Goal: Task Accomplishment & Management: Complete application form

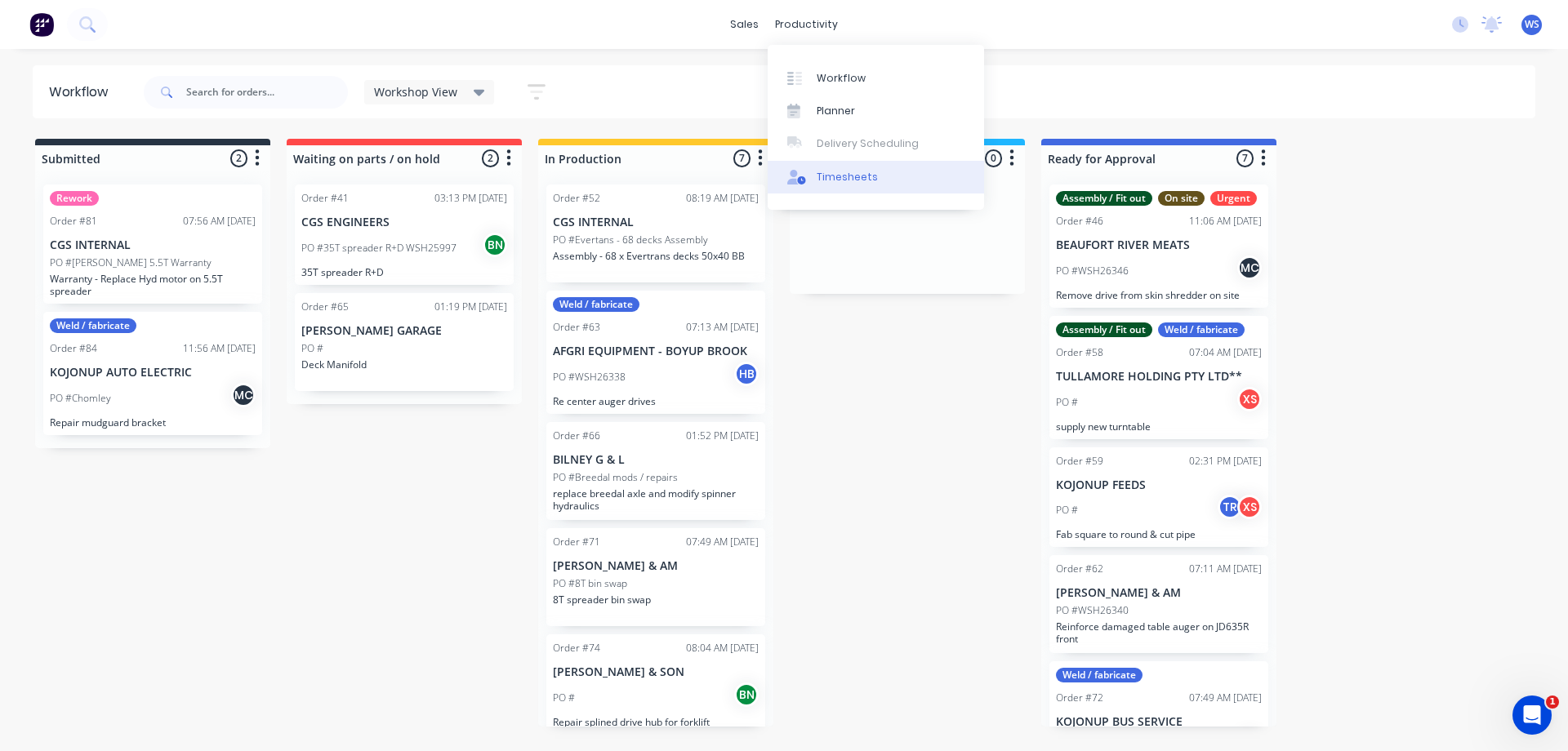
click at [848, 177] on div "Timesheets" at bounding box center [847, 177] width 61 height 15
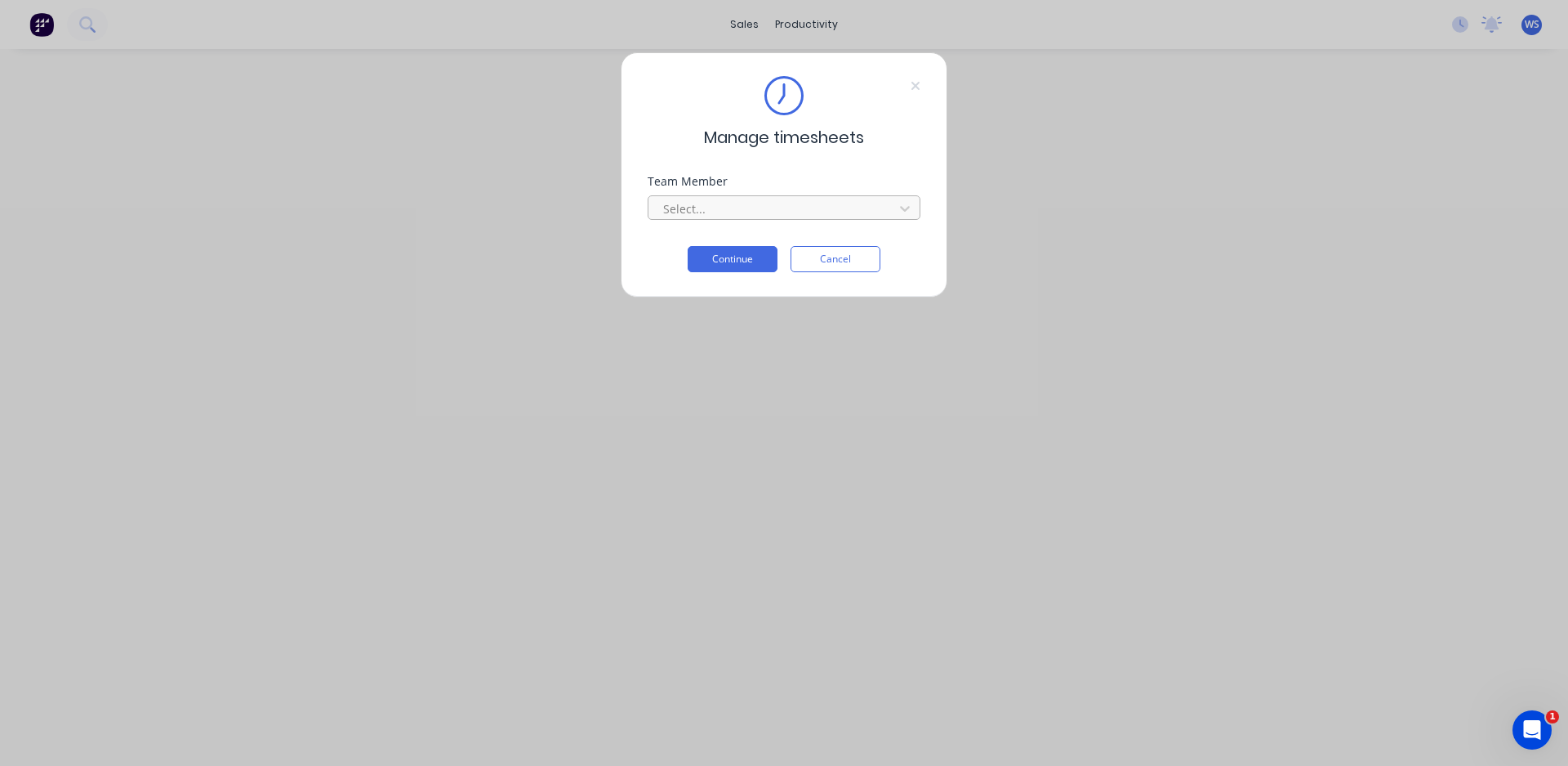
click at [799, 209] on div at bounding box center [773, 208] width 224 height 20
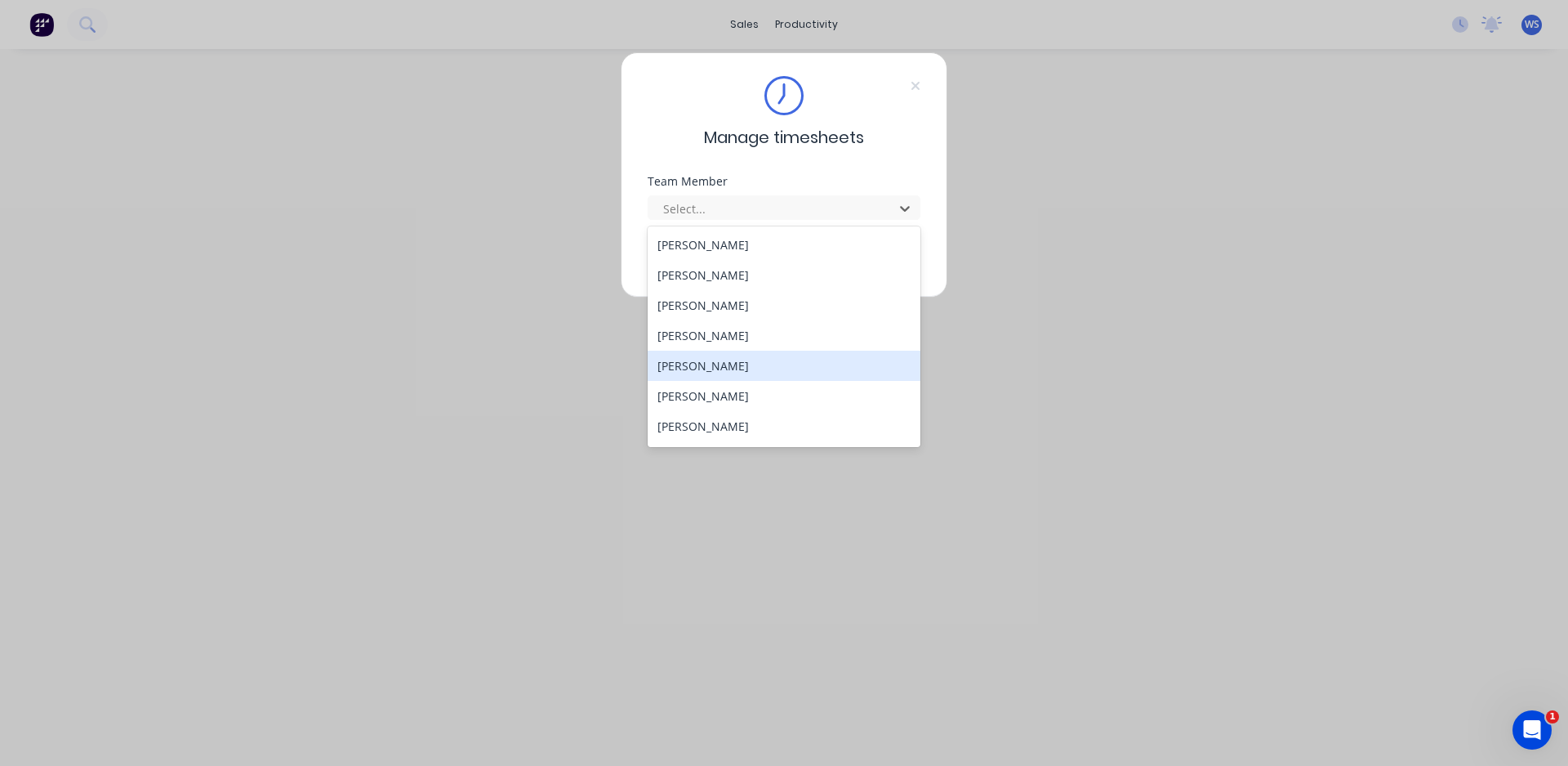
scroll to position [82, 0]
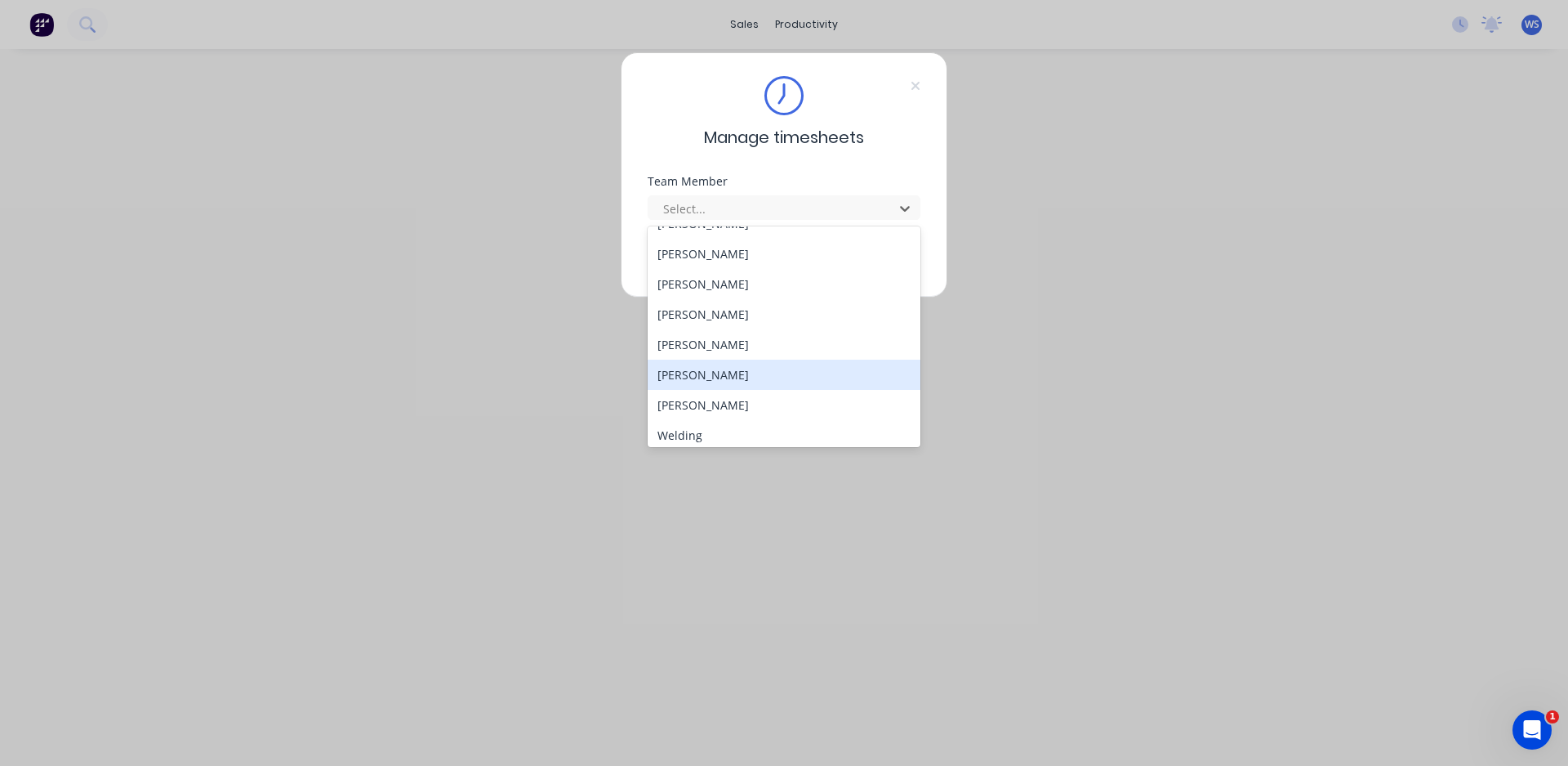
click at [693, 383] on div "[PERSON_NAME]" at bounding box center [783, 374] width 272 height 30
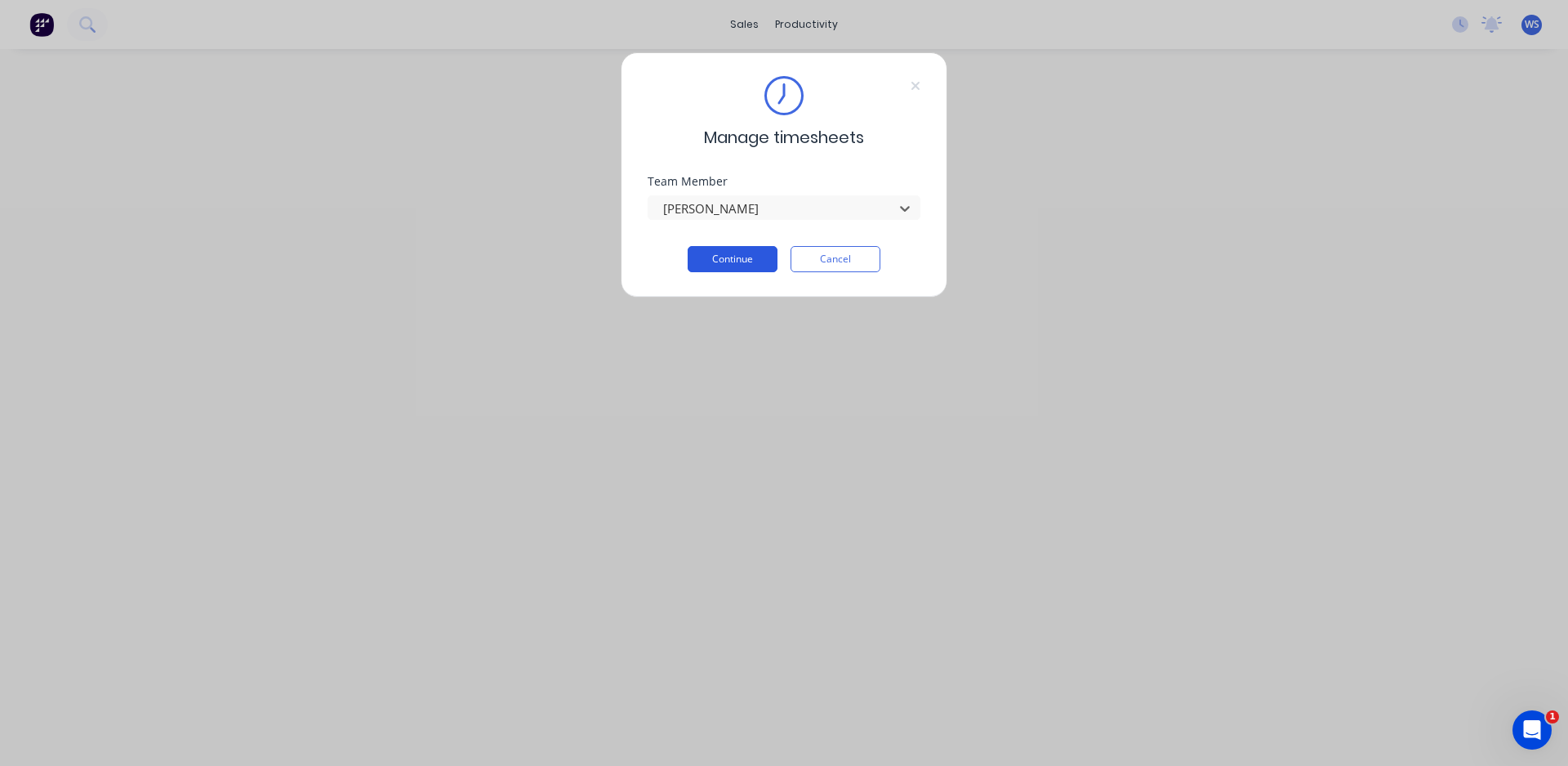
click at [737, 269] on button "Continue" at bounding box center [733, 259] width 90 height 26
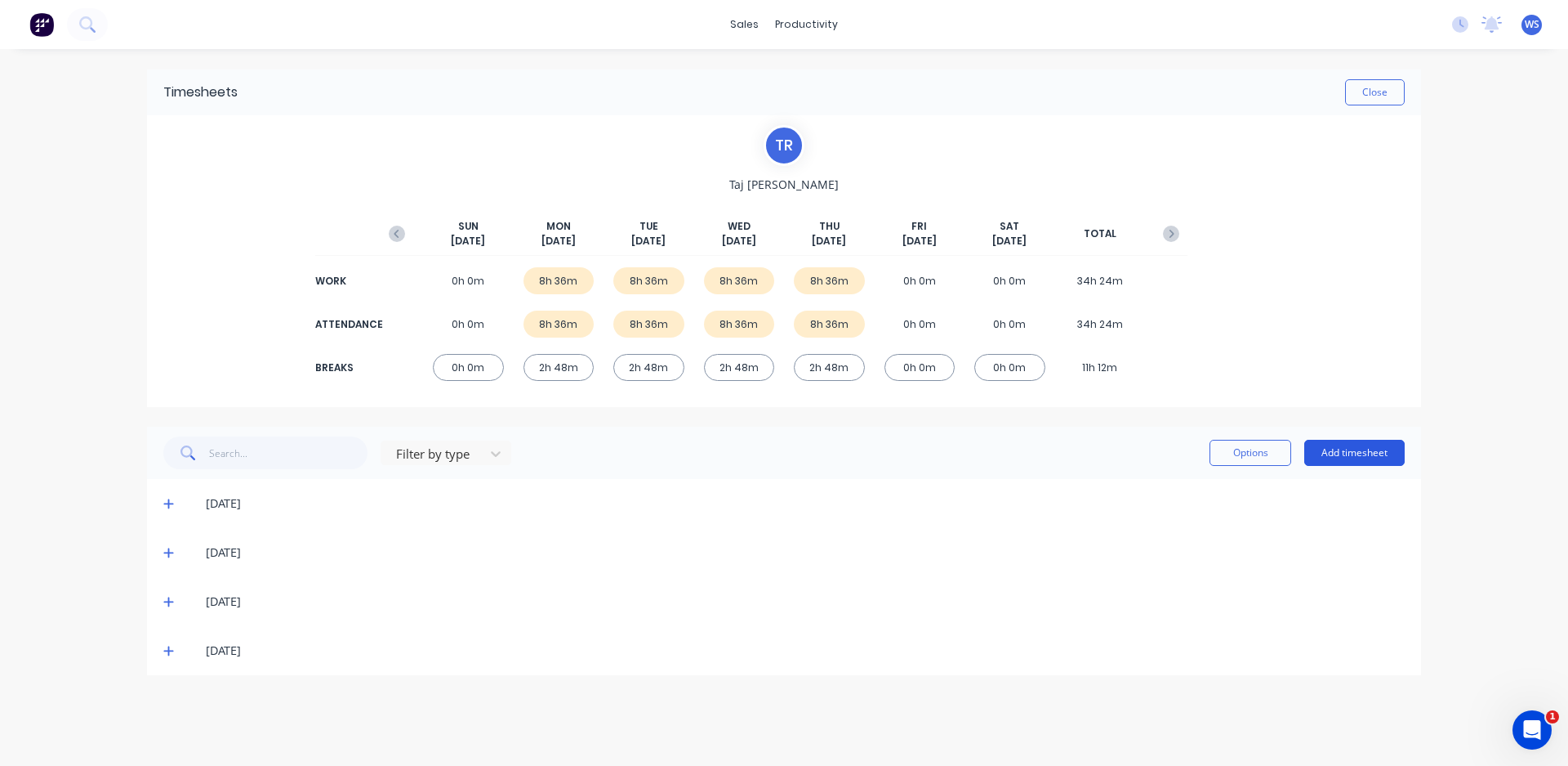
click at [1333, 452] on button "Add timesheet" at bounding box center [1354, 452] width 101 height 26
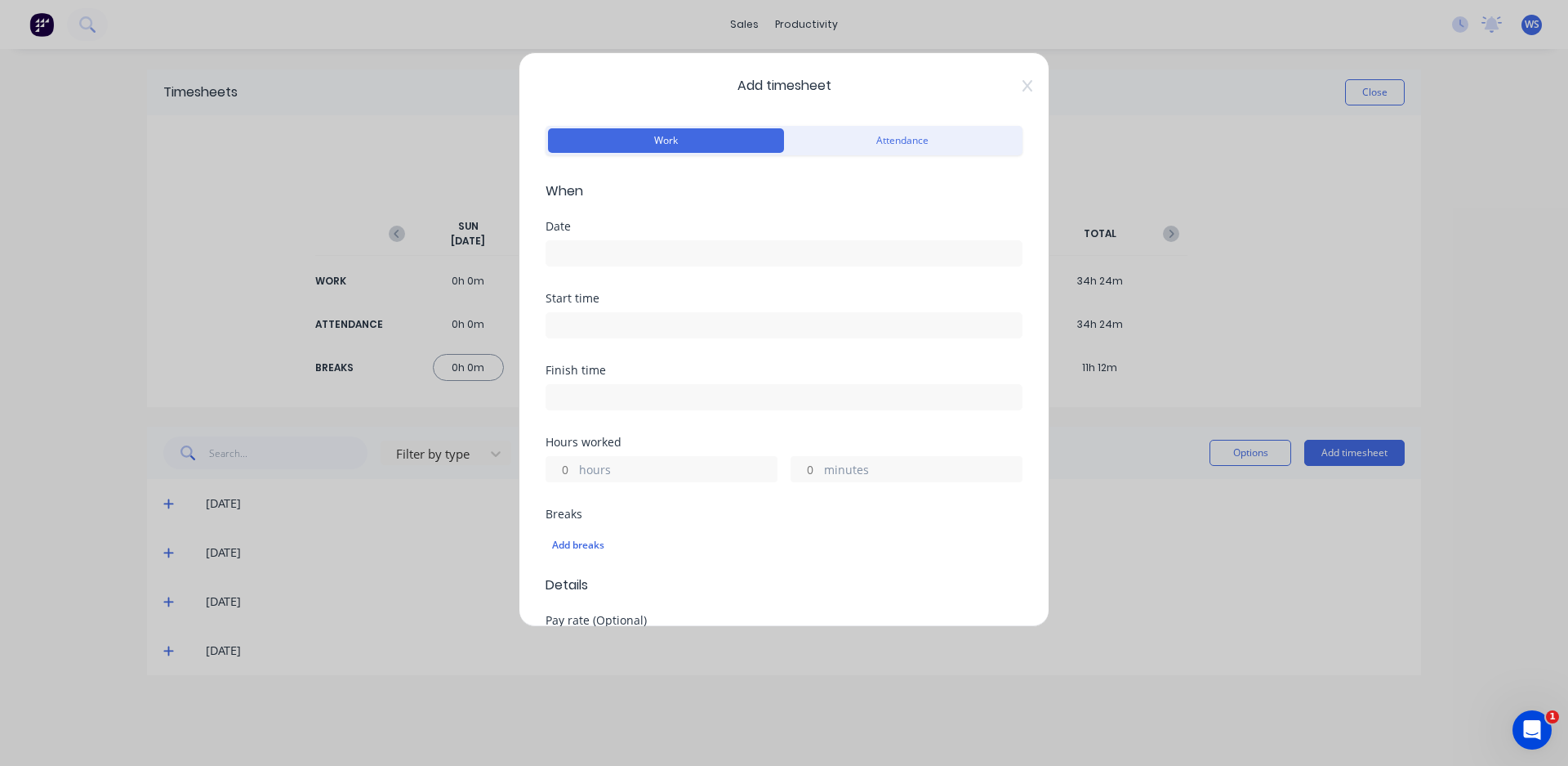
click at [698, 258] on input at bounding box center [784, 253] width 475 height 25
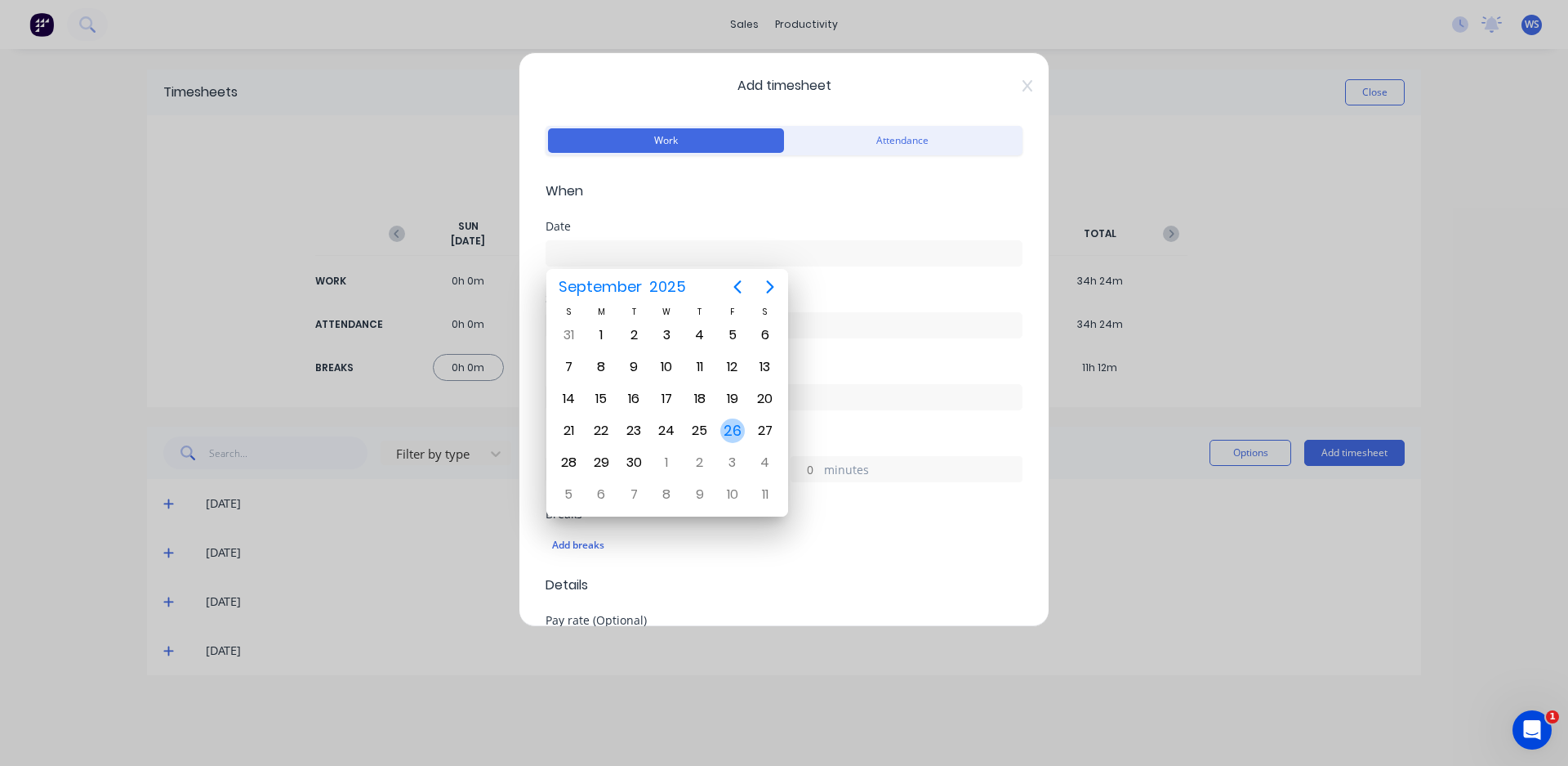
click at [725, 432] on div "26" at bounding box center [733, 430] width 25 height 25
type input "[DATE]"
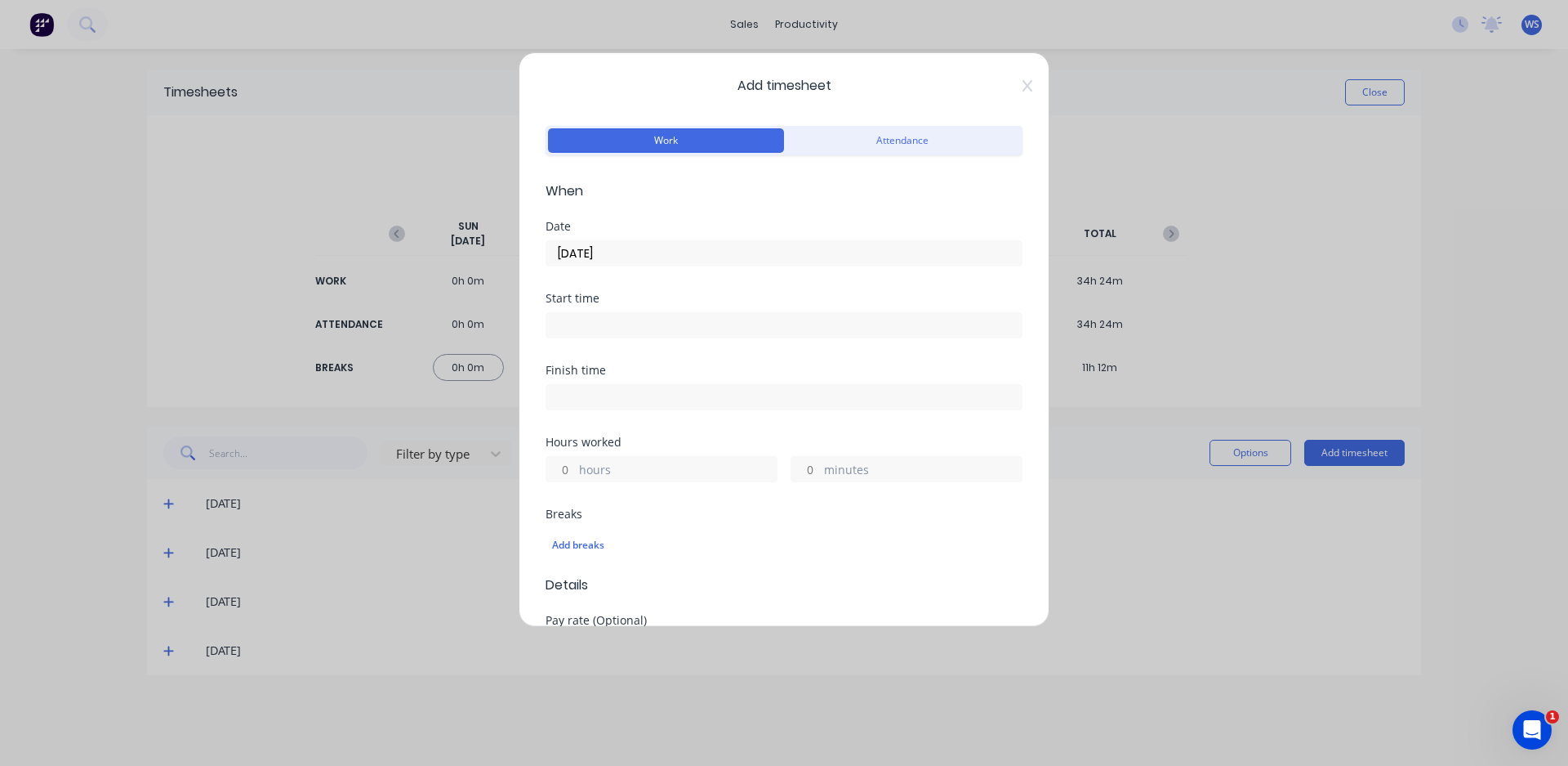
click at [645, 334] on input at bounding box center [784, 325] width 475 height 25
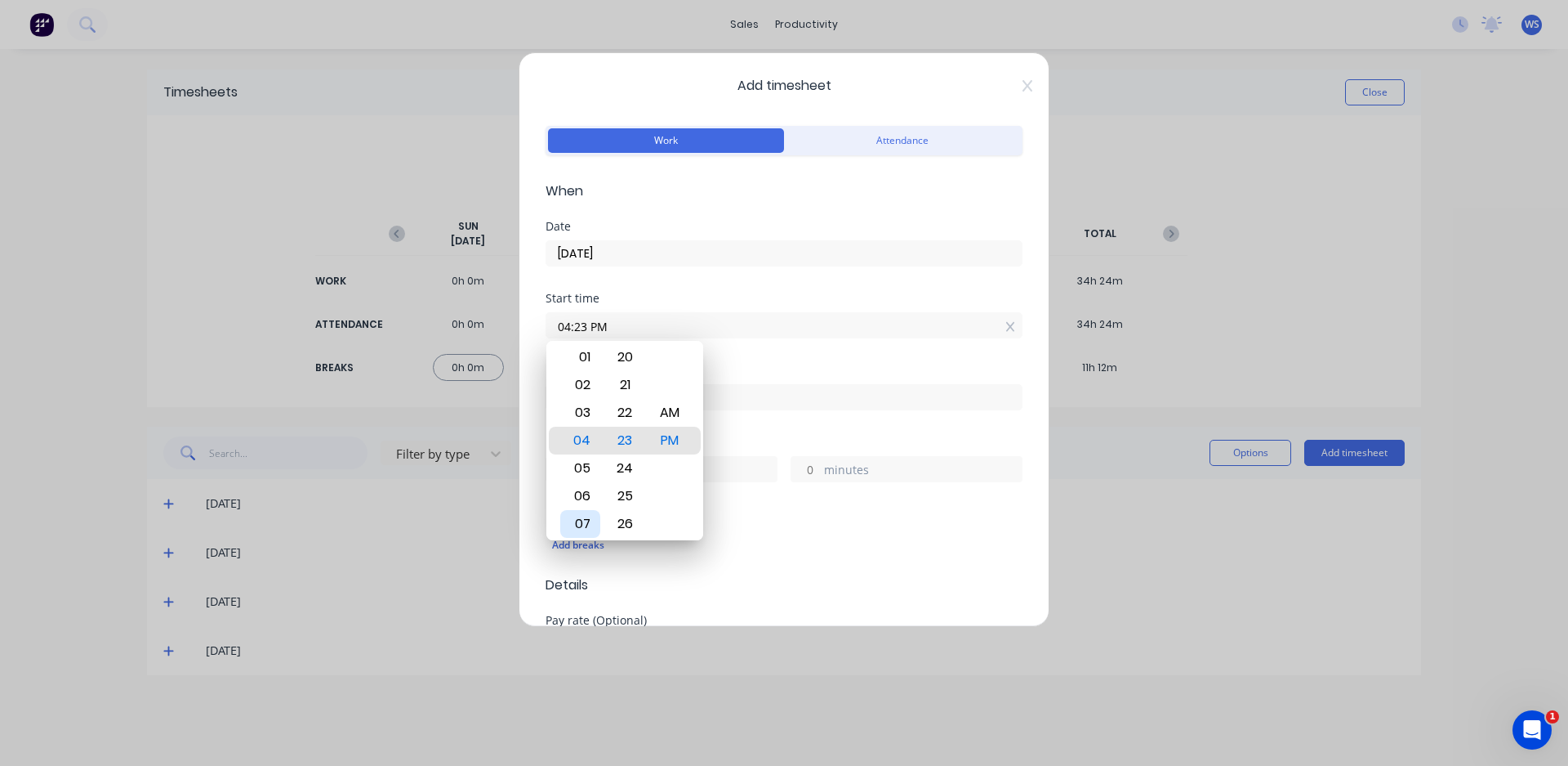
click at [578, 518] on div "07" at bounding box center [580, 524] width 40 height 28
click at [665, 409] on div "AM" at bounding box center [670, 413] width 40 height 28
type input "07:00 AM"
click at [727, 362] on div "Start time 07:00 AM" at bounding box center [784, 328] width 477 height 72
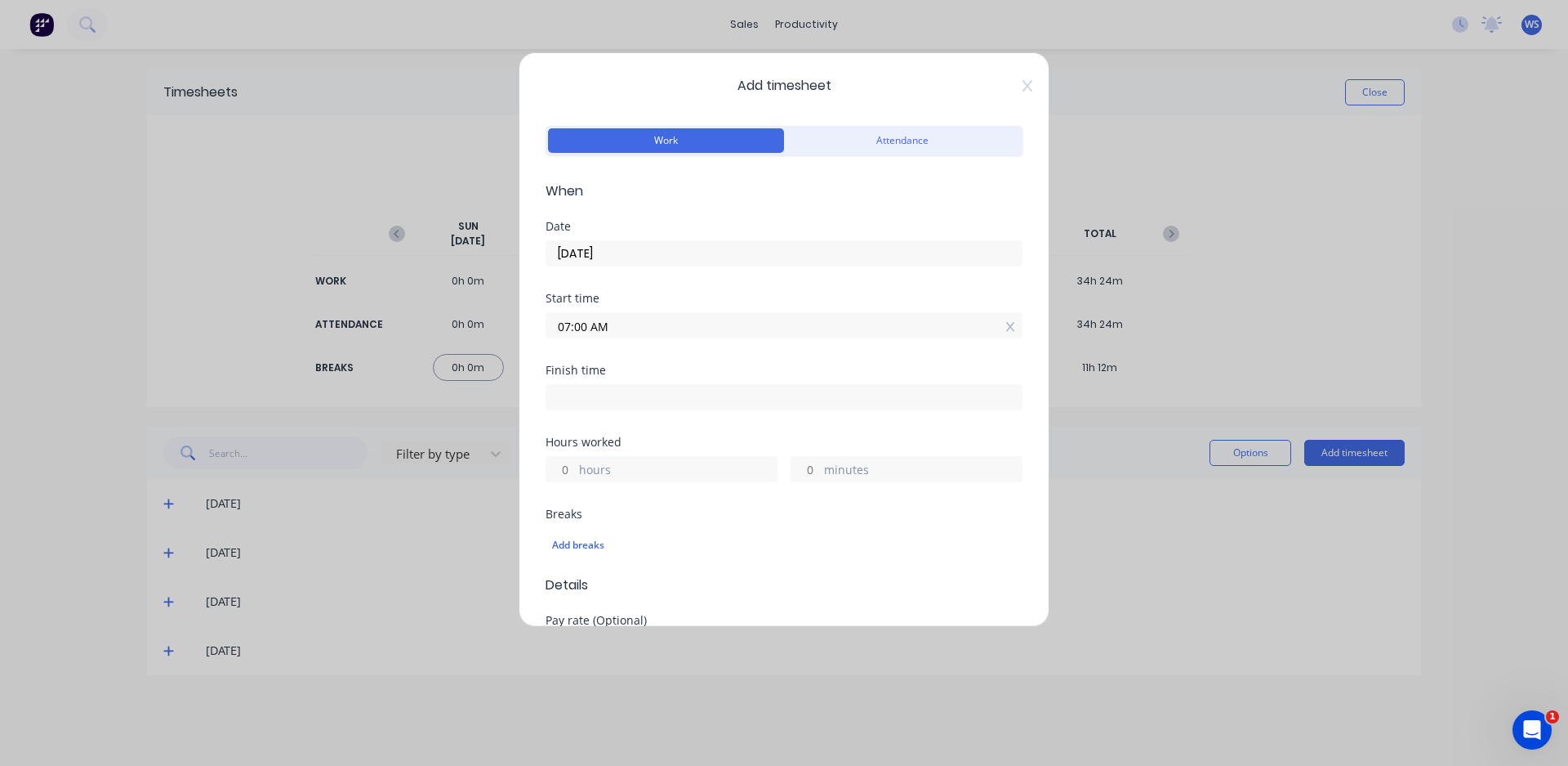
click at [704, 402] on input at bounding box center [784, 396] width 475 height 25
type input "04:24 PM"
type input "9"
type input "24"
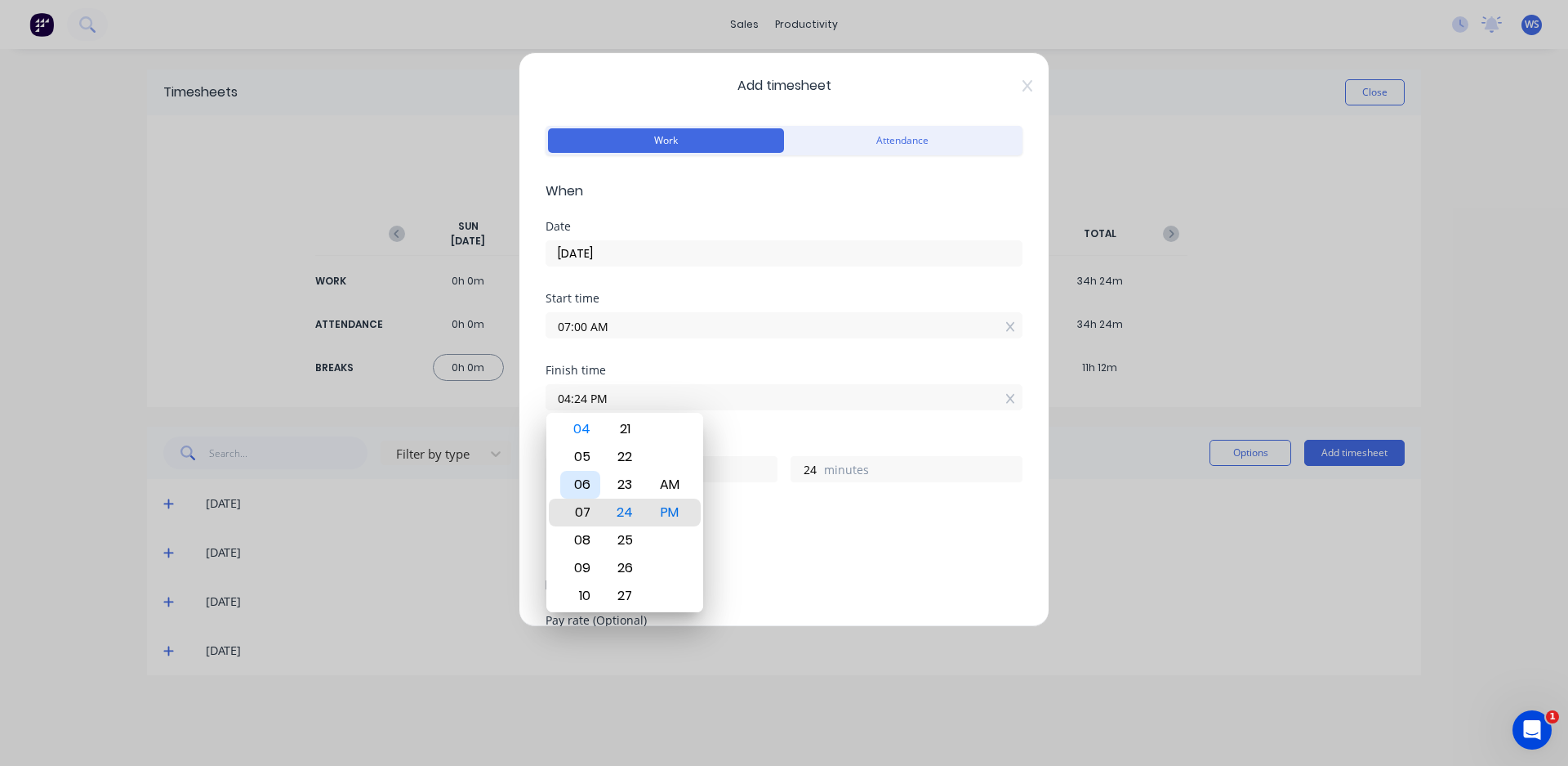
type input "07:24 PM"
type input "12"
type input "09:24 PM"
type input "14"
type input "10:24 PM"
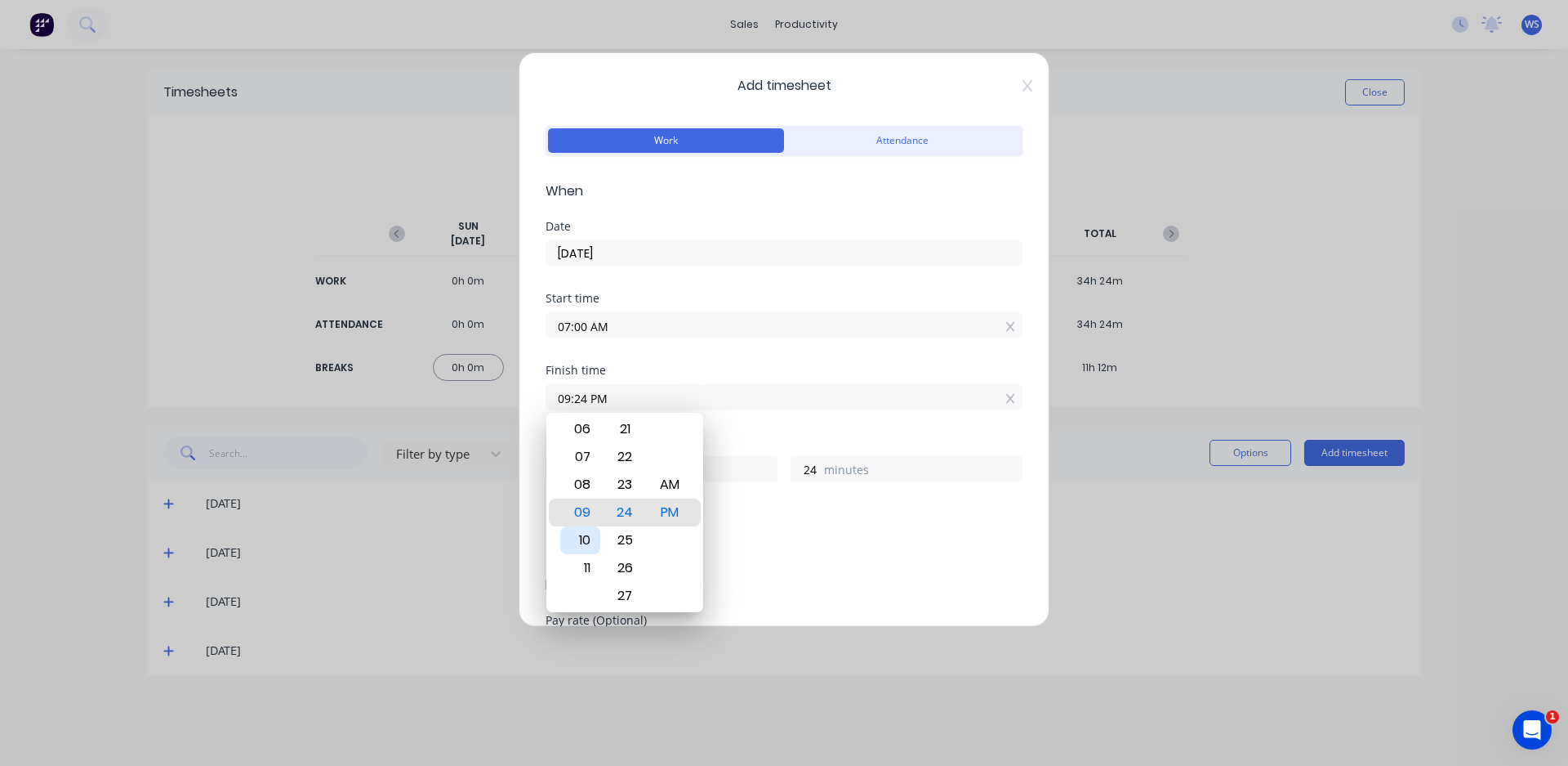
type input "15"
type input "11:24 PM"
type input "16"
type input "11:18 PM"
type input "18"
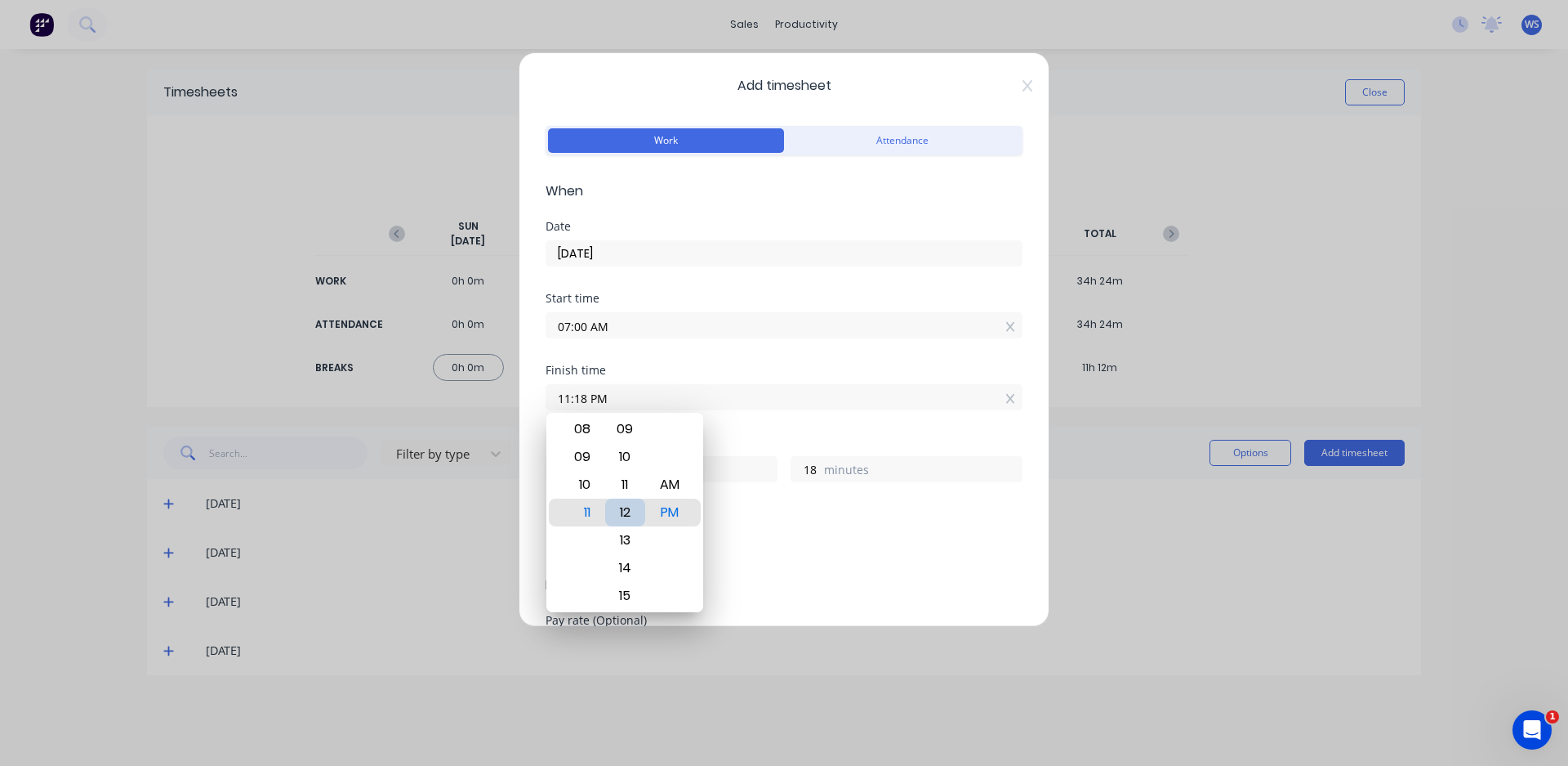
type input "11:12 PM"
type input "12"
type input "11:05 PM"
type input "5"
type input "11:00 PM"
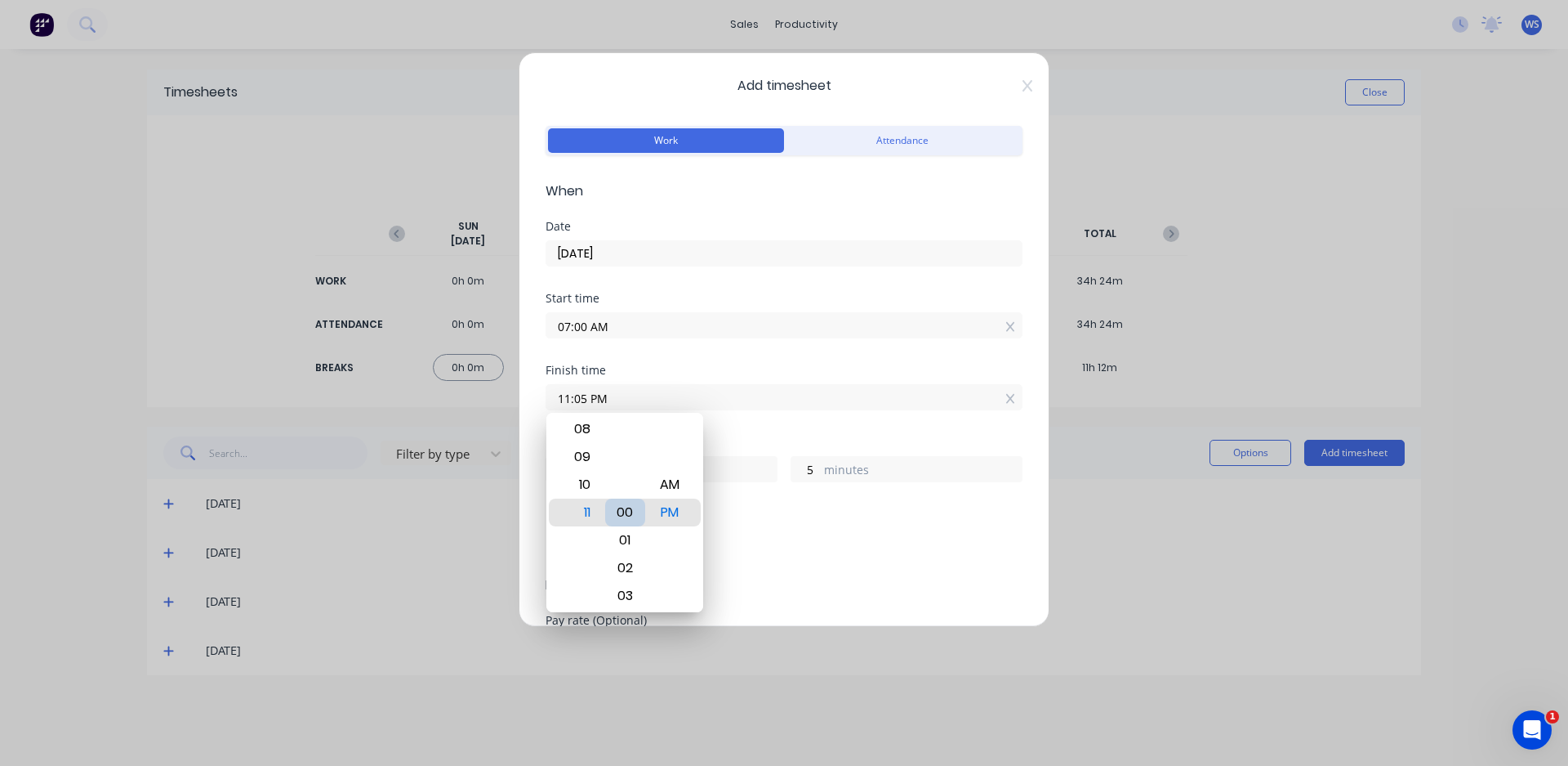
type input "0"
type input "11:00 AM"
type input "4"
click at [780, 428] on div "Finish time 11:00 AM" at bounding box center [784, 400] width 477 height 72
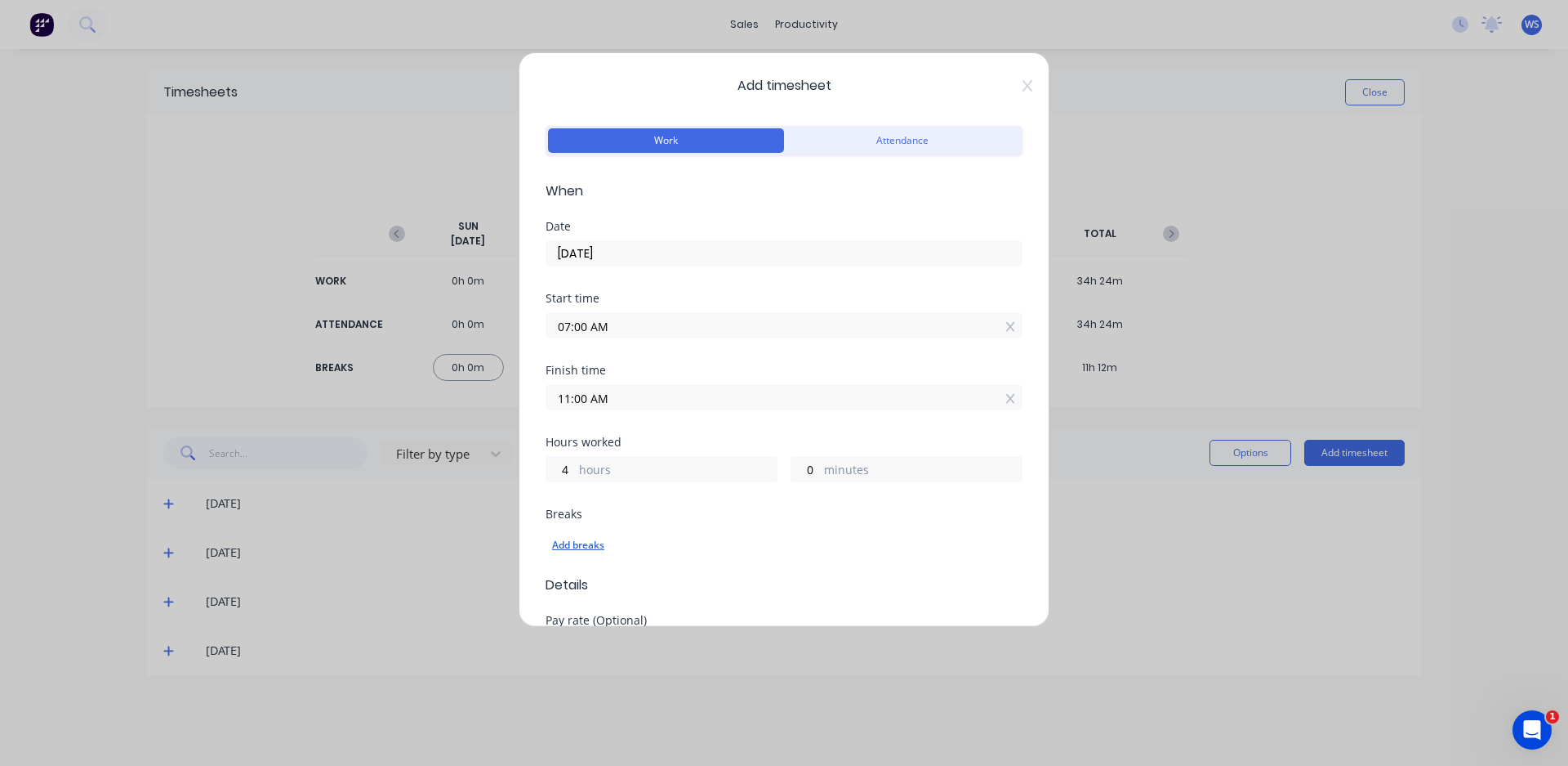
click at [599, 544] on div "Add breaks" at bounding box center [784, 544] width 464 height 21
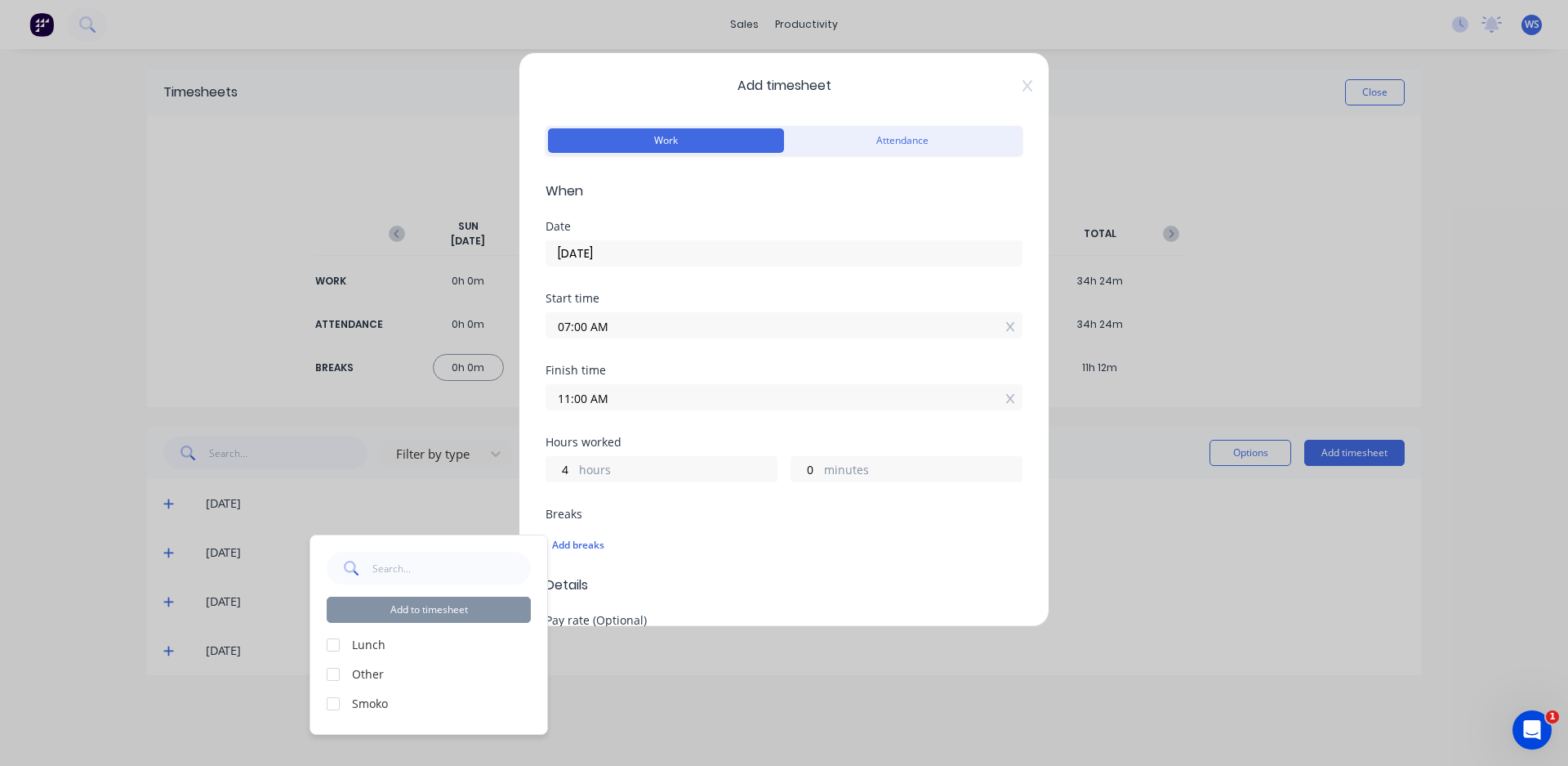
click at [333, 698] on div at bounding box center [334, 704] width 33 height 33
click at [493, 616] on button "Add to timesheet" at bounding box center [428, 609] width 204 height 26
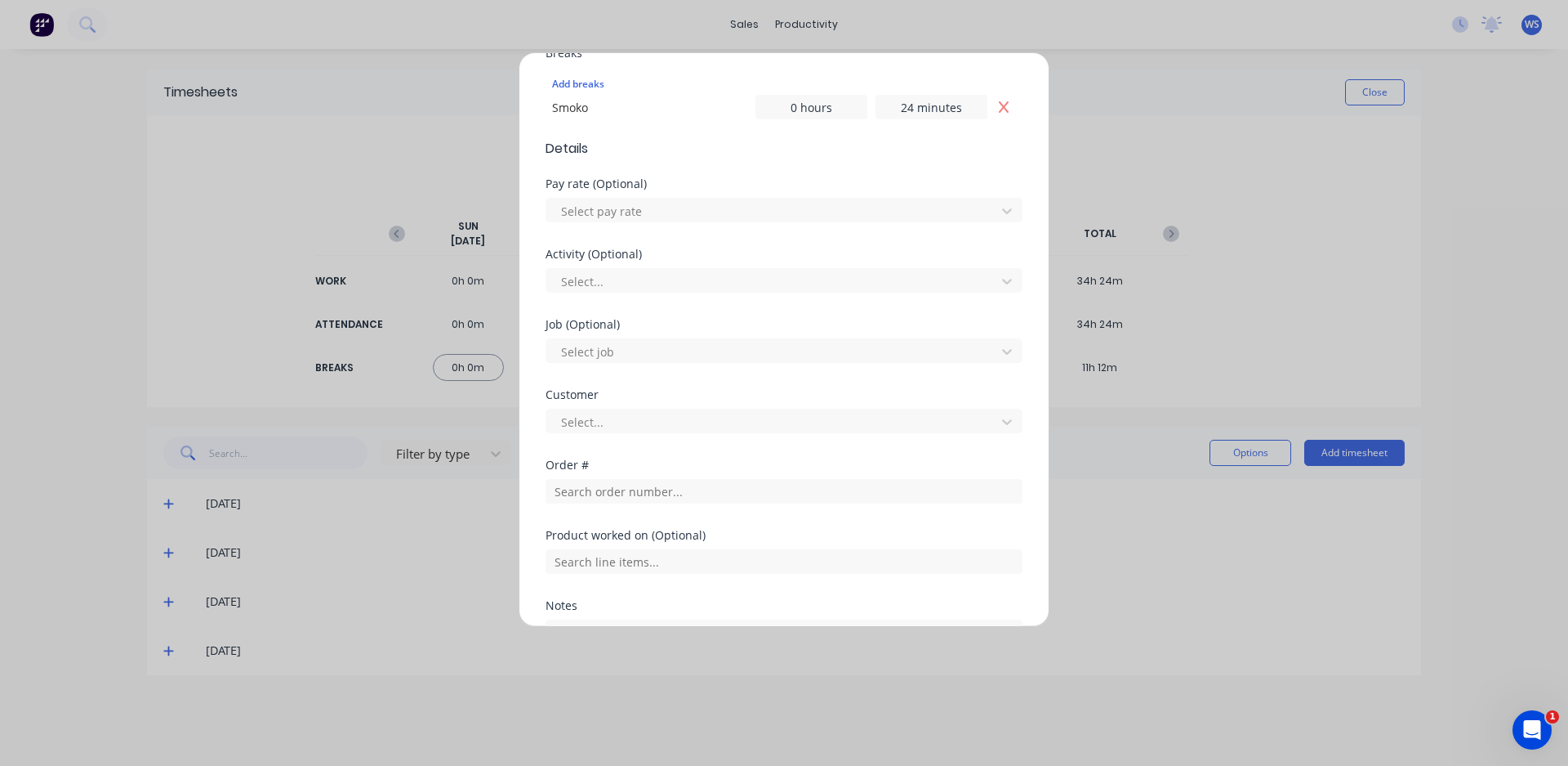
scroll to position [490, 0]
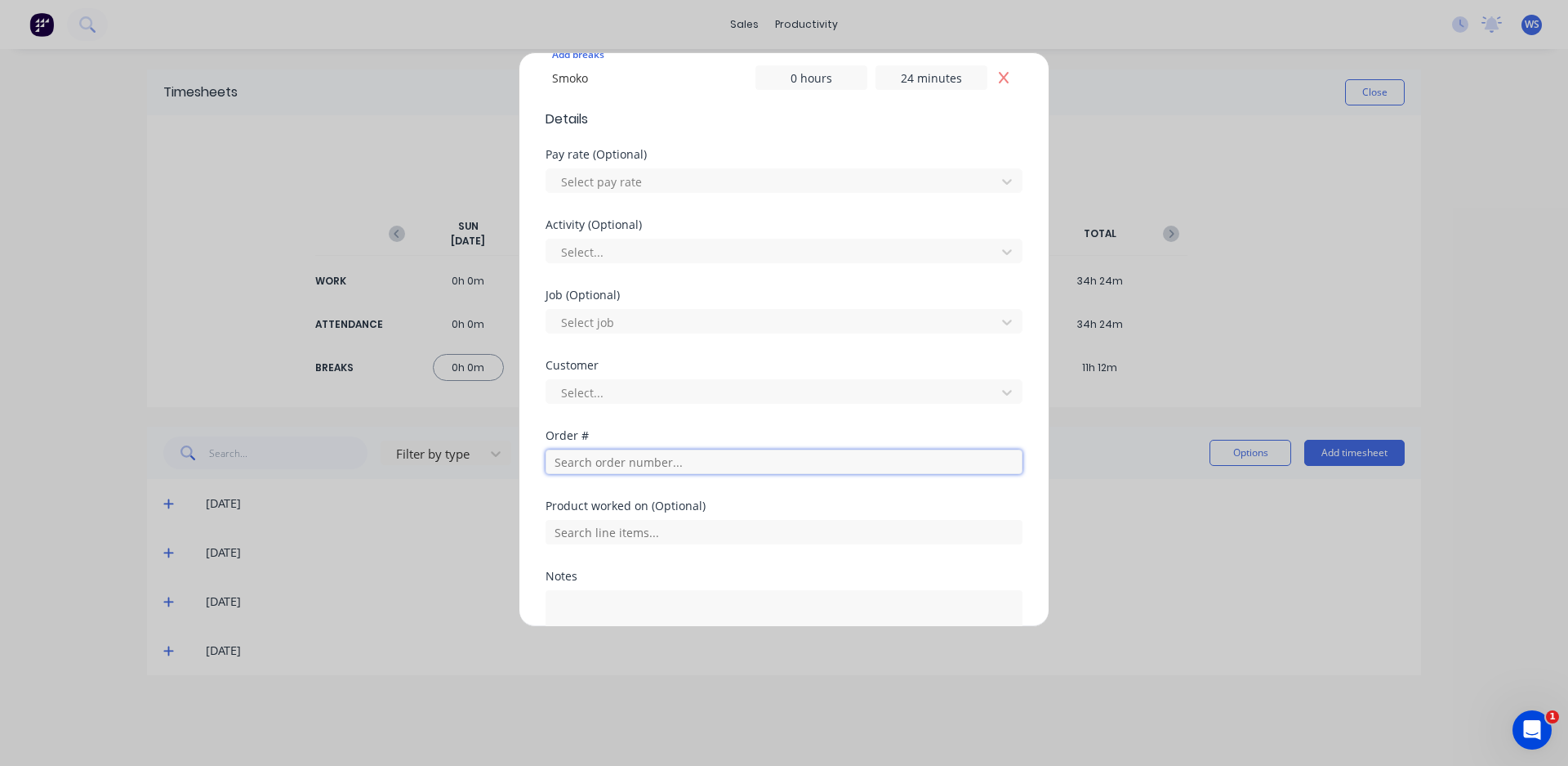
click at [642, 467] on input "text" at bounding box center [784, 461] width 477 height 25
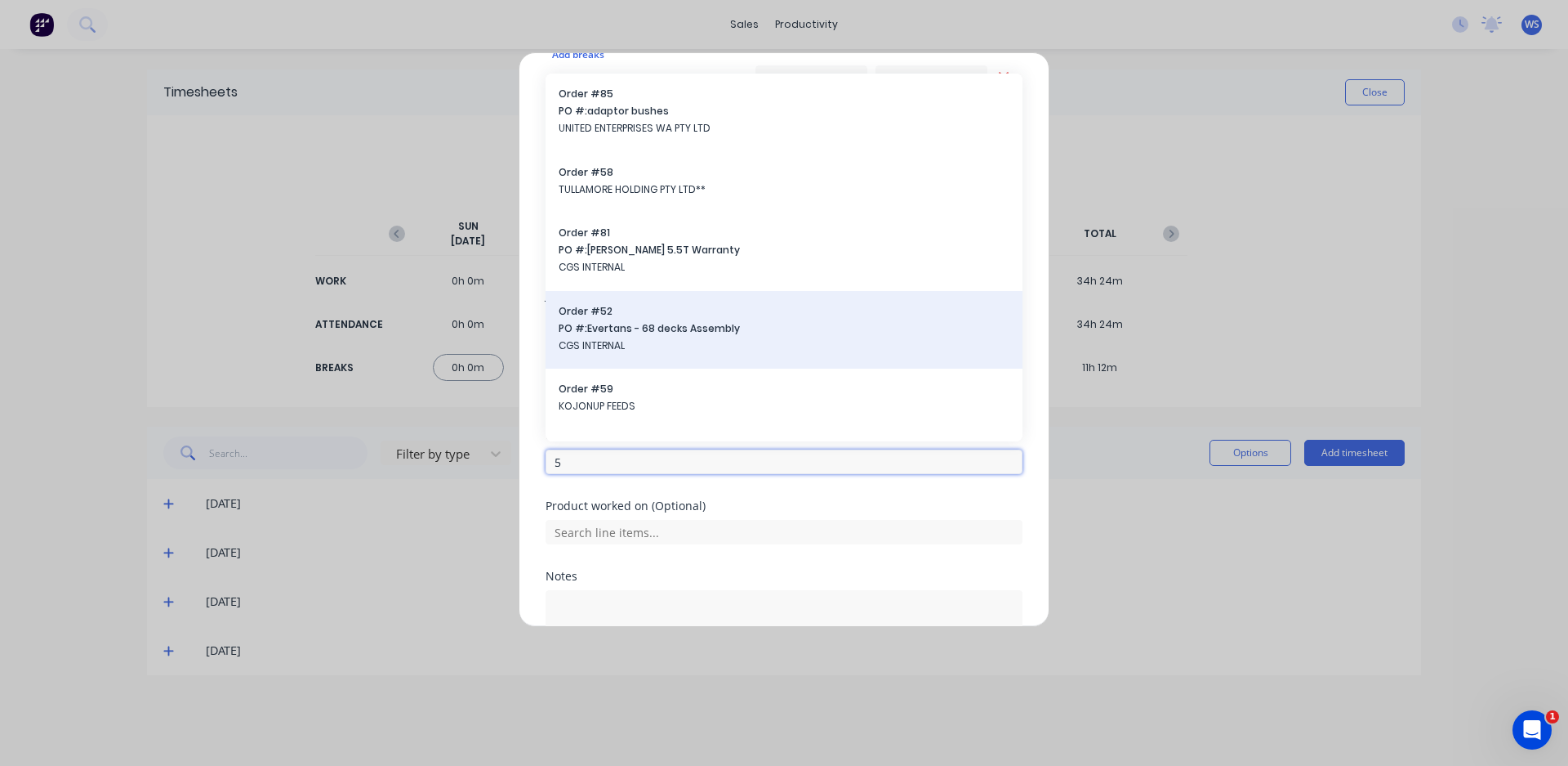
type input "5"
click at [676, 327] on span "PO #: Evertans - 68 decks Assembly" at bounding box center [784, 328] width 451 height 15
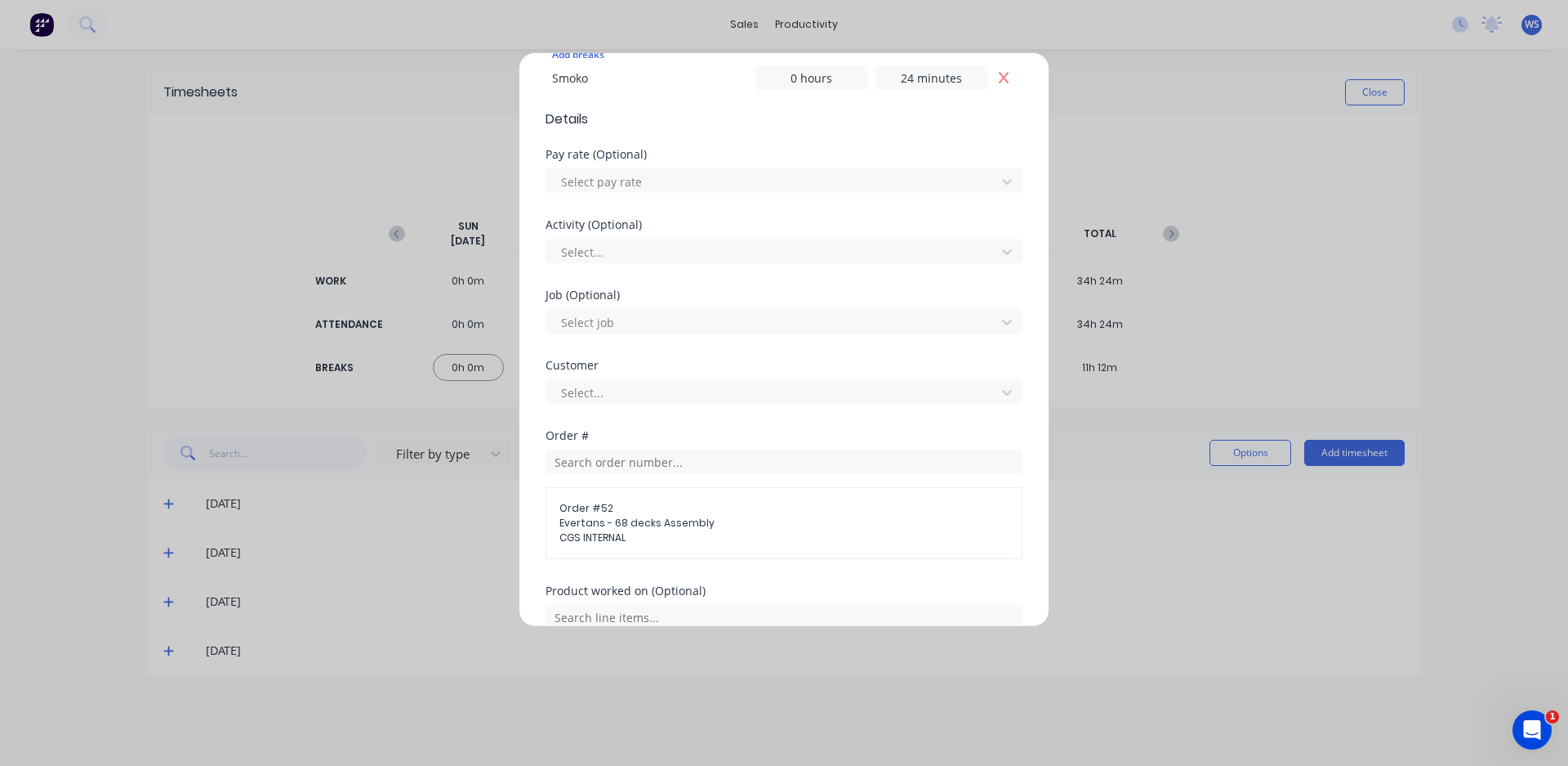
scroll to position [701, 0]
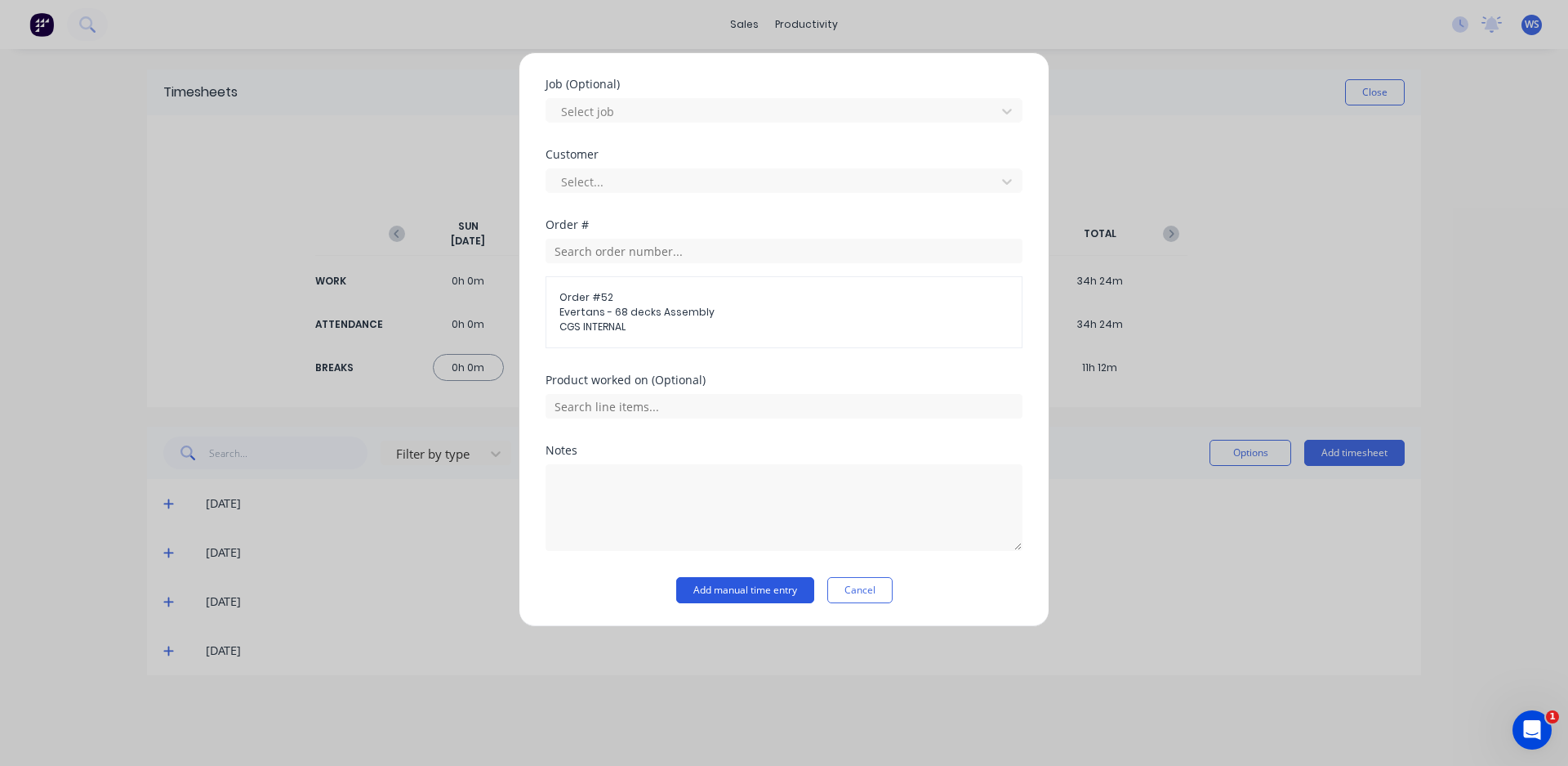
click at [743, 592] on button "Add manual time entry" at bounding box center [745, 590] width 138 height 26
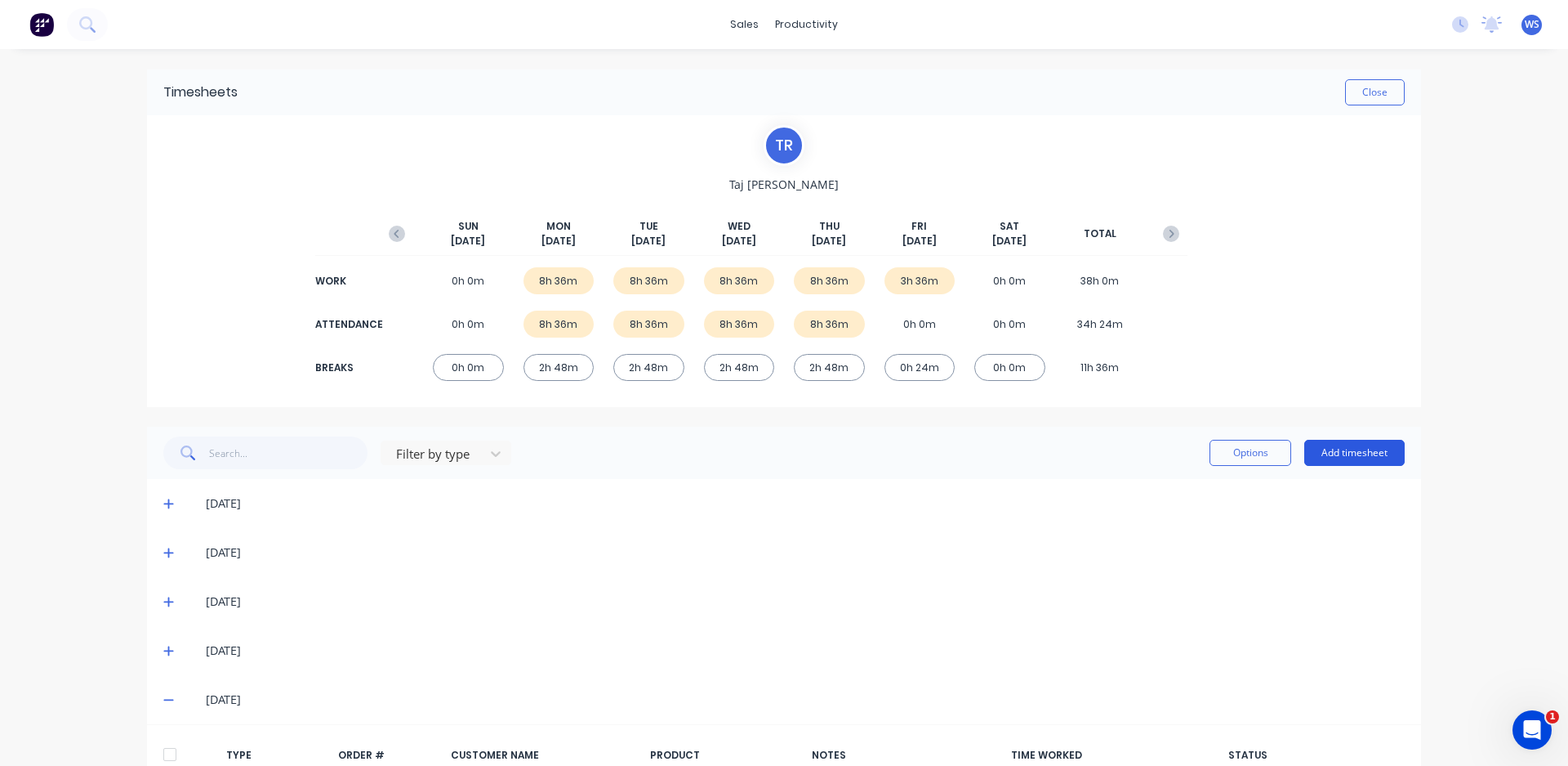
click at [1358, 452] on button "Add timesheet" at bounding box center [1354, 452] width 101 height 26
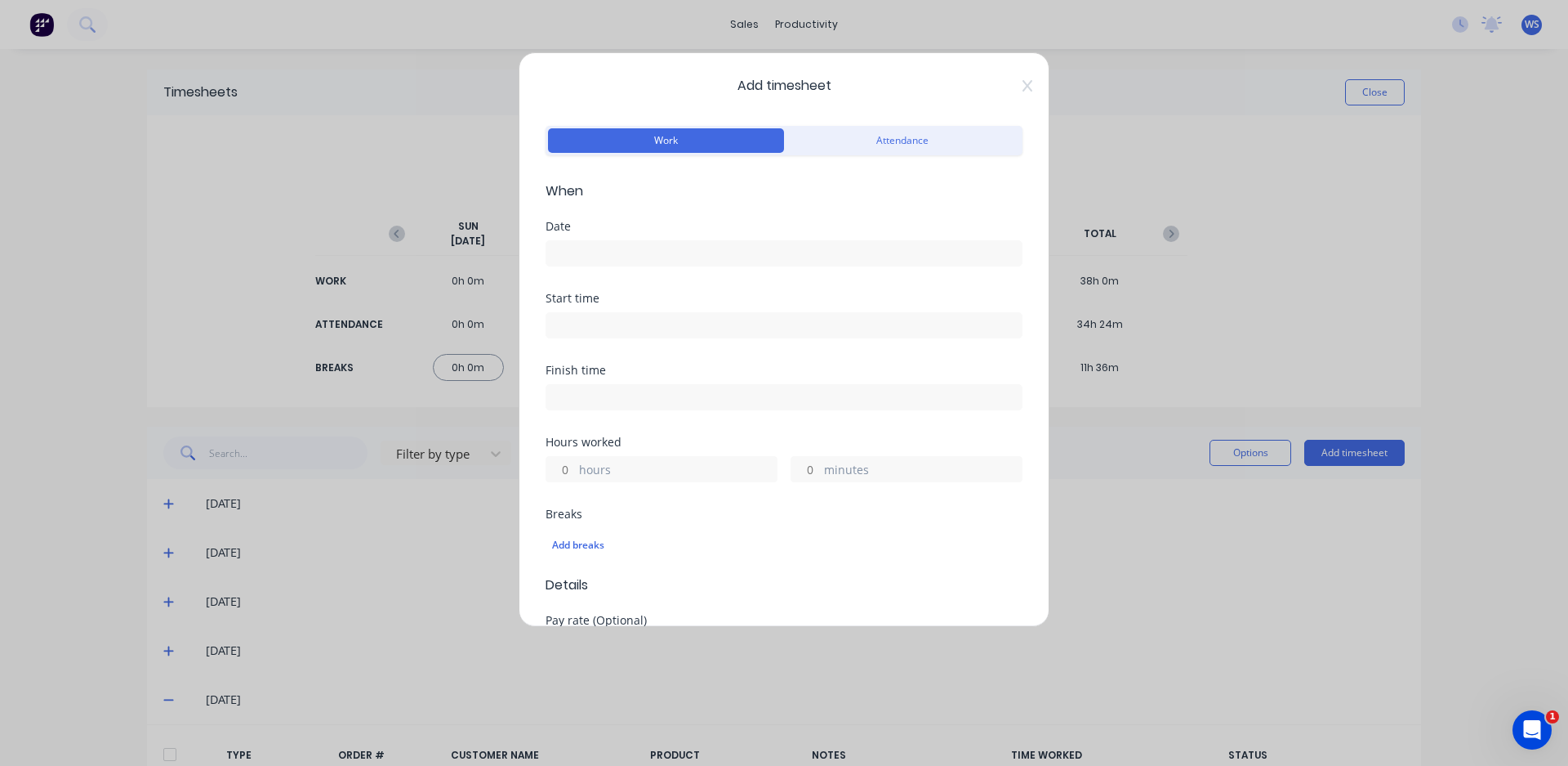
click at [584, 249] on input at bounding box center [784, 253] width 475 height 25
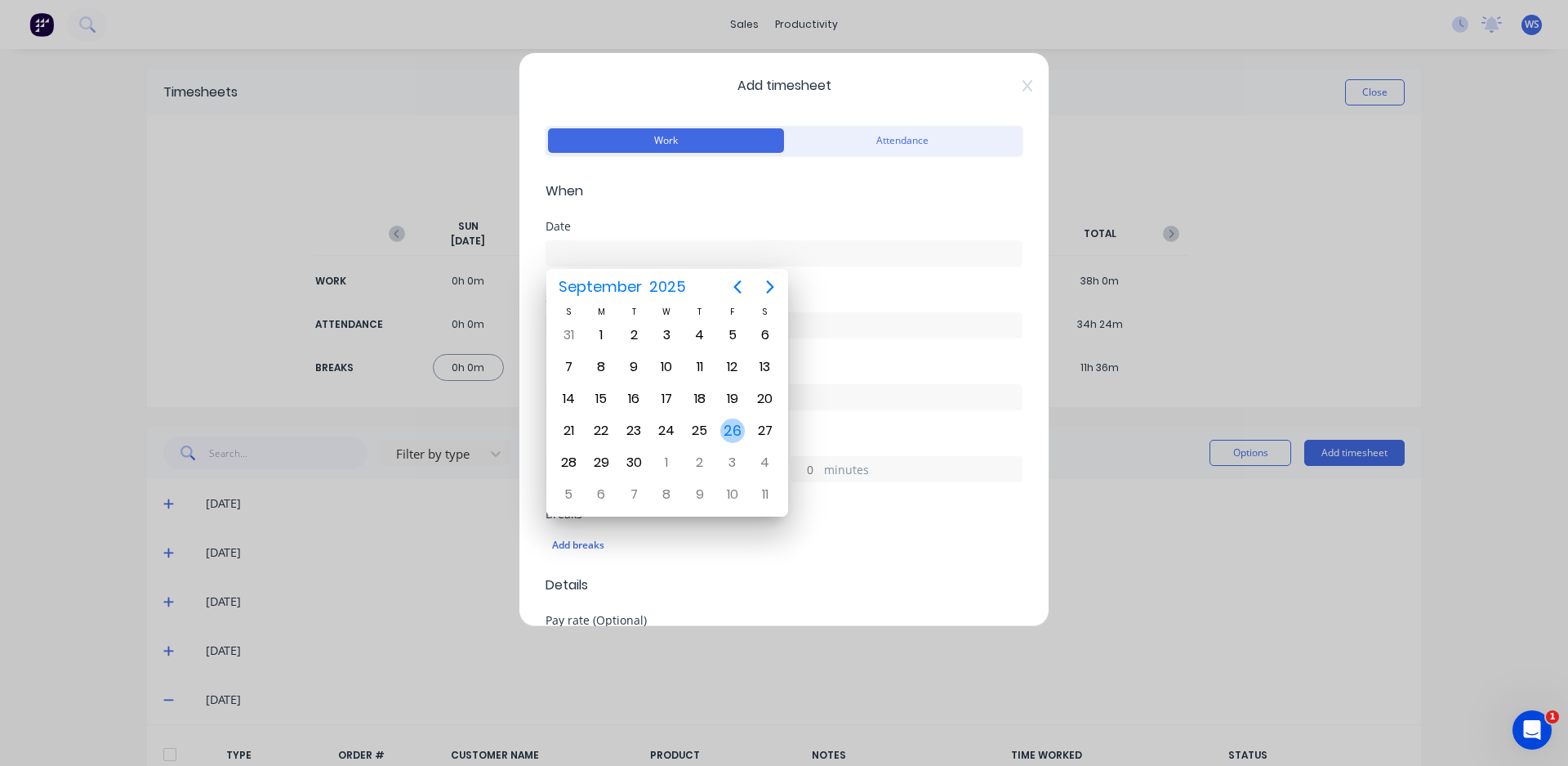
click at [731, 420] on div "26" at bounding box center [733, 430] width 25 height 25
type input "[DATE]"
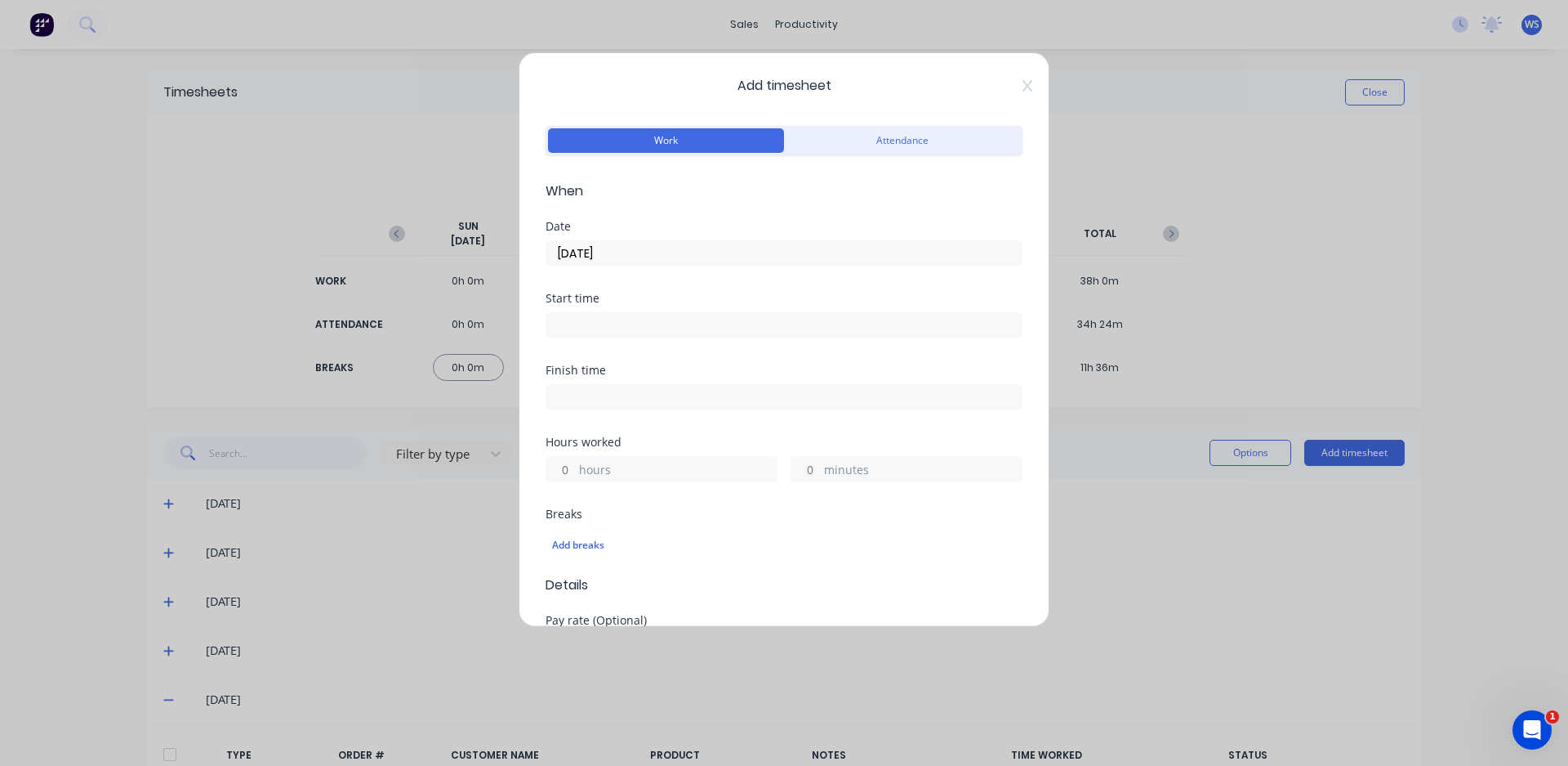
click at [684, 322] on input at bounding box center [784, 325] width 475 height 25
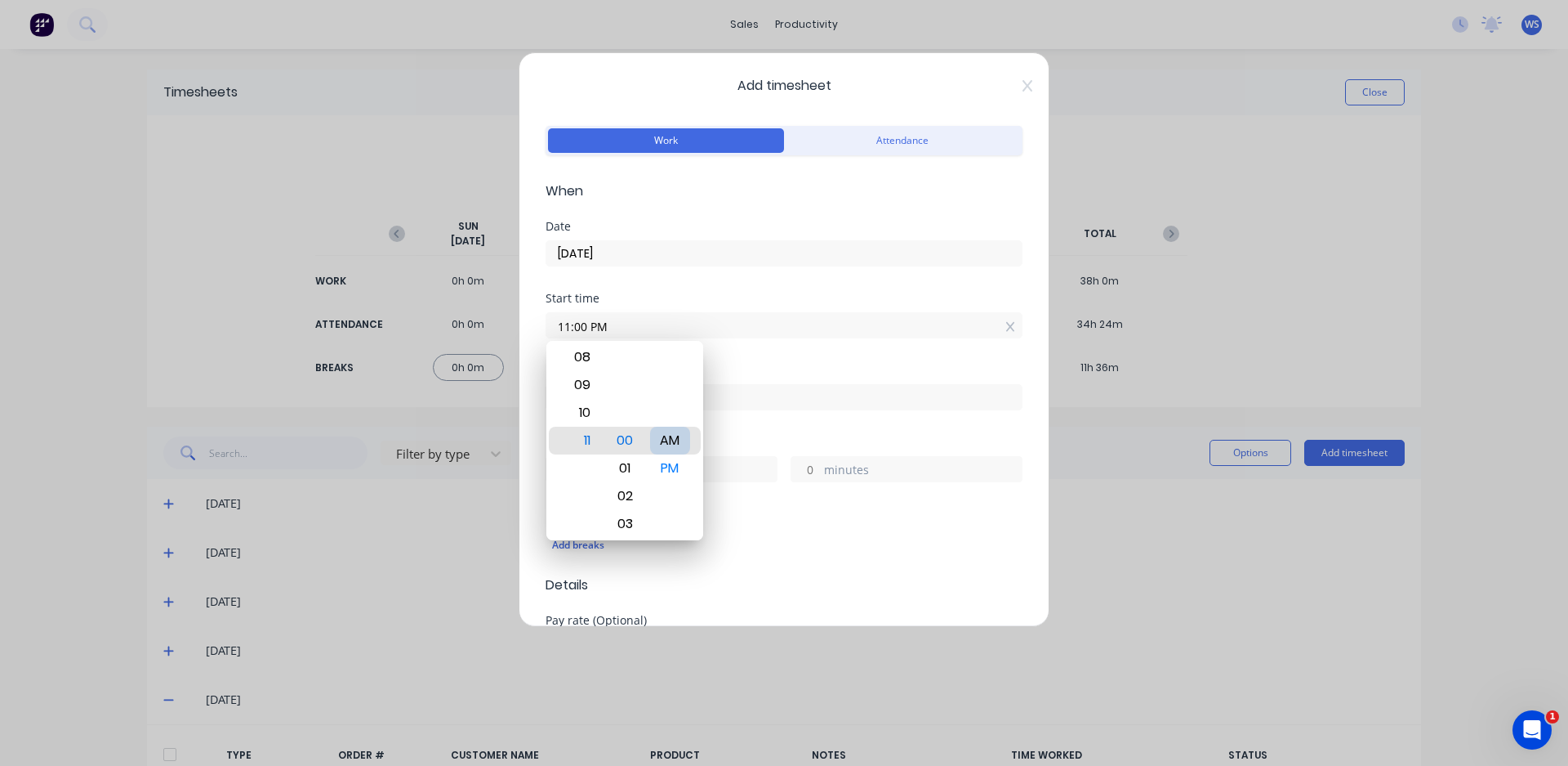
type input "11:00 AM"
click at [736, 350] on div "Start time 11:00 AM" at bounding box center [784, 328] width 477 height 72
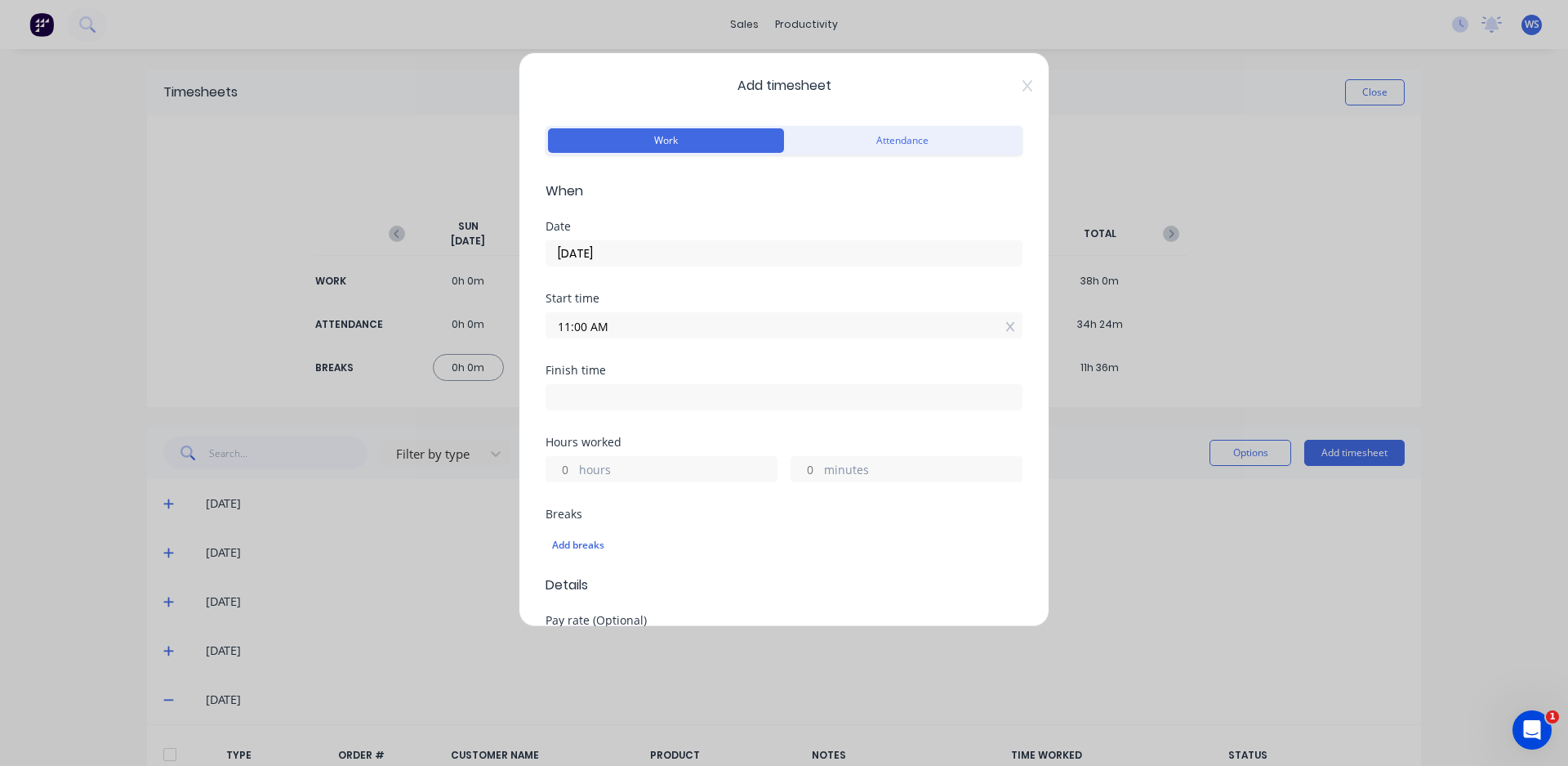
click at [703, 391] on input at bounding box center [784, 396] width 475 height 25
type input "04:24 PM"
type input "5"
type input "24"
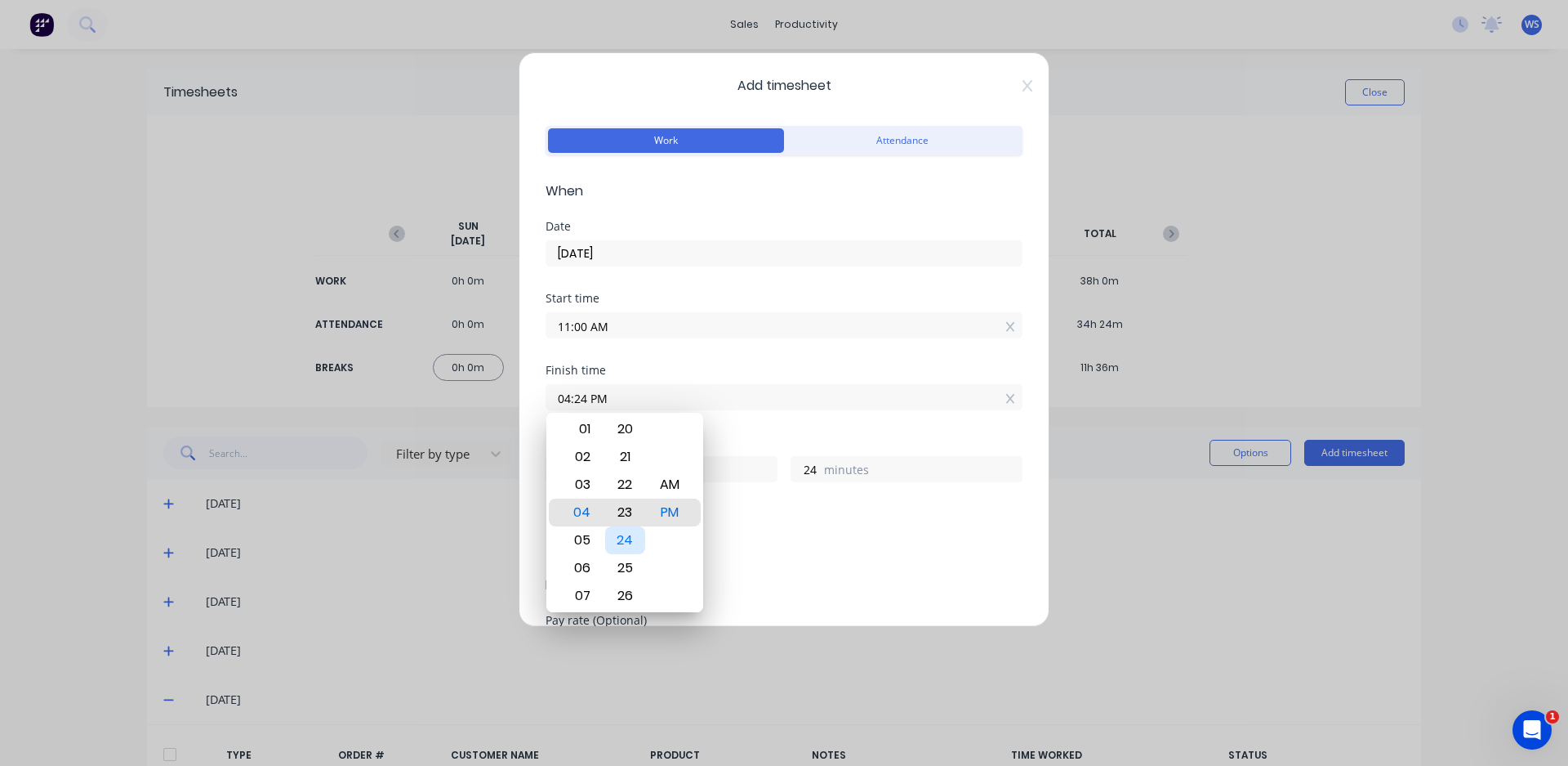
type input "04:23 PM"
type input "23"
type input "04:22 PM"
type input "22"
type input "04:21 PM"
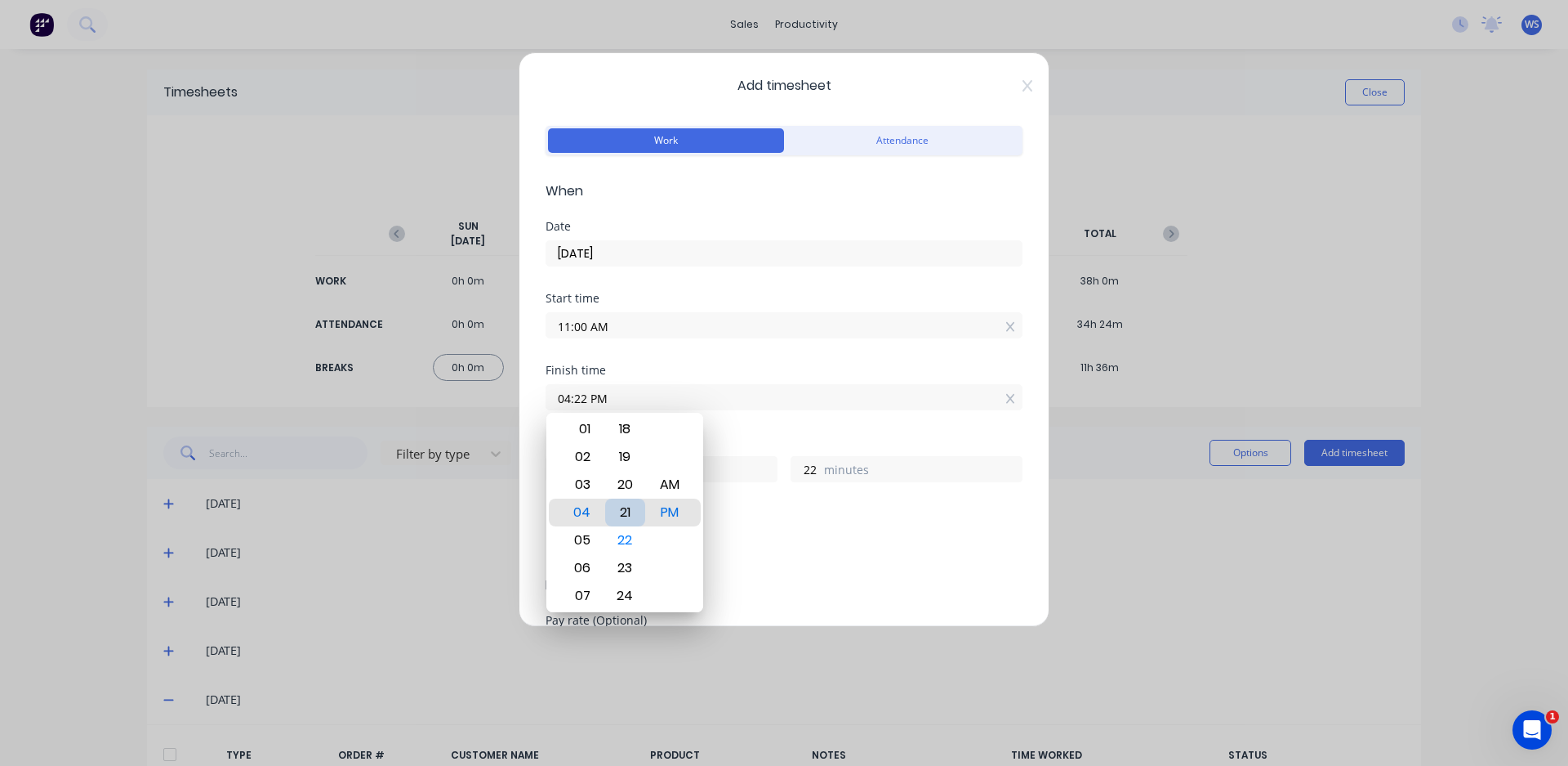
type input "21"
type input "04:20 PM"
type input "20"
type input "04:19 PM"
type input "19"
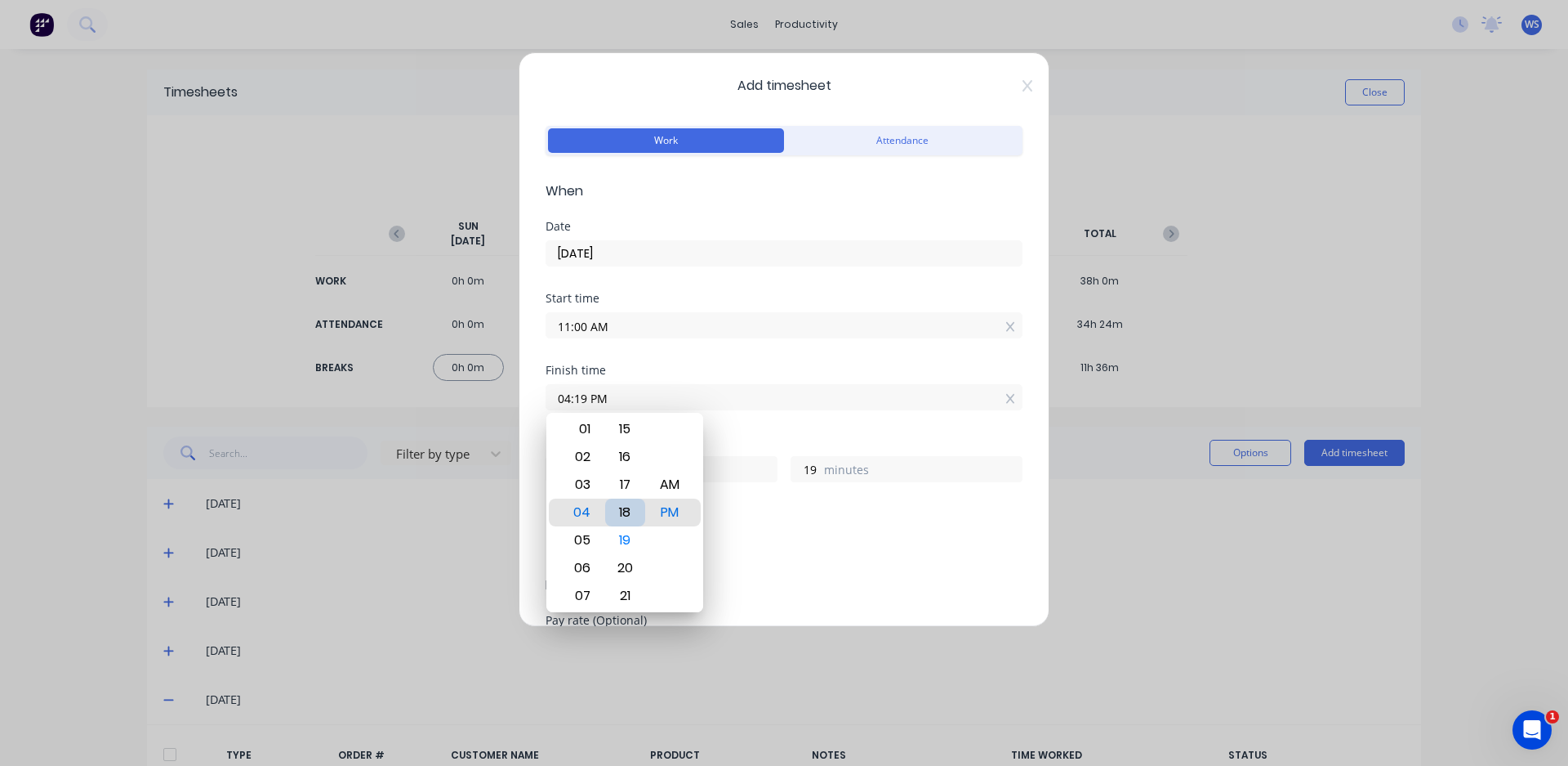
type input "04:18 PM"
type input "18"
type input "03:18 PM"
type input "4"
type input "03:19 PM"
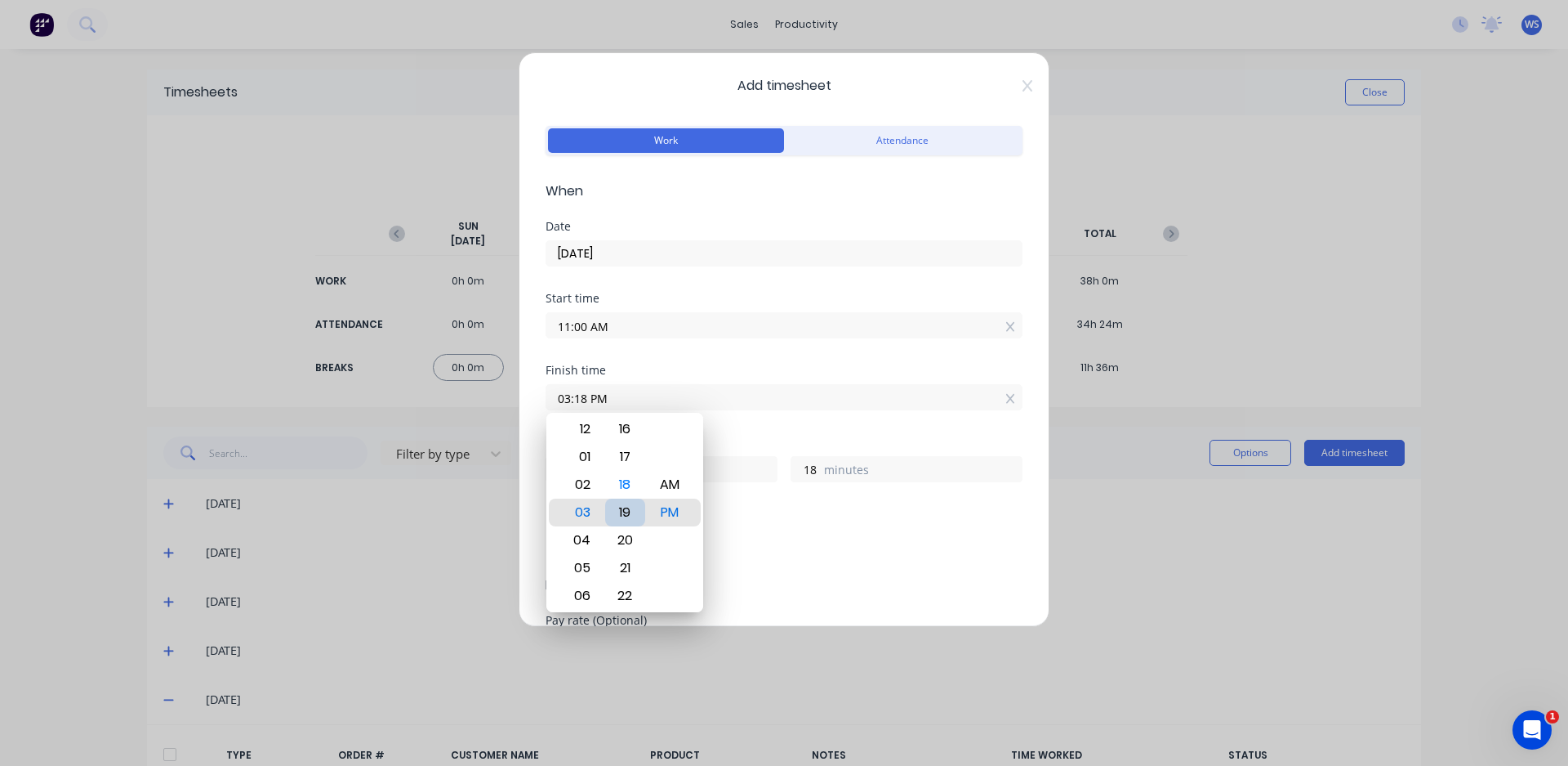
type input "19"
type input "04:19 PM"
type input "5"
type input "04:20 PM"
type input "20"
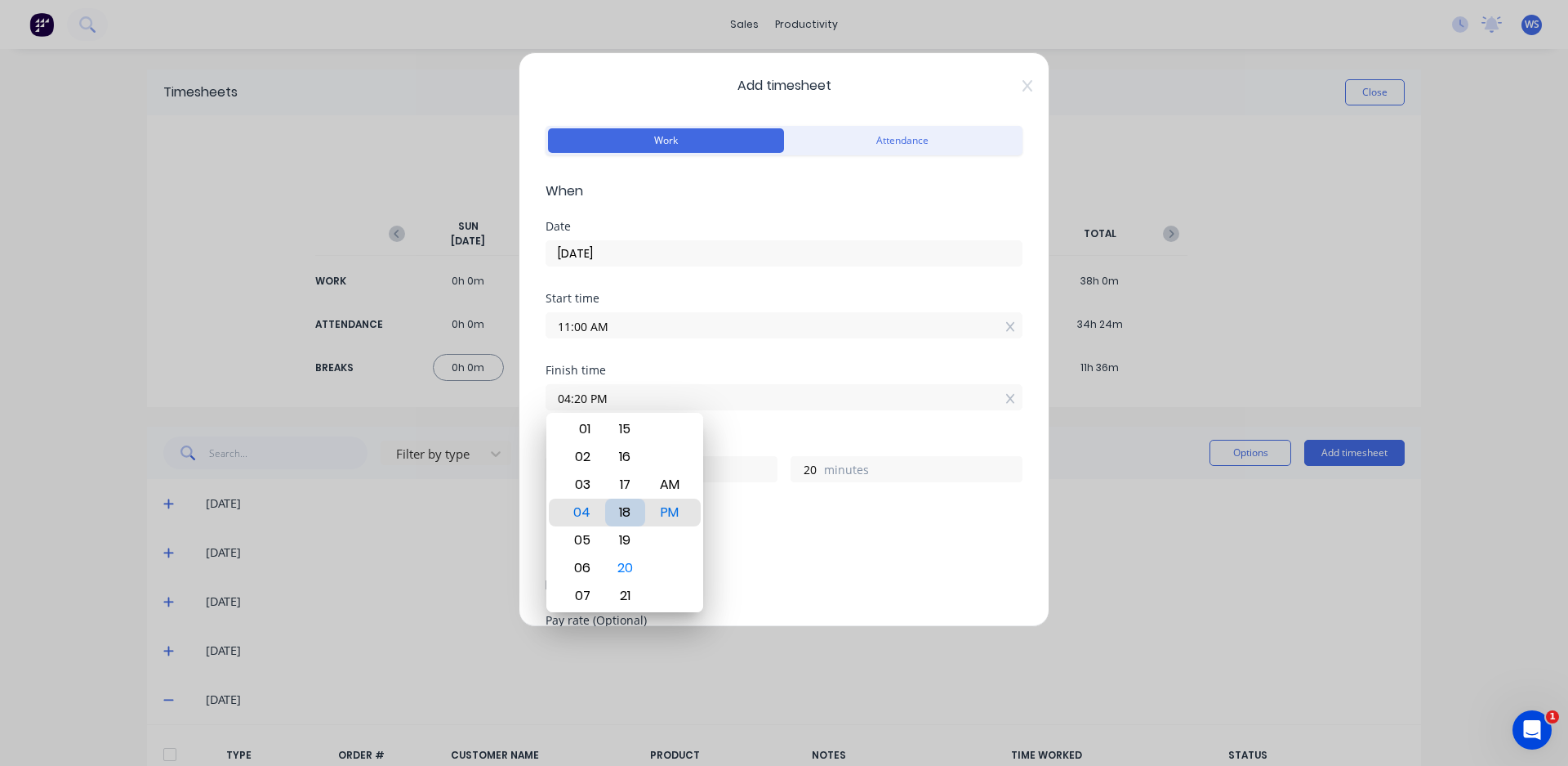
type input "04:18 PM"
type input "18"
type input "04:16 PM"
type input "16"
type input "04:14 PM"
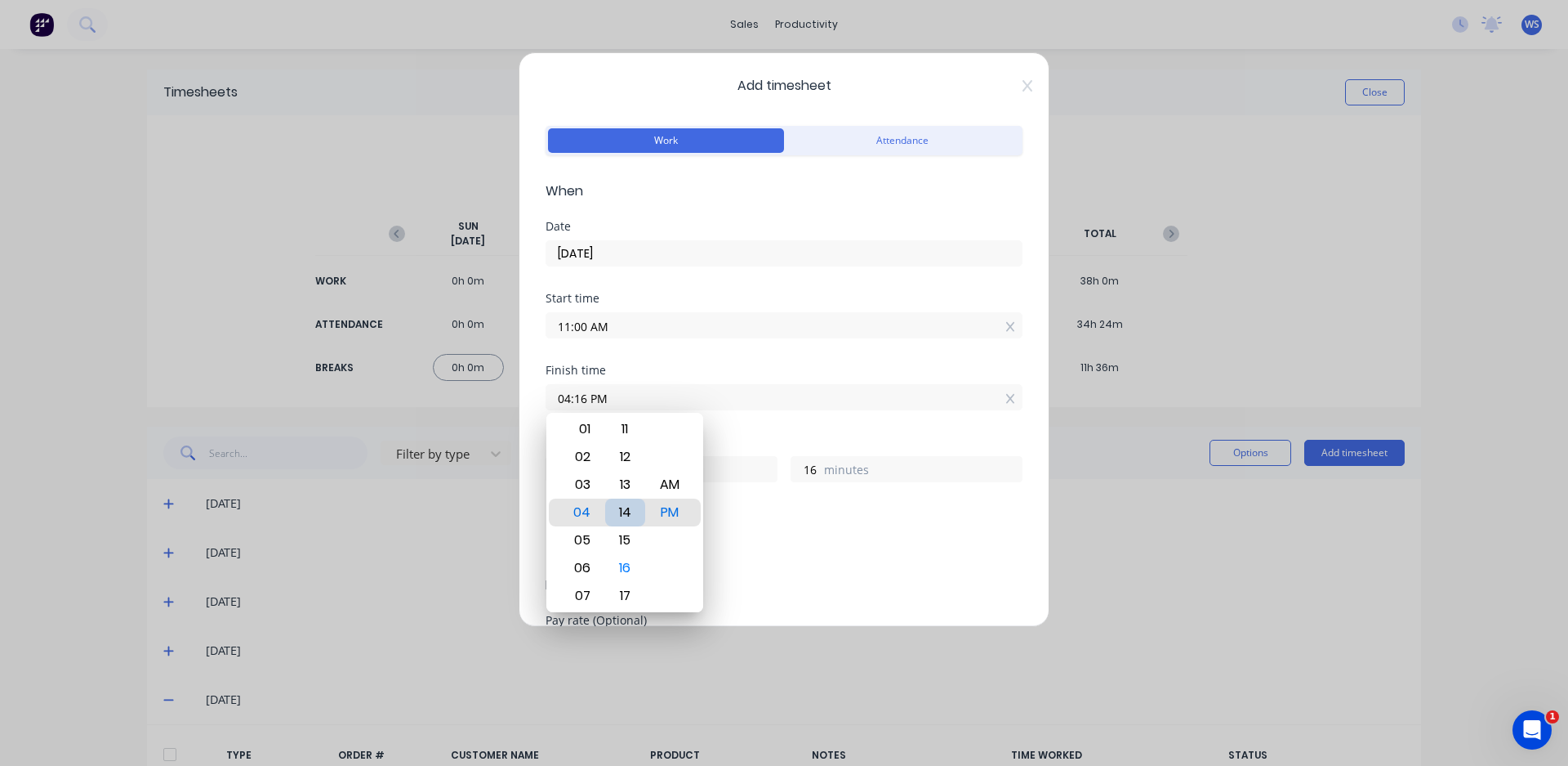
type input "14"
type input "04:15 PM"
type input "15"
click at [803, 579] on span "Details" at bounding box center [784, 584] width 477 height 19
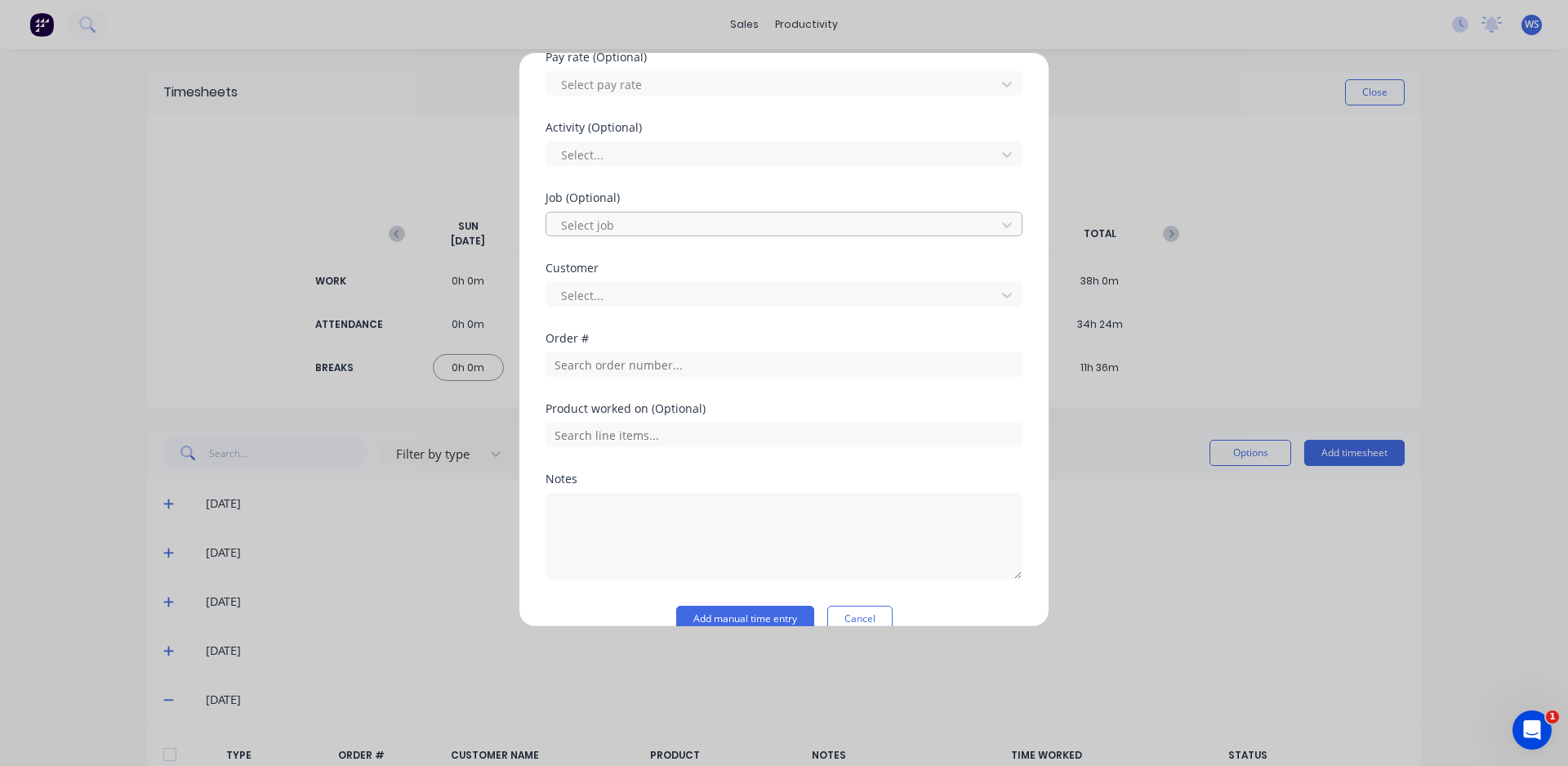
scroll to position [572, 0]
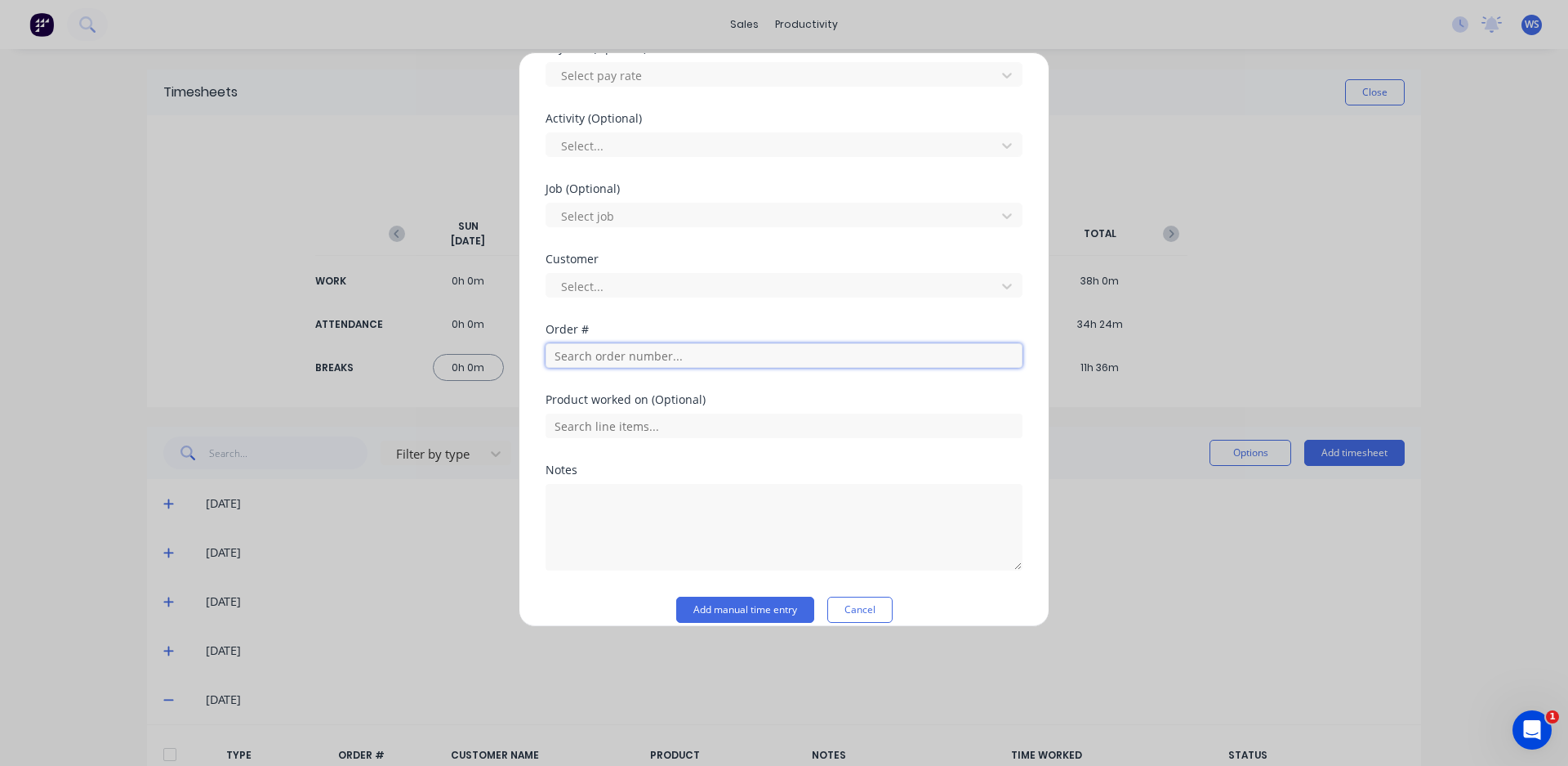
click at [695, 350] on input "text" at bounding box center [784, 355] width 477 height 25
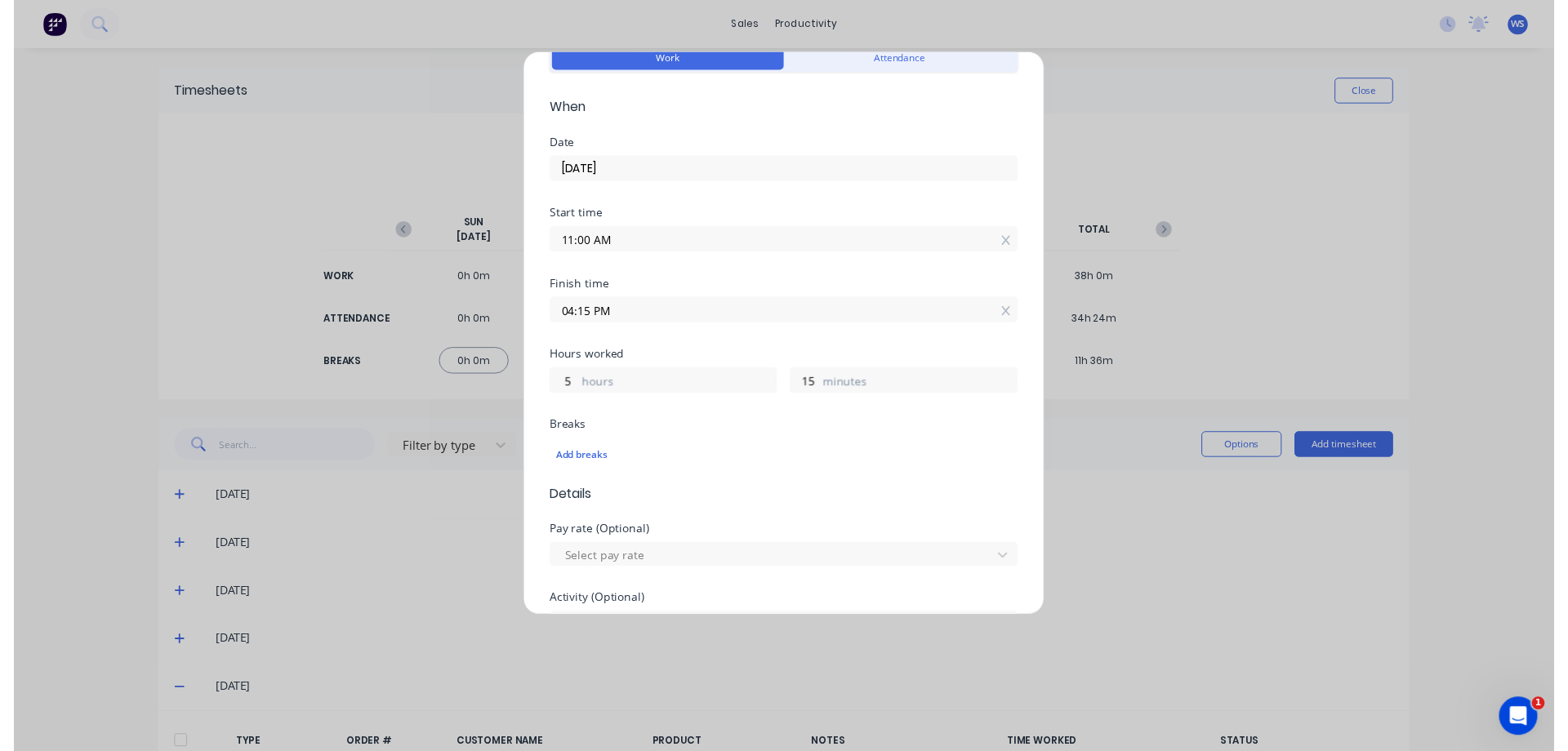
scroll to position [0, 0]
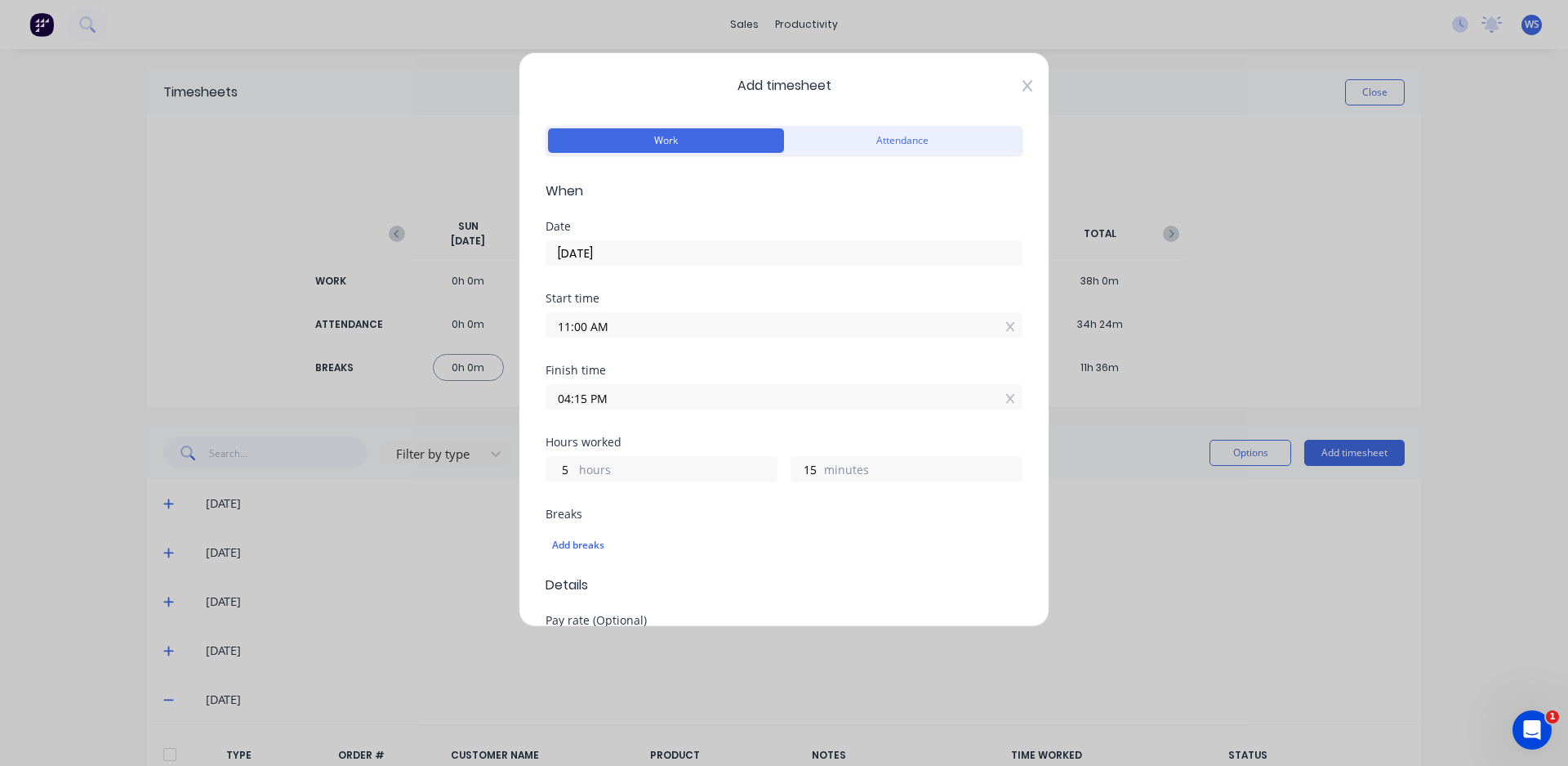
click at [1022, 83] on icon at bounding box center [1027, 85] width 10 height 13
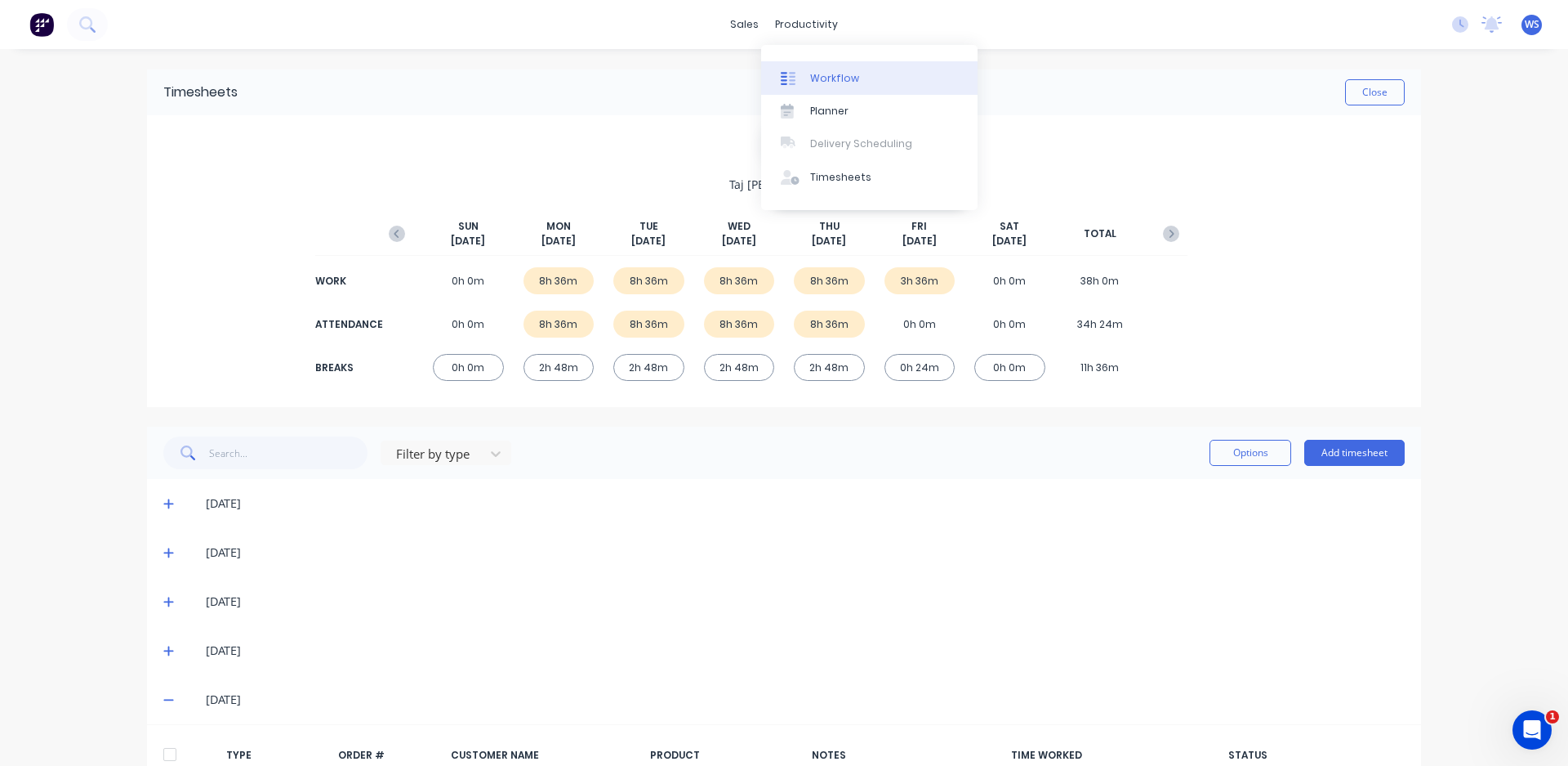
click at [823, 84] on div "Workflow" at bounding box center [834, 78] width 49 height 15
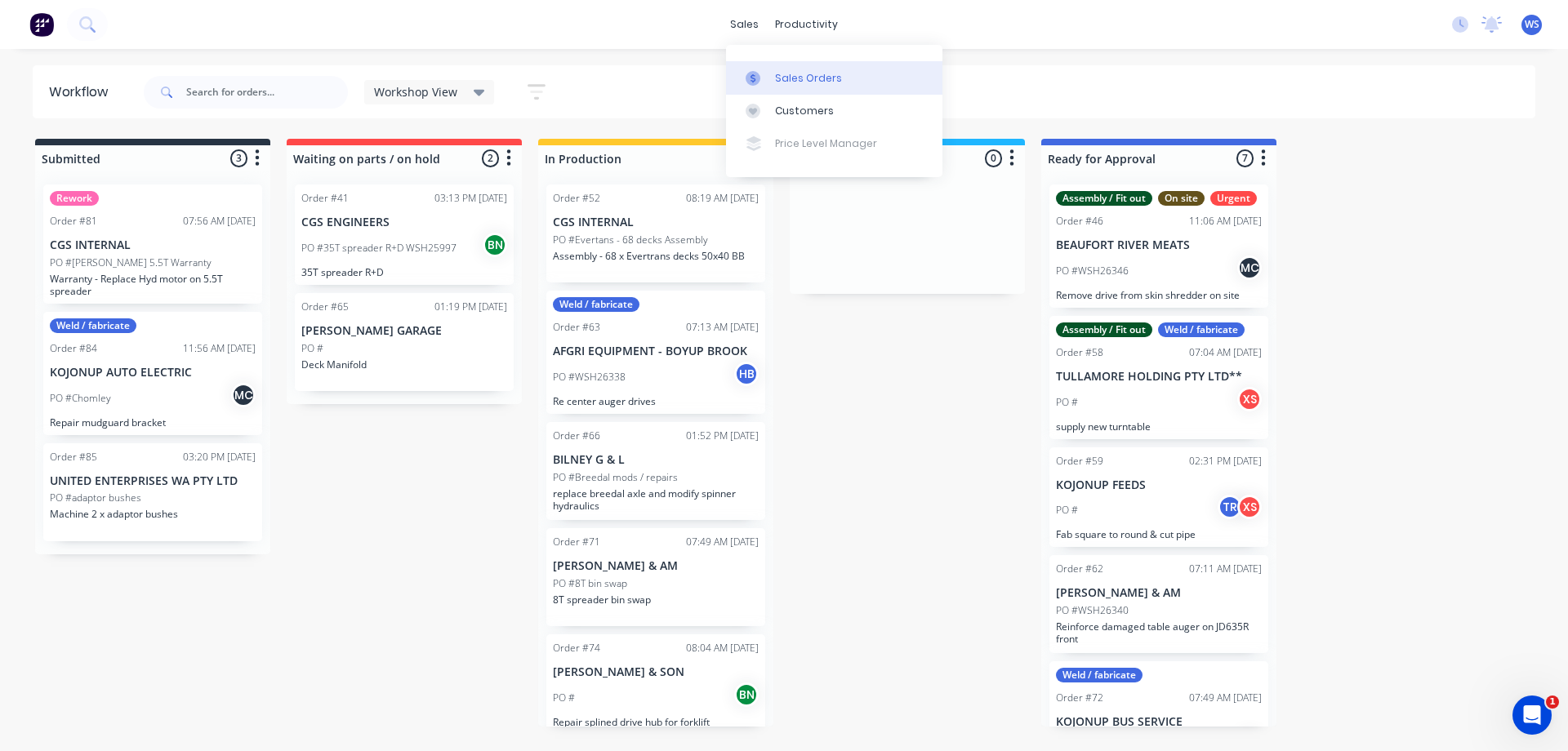
click at [764, 77] on div at bounding box center [757, 78] width 25 height 15
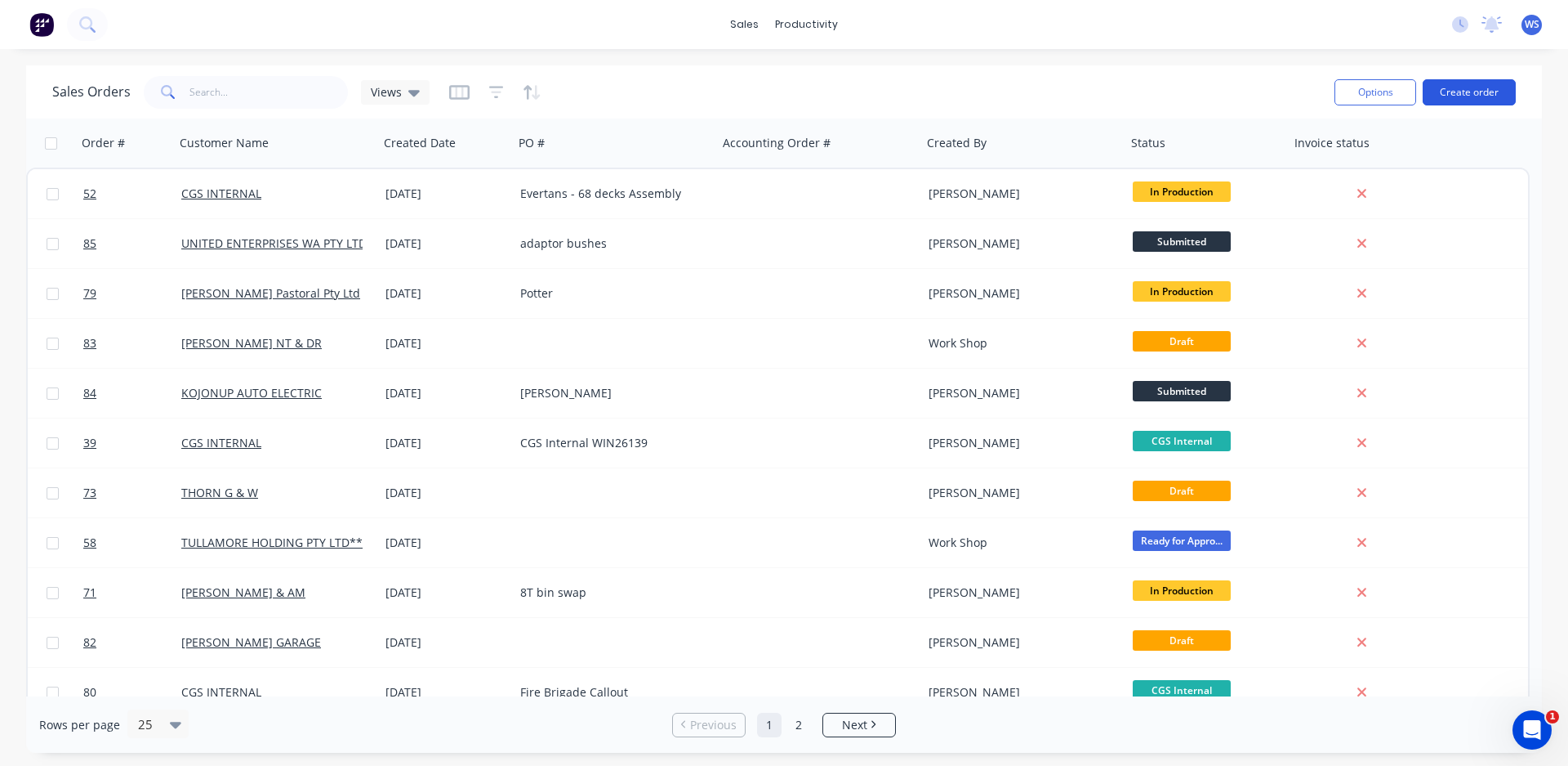
click at [1462, 99] on button "Create order" at bounding box center [1469, 92] width 94 height 26
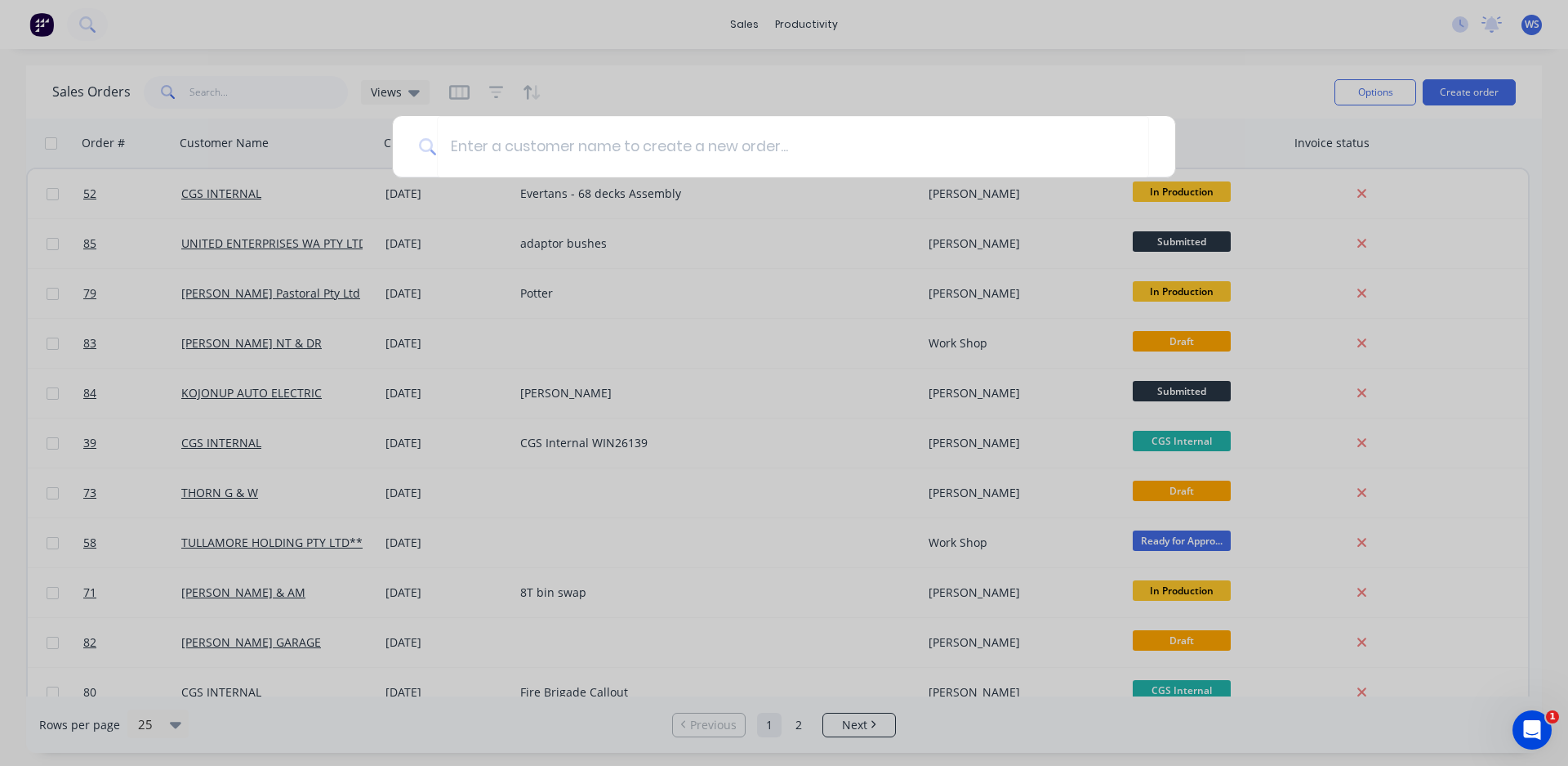
click at [1233, 80] on div at bounding box center [784, 383] width 1568 height 766
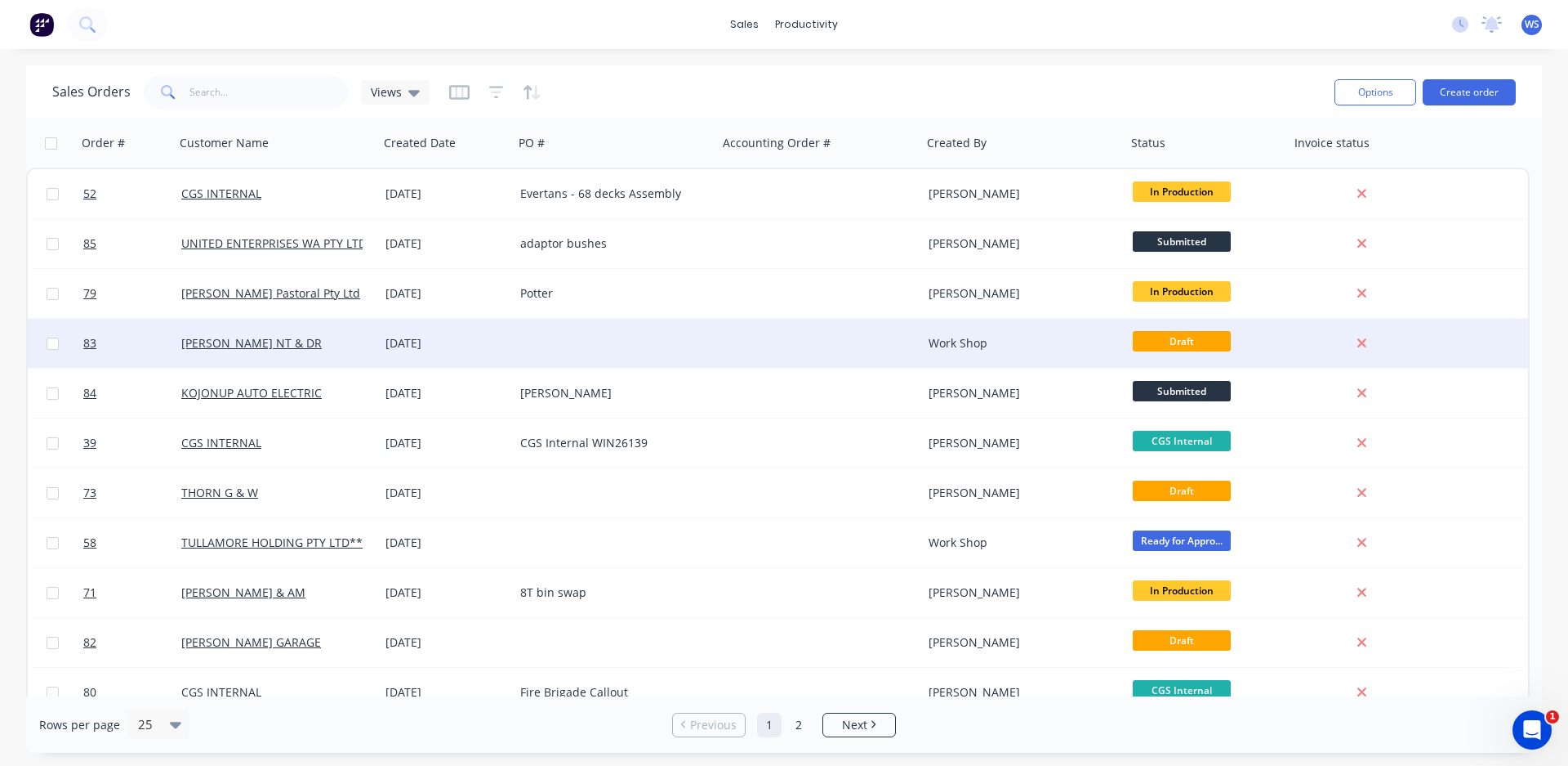
click at [363, 349] on div "[PERSON_NAME] NT & DR" at bounding box center [277, 343] width 191 height 17
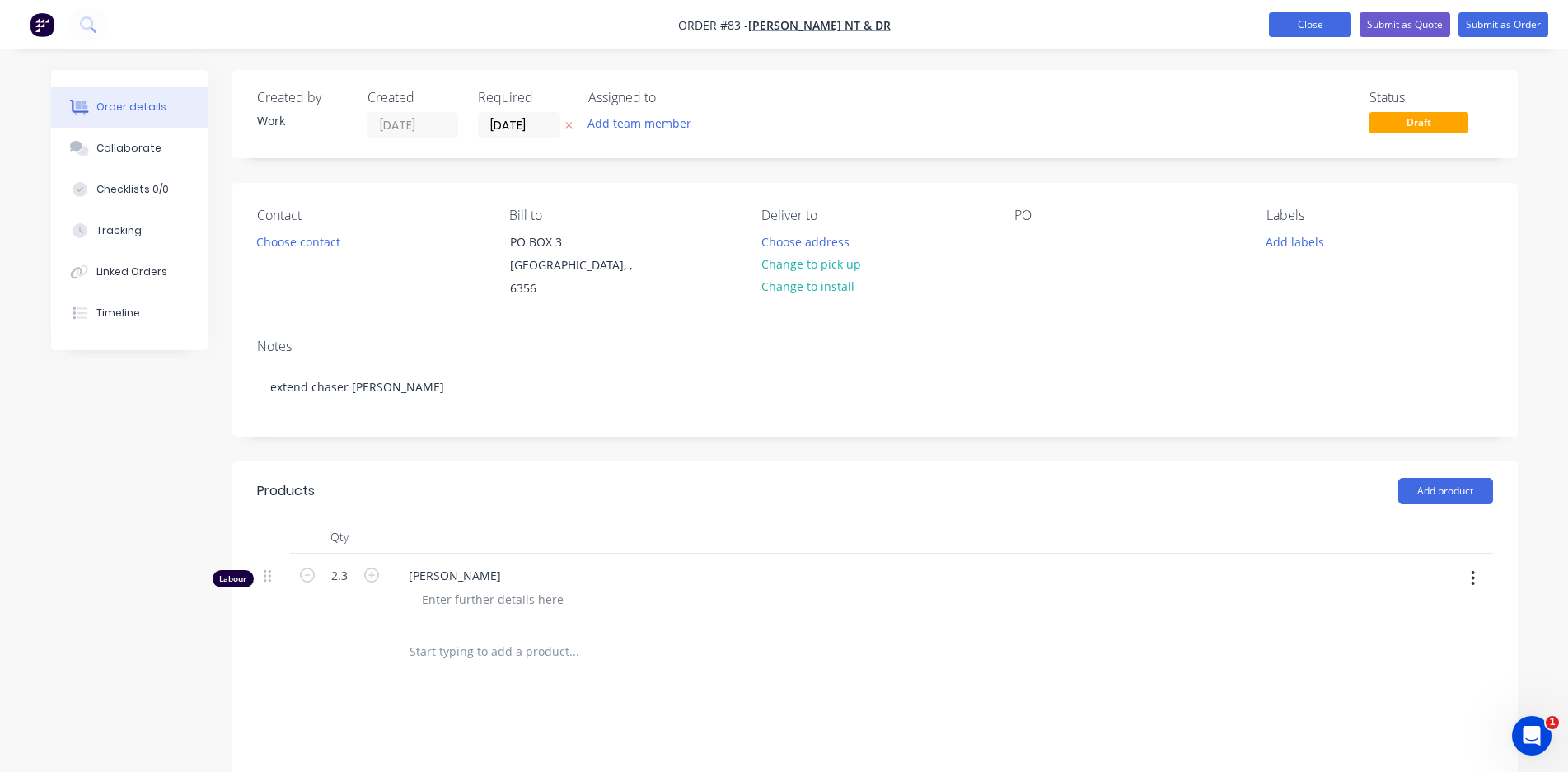
click at [1314, 21] on button "Close" at bounding box center [1310, 24] width 82 height 25
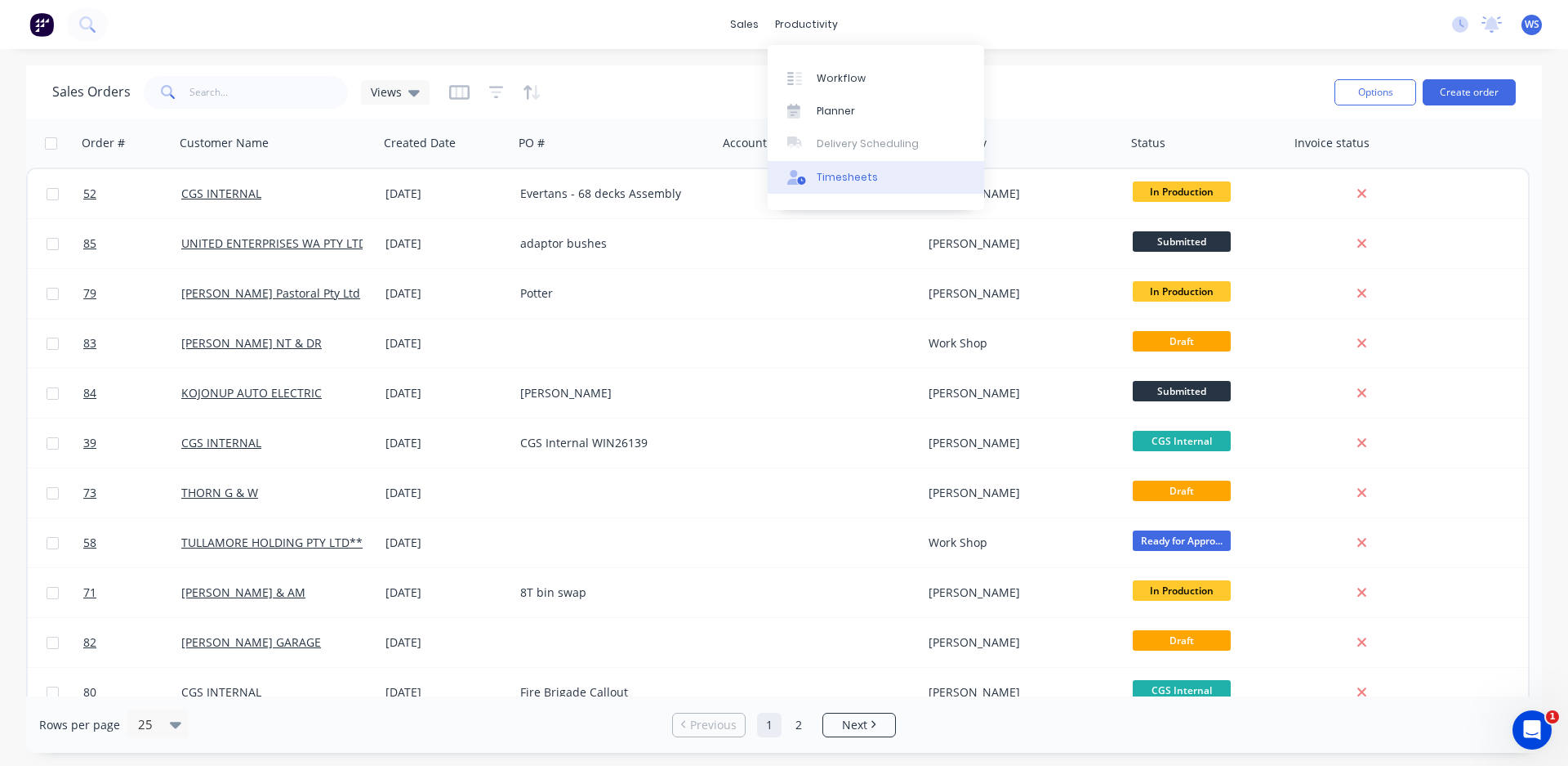
click at [856, 183] on div "Timesheets" at bounding box center [847, 177] width 61 height 15
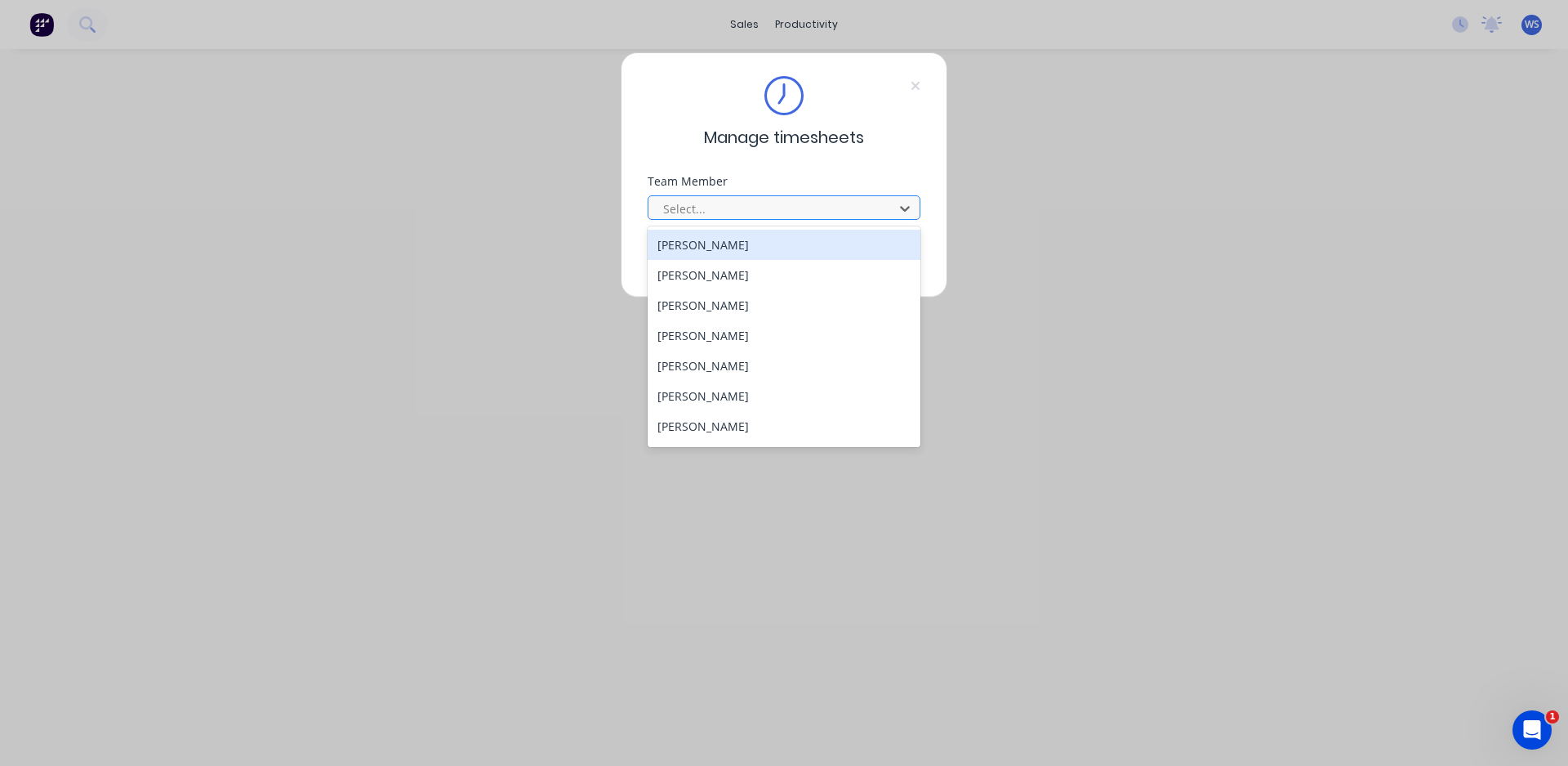
click at [766, 208] on div at bounding box center [773, 208] width 224 height 20
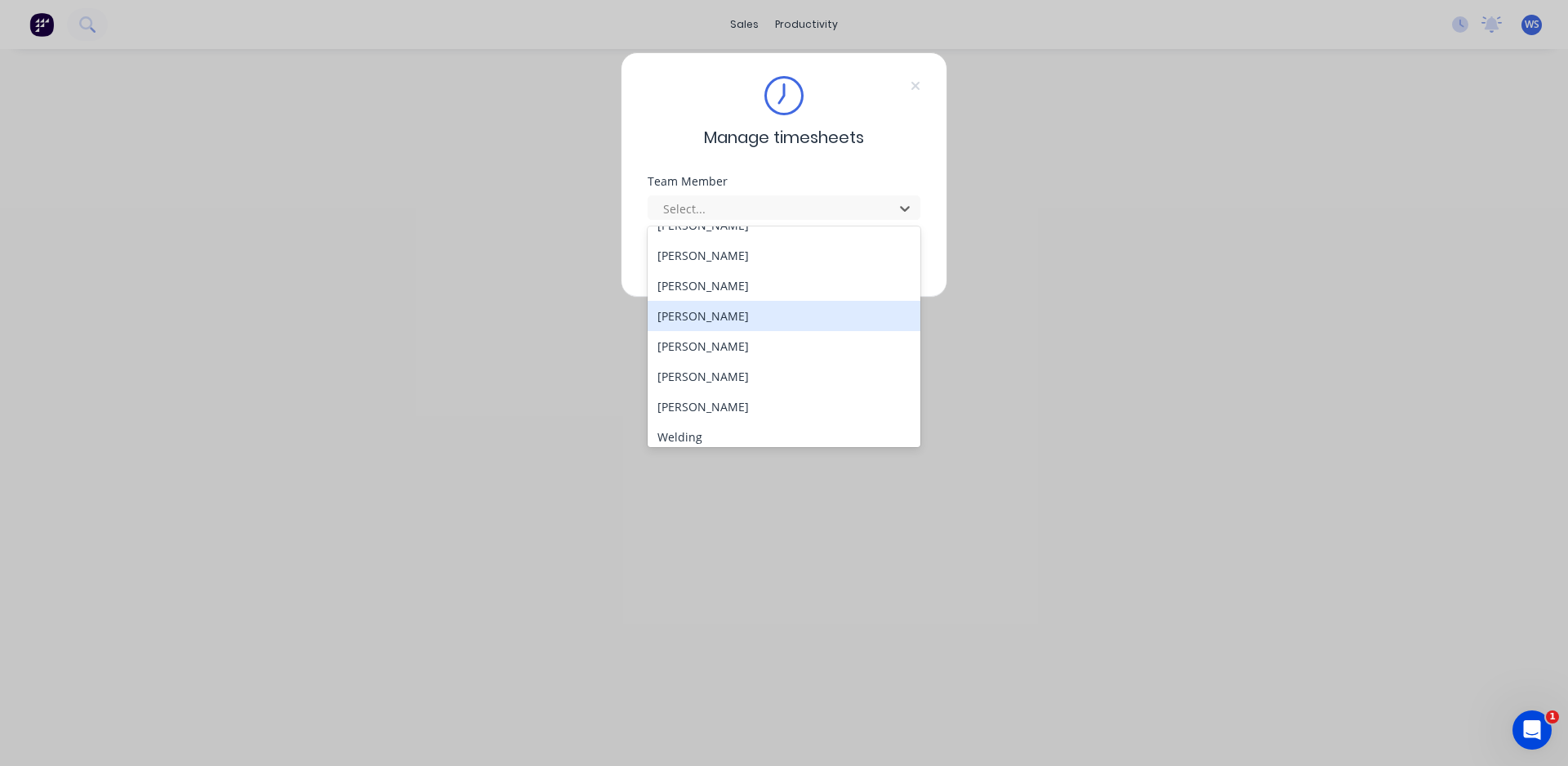
scroll to position [149, 0]
click at [706, 311] on div "[PERSON_NAME]" at bounding box center [783, 307] width 272 height 30
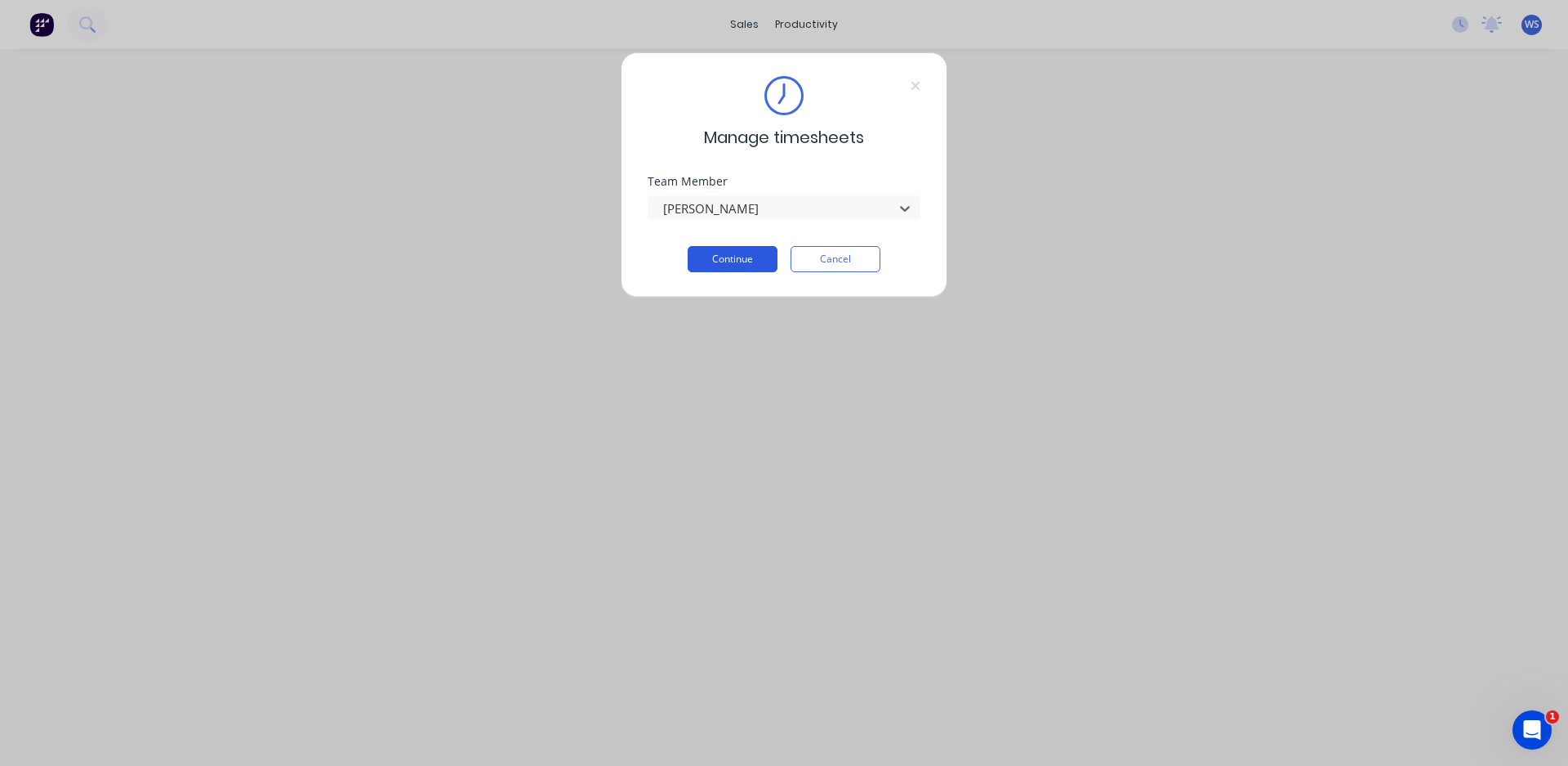
click at [728, 258] on button "Continue" at bounding box center [733, 259] width 90 height 26
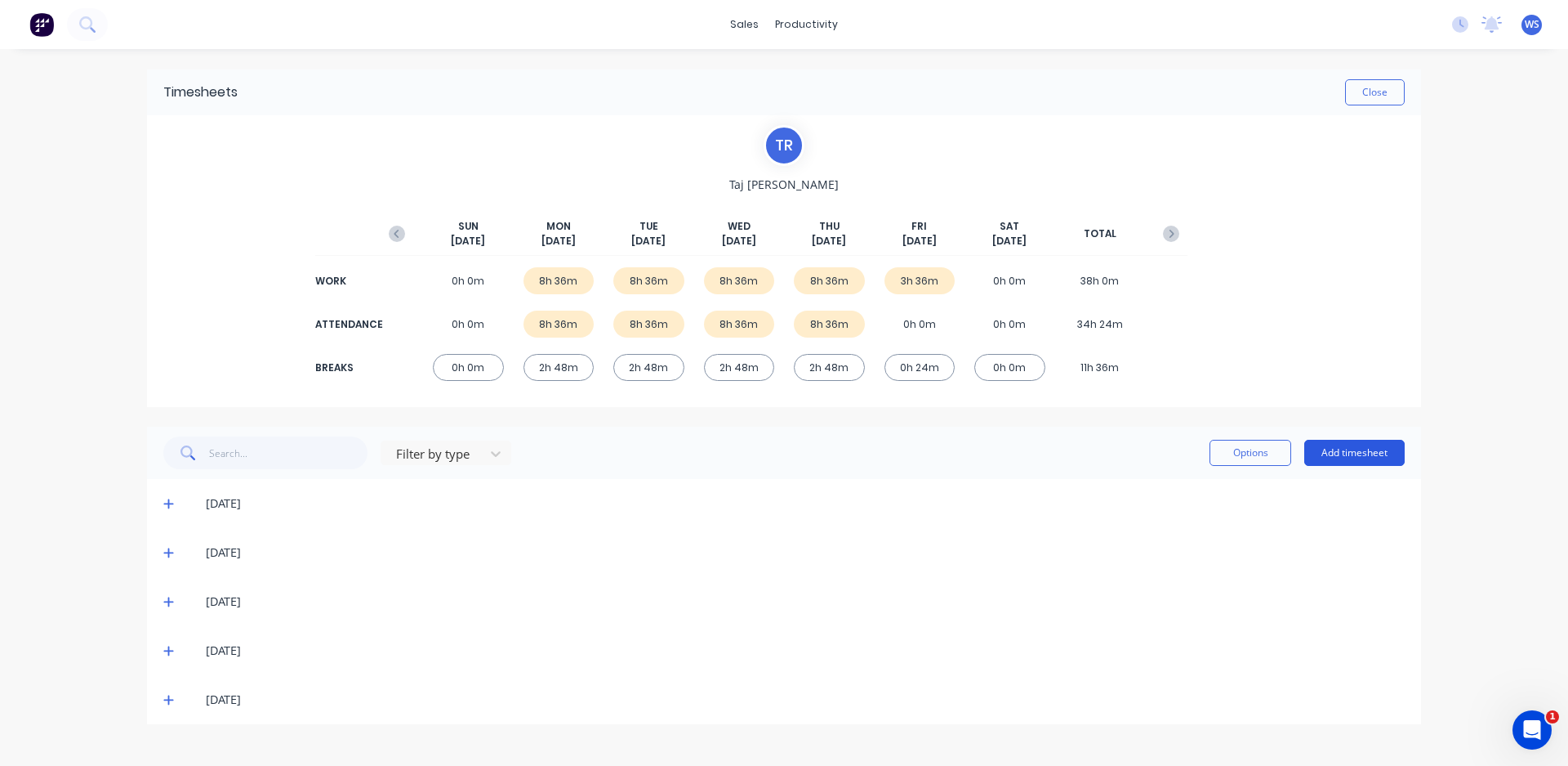
click at [1359, 449] on button "Add timesheet" at bounding box center [1354, 452] width 101 height 26
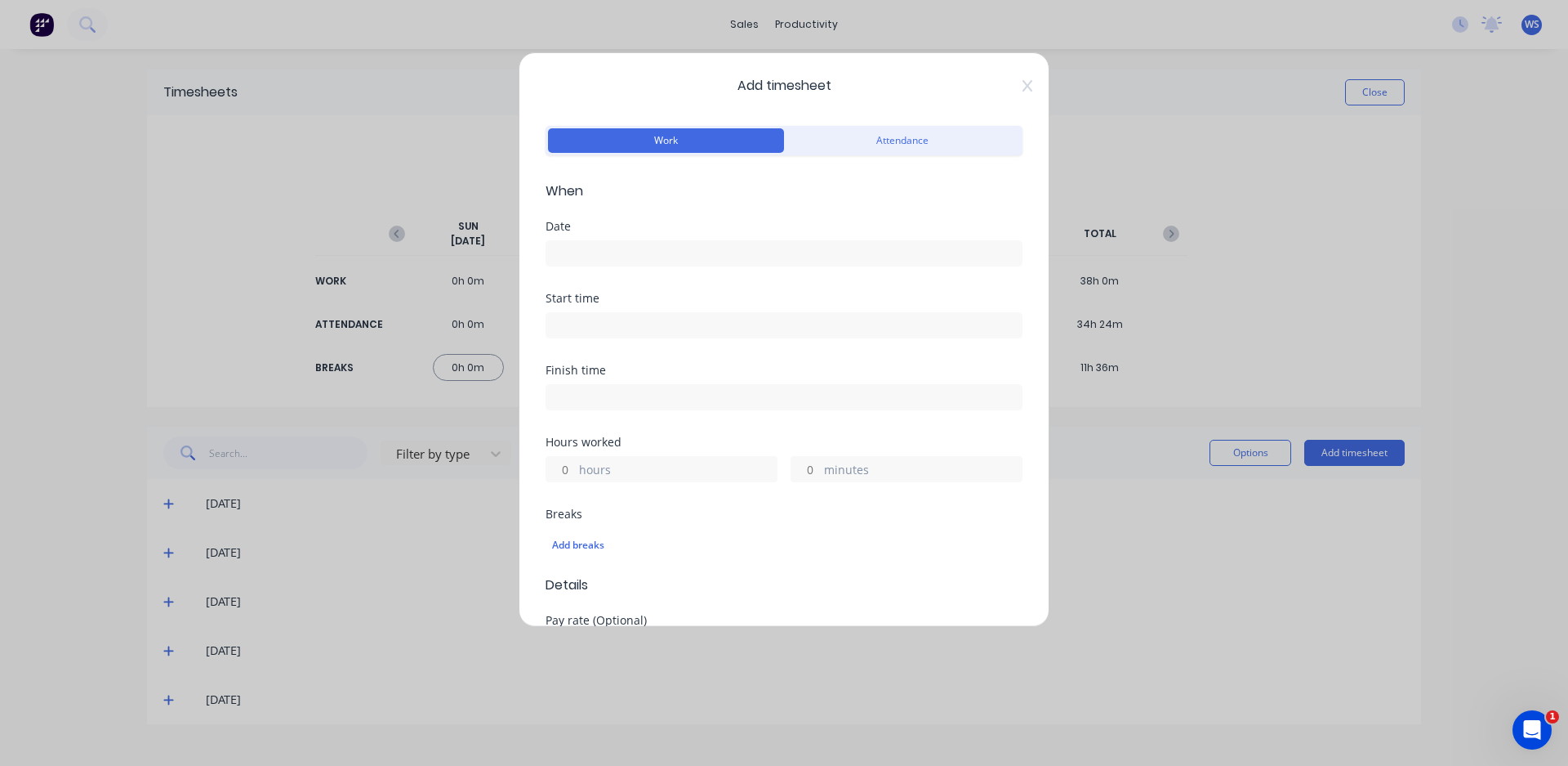
click at [629, 246] on input at bounding box center [784, 253] width 475 height 25
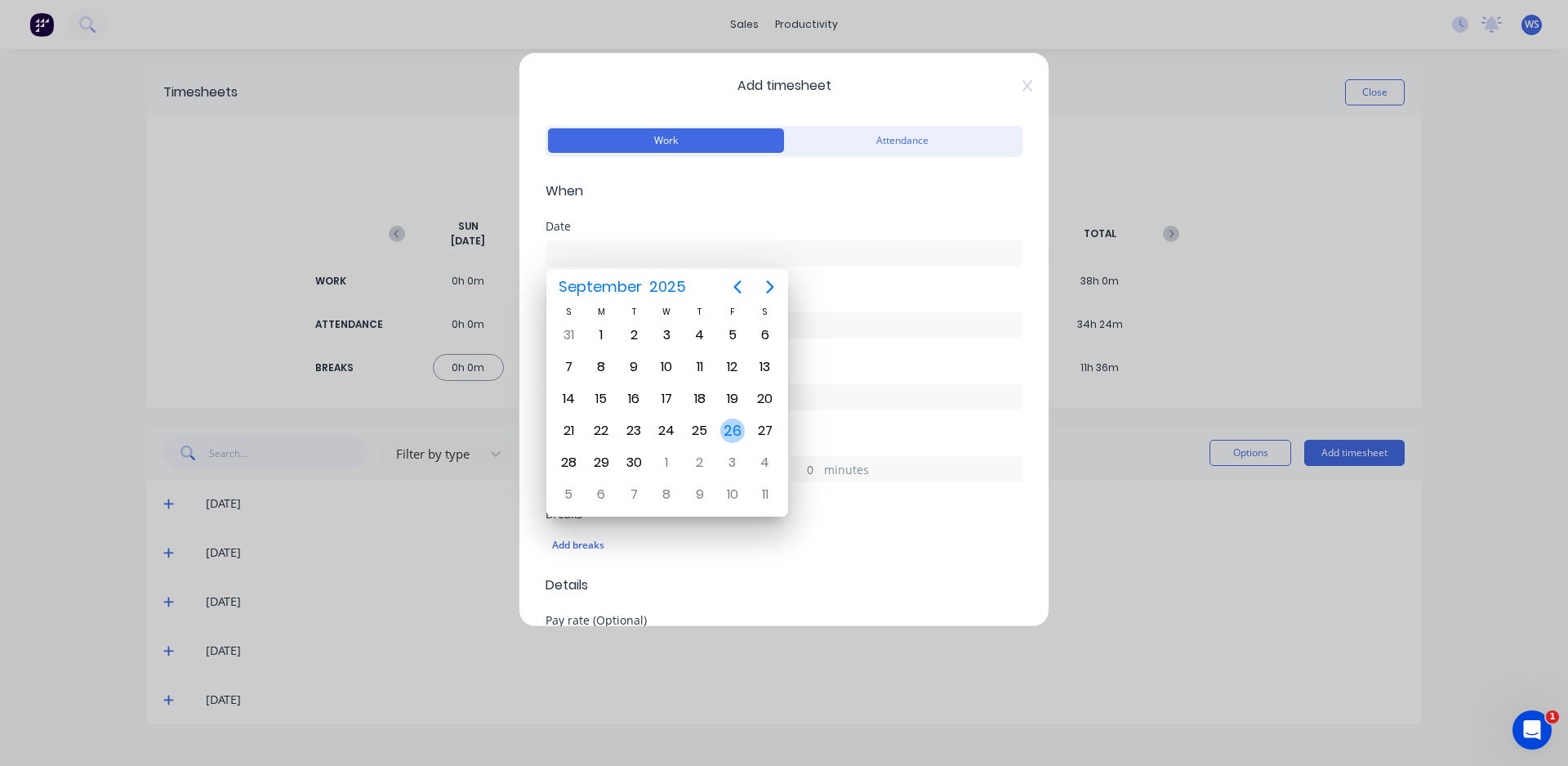
click at [729, 436] on div "26" at bounding box center [733, 430] width 25 height 25
type input "[DATE]"
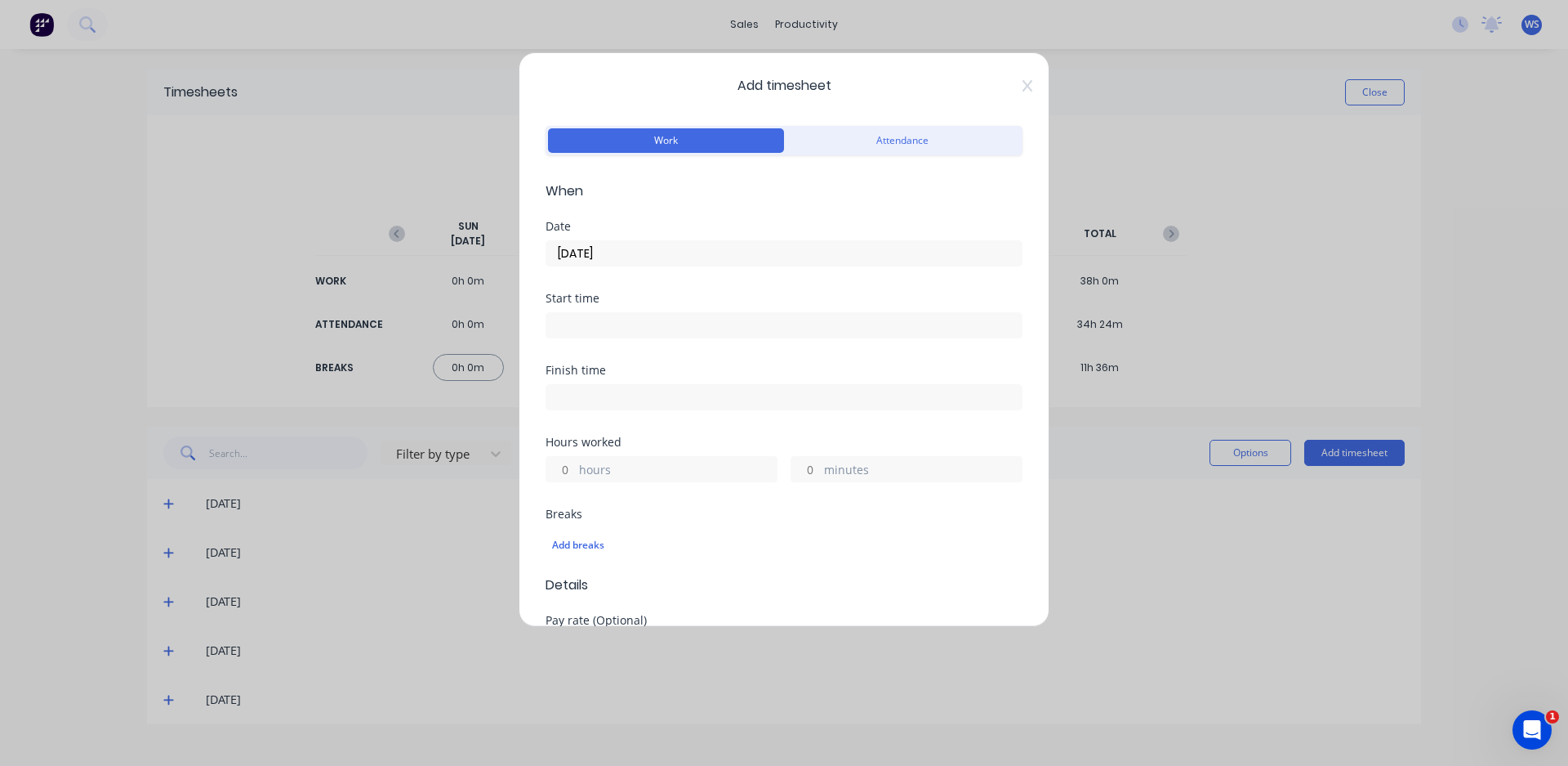
click at [669, 327] on input at bounding box center [784, 325] width 475 height 25
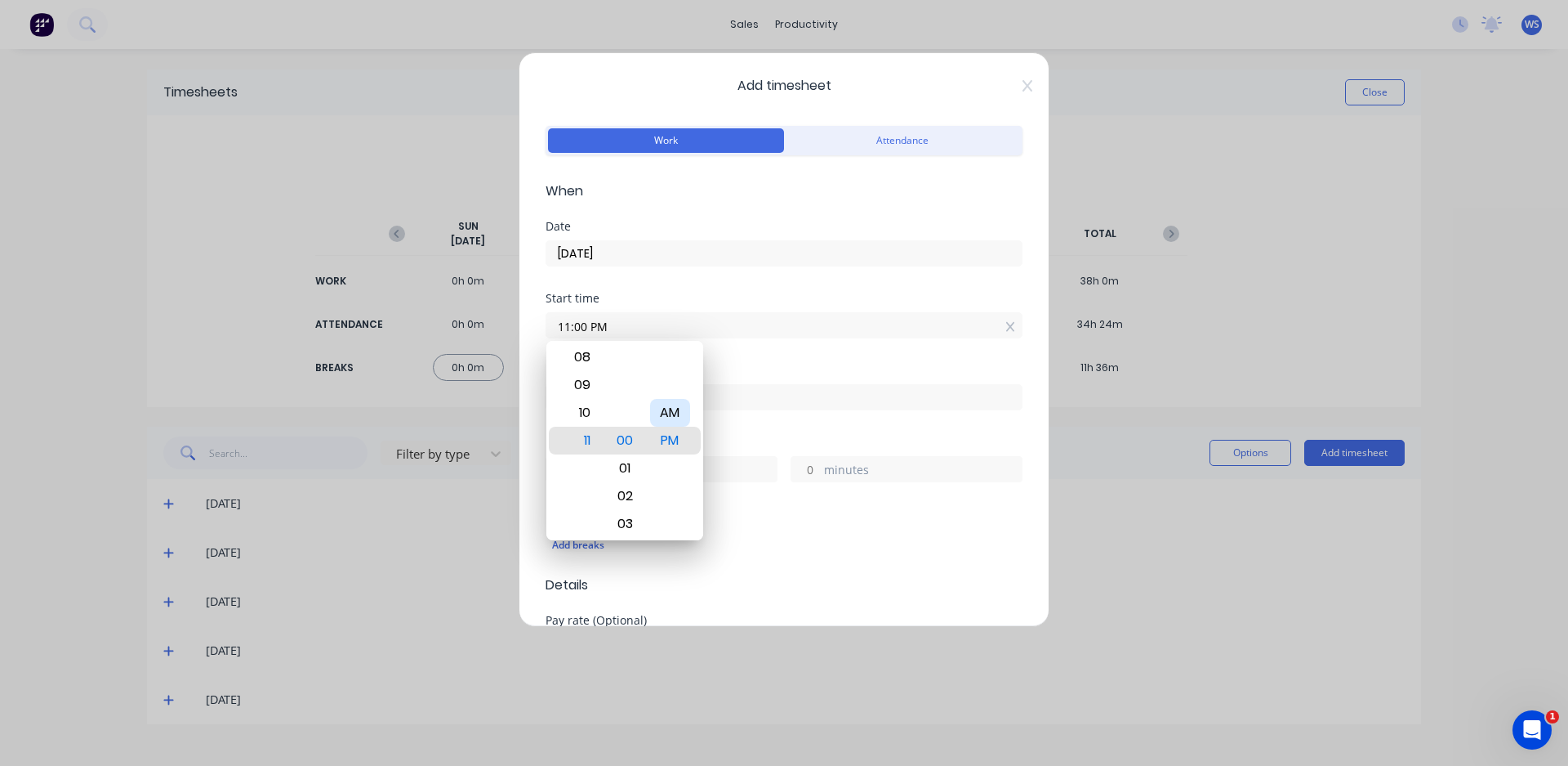
type input "11:00 AM"
click at [730, 357] on div "Start time 11:00 AM" at bounding box center [784, 328] width 477 height 72
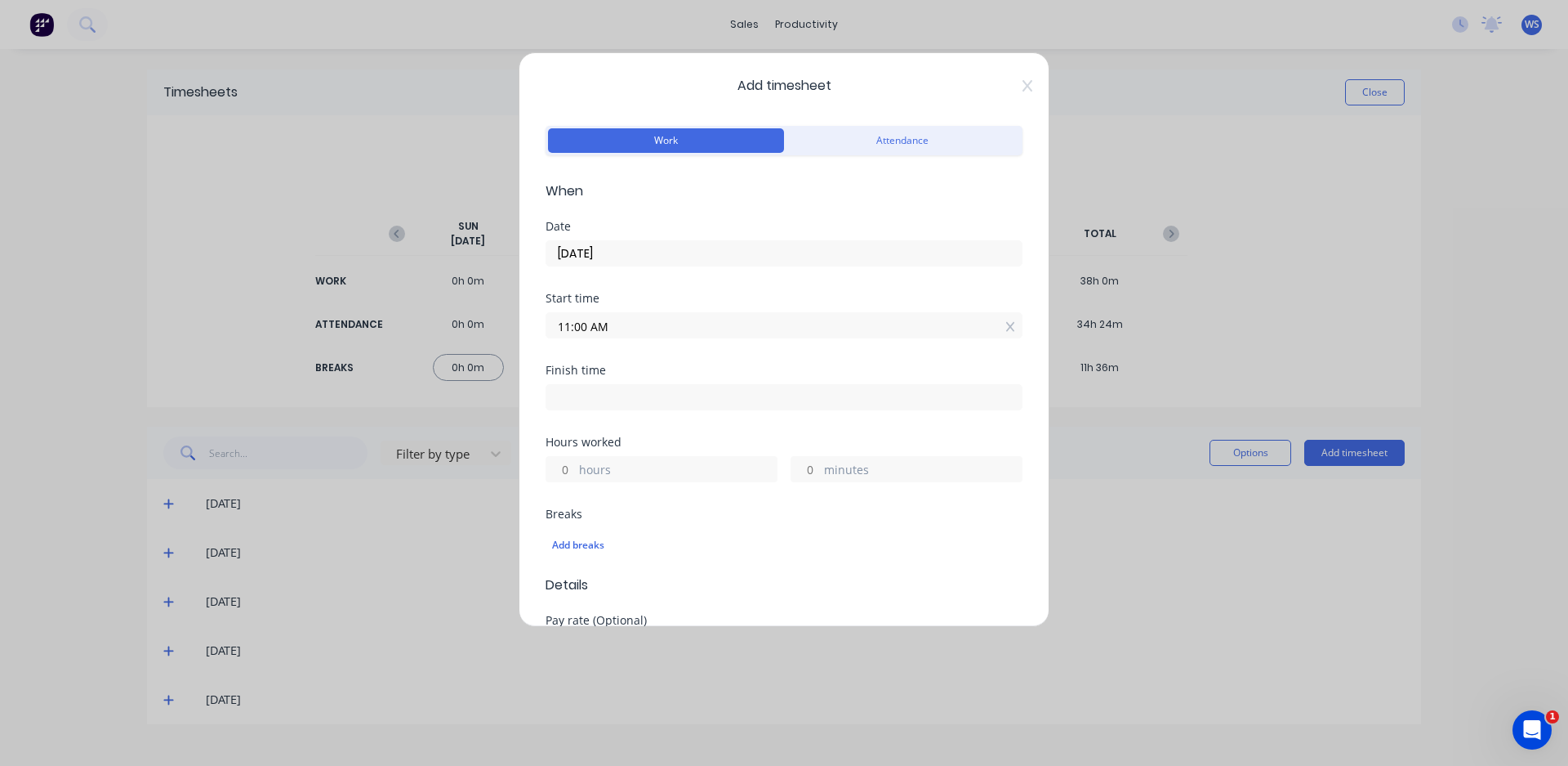
click at [702, 412] on div "Finish time" at bounding box center [784, 400] width 477 height 72
click at [701, 405] on input at bounding box center [784, 396] width 475 height 25
type input "04:26 PM"
type input "5"
type input "26"
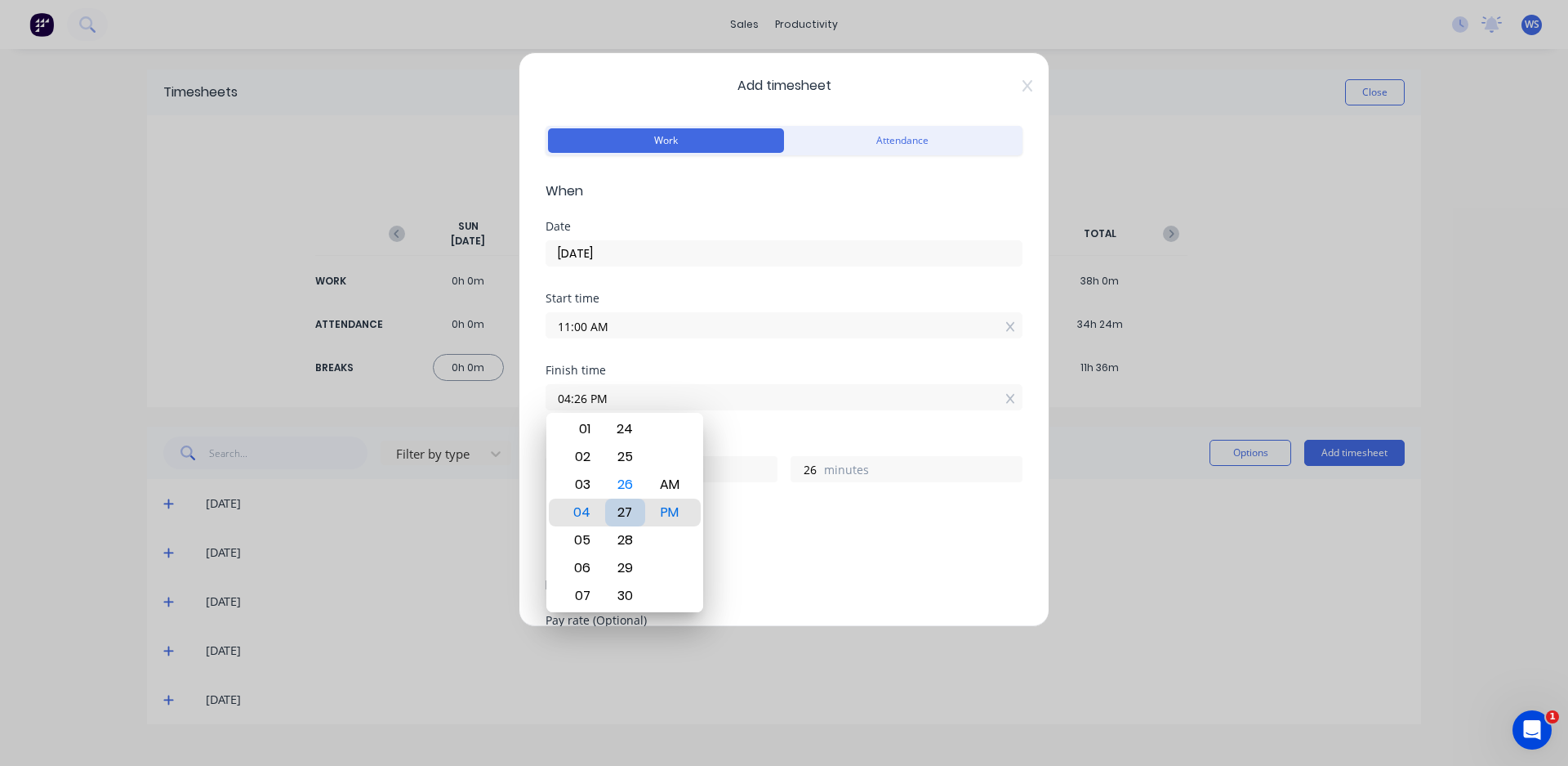
type input "04:27 PM"
type input "27"
type input "04:28 PM"
type input "28"
type input "04:29 PM"
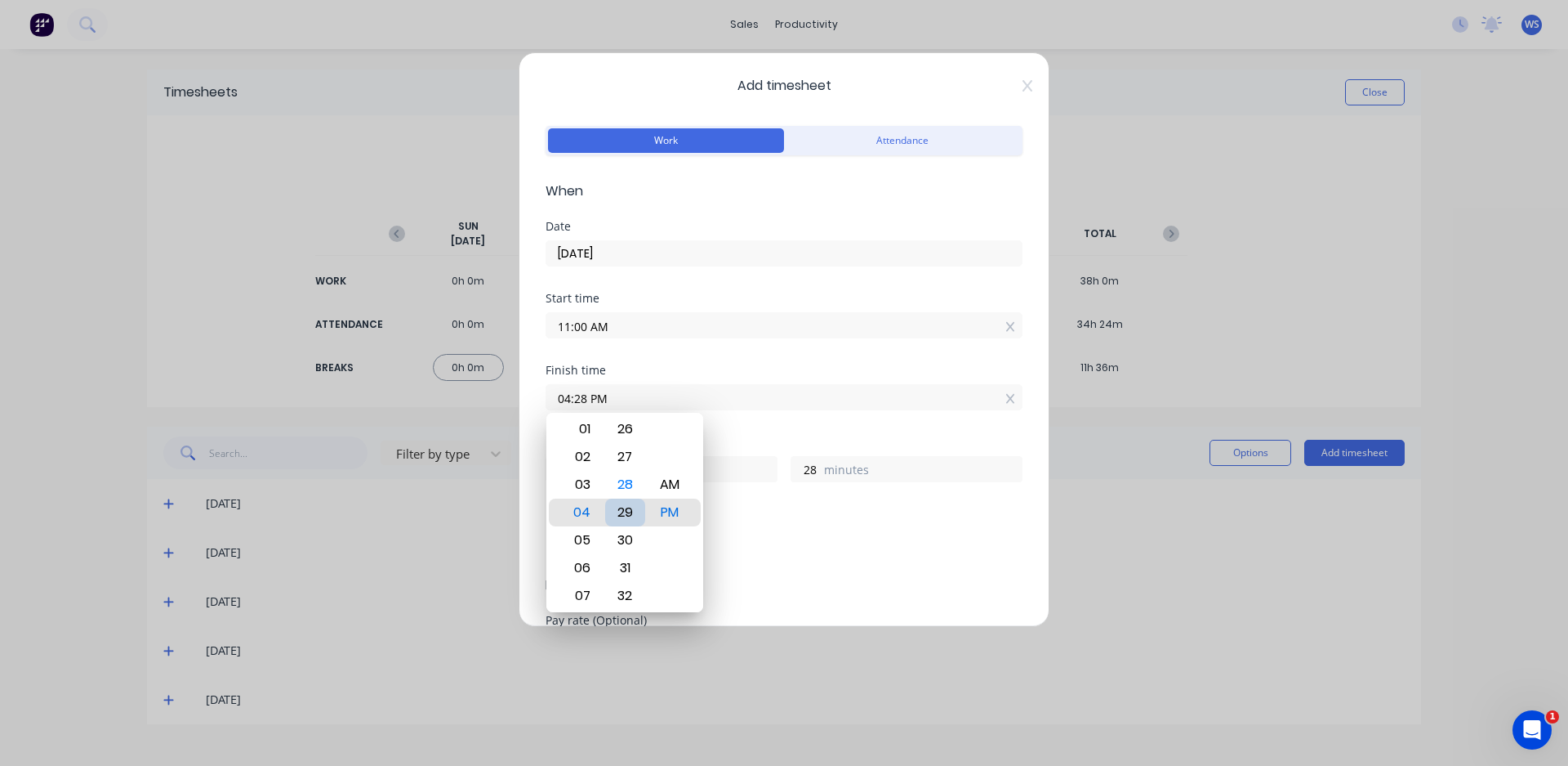
type input "29"
type input "04:30 PM"
type input "30"
click at [743, 436] on div "Finish time 04:30 PM" at bounding box center [784, 400] width 477 height 72
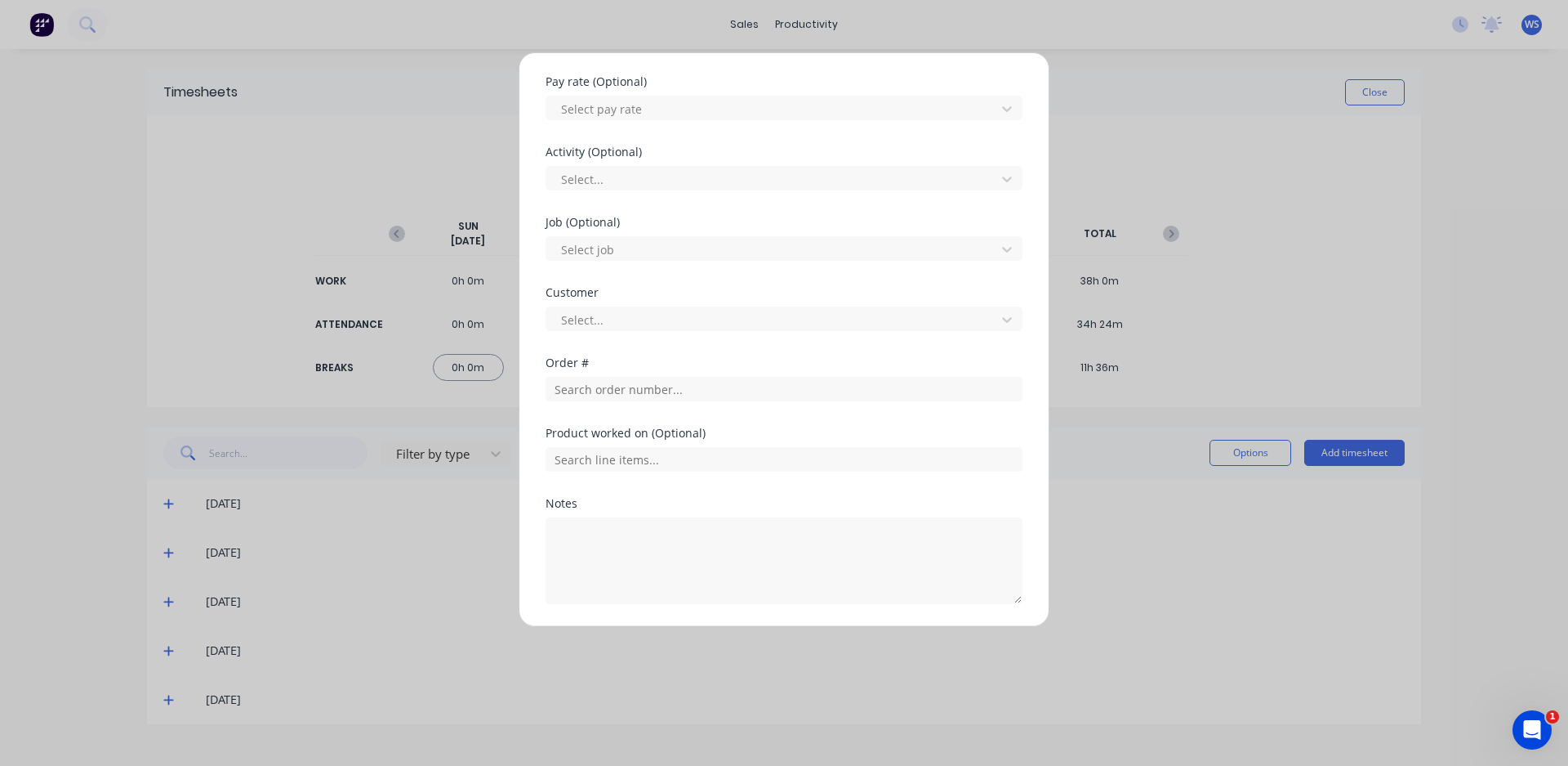
scroll to position [592, 0]
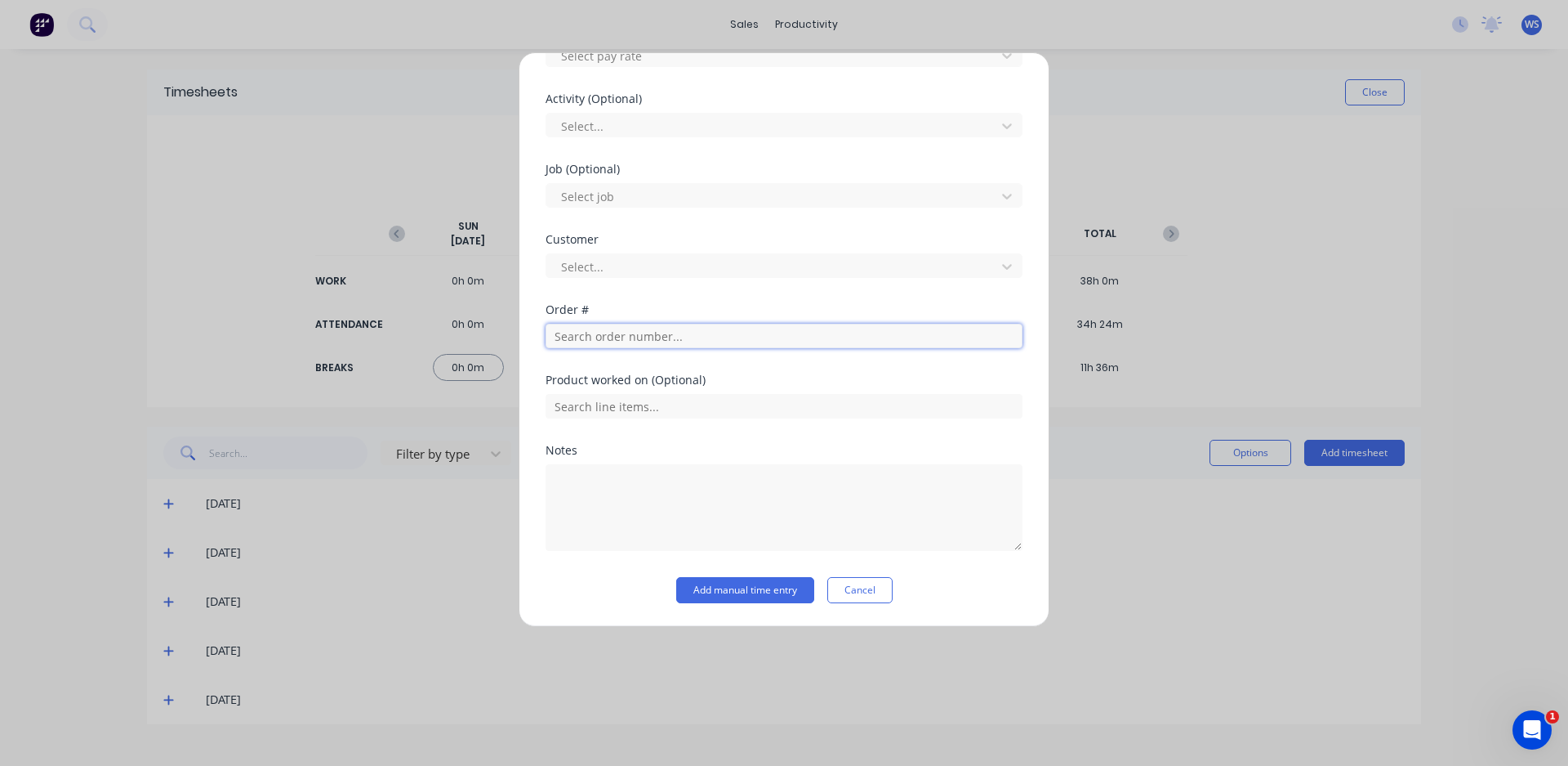
click at [681, 327] on input "text" at bounding box center [784, 336] width 477 height 25
type input "m"
type input "nau"
click at [701, 392] on span "[PERSON_NAME] NT & DR" at bounding box center [784, 394] width 451 height 15
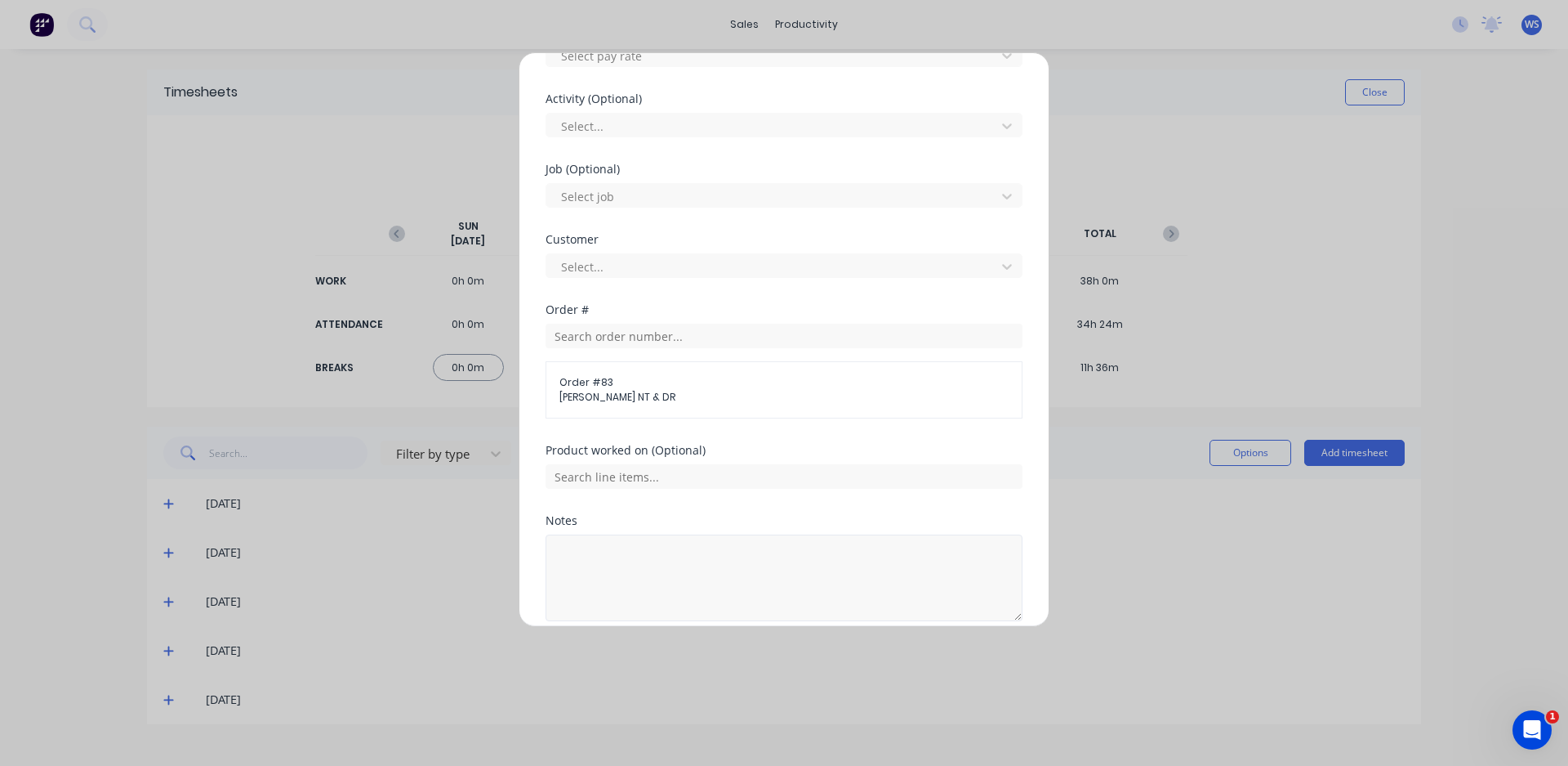
scroll to position [661, 0]
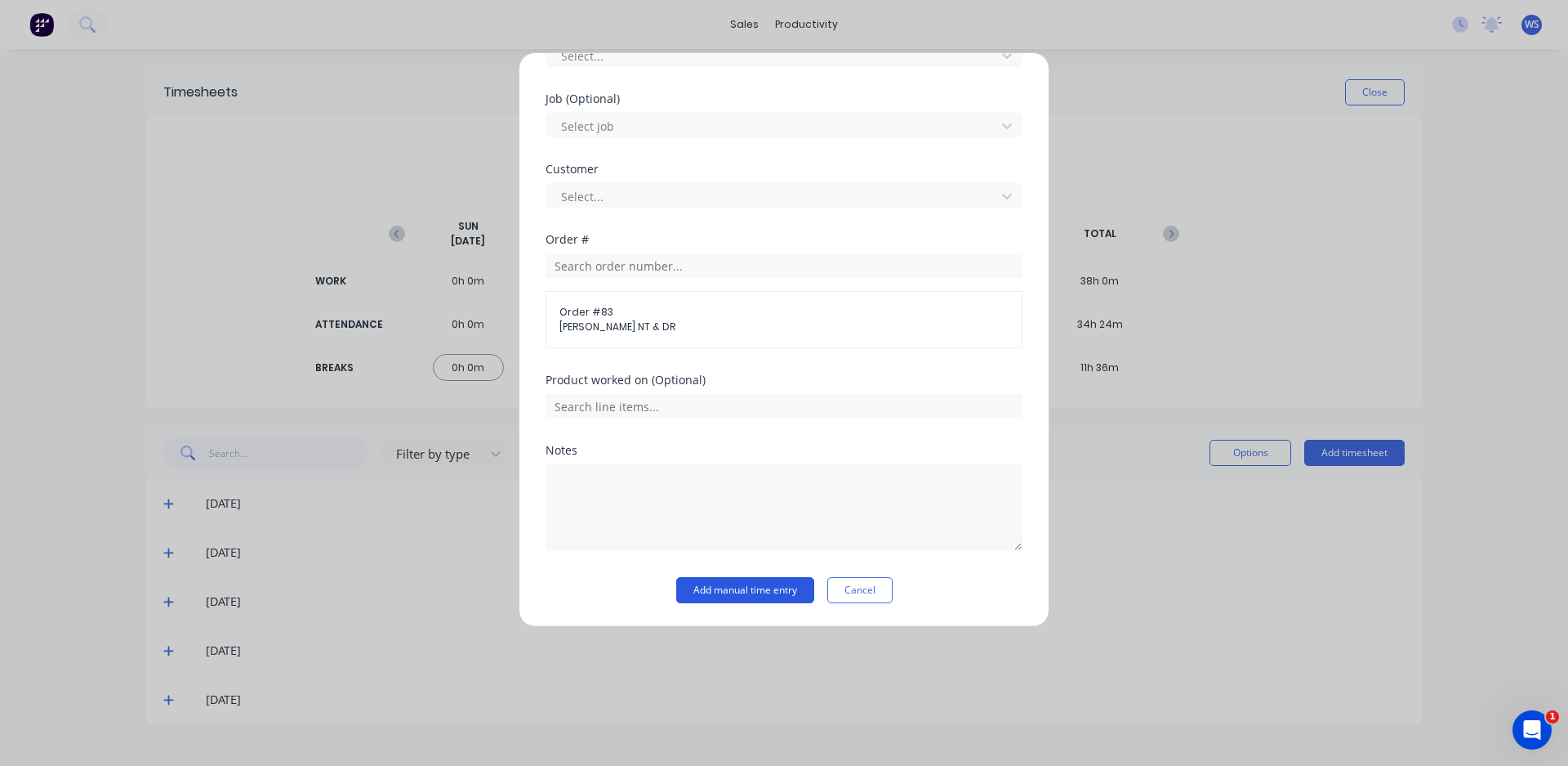
click at [770, 592] on button "Add manual time entry" at bounding box center [745, 590] width 138 height 26
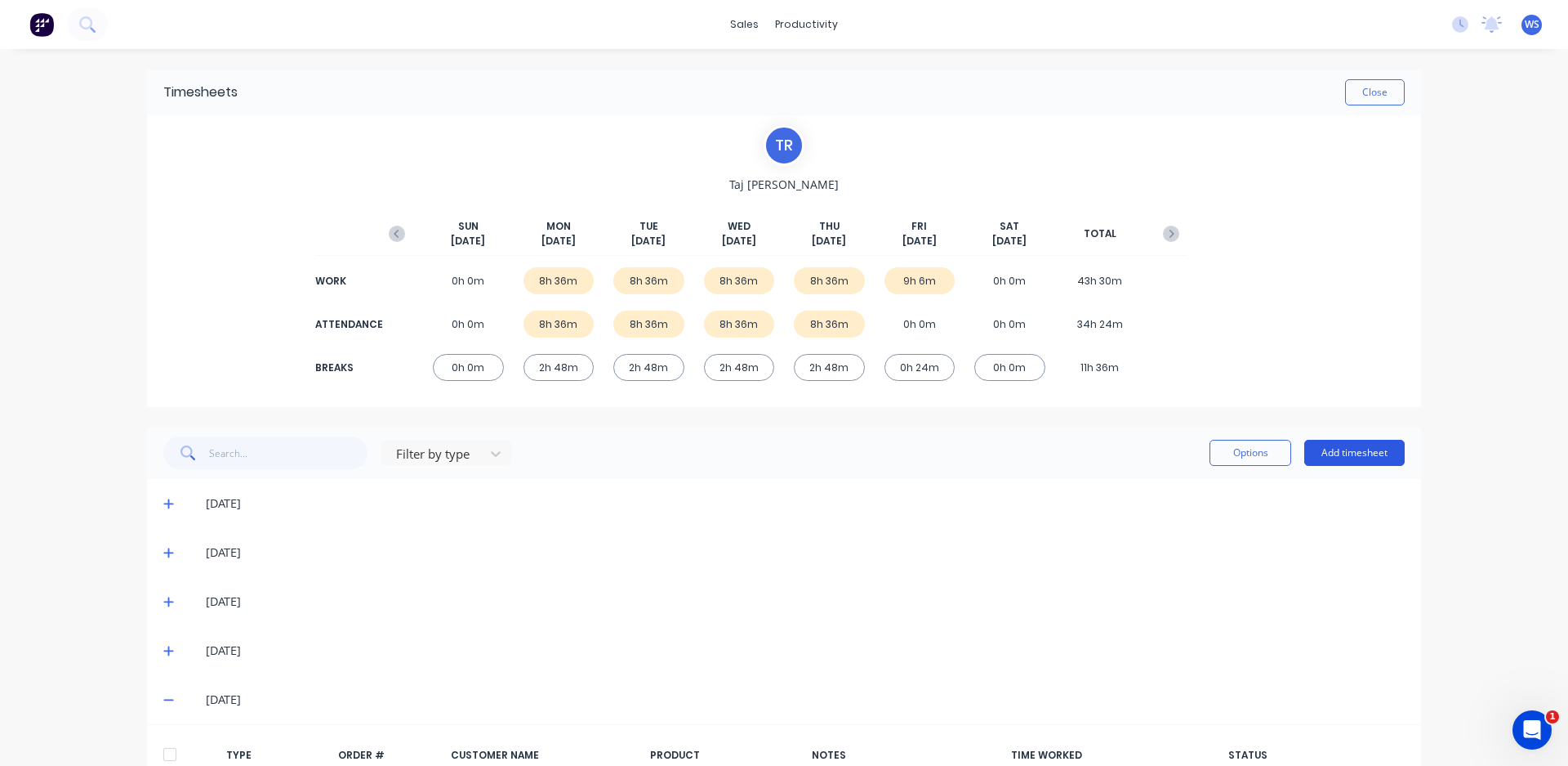
click at [1317, 460] on button "Add timesheet" at bounding box center [1354, 452] width 101 height 26
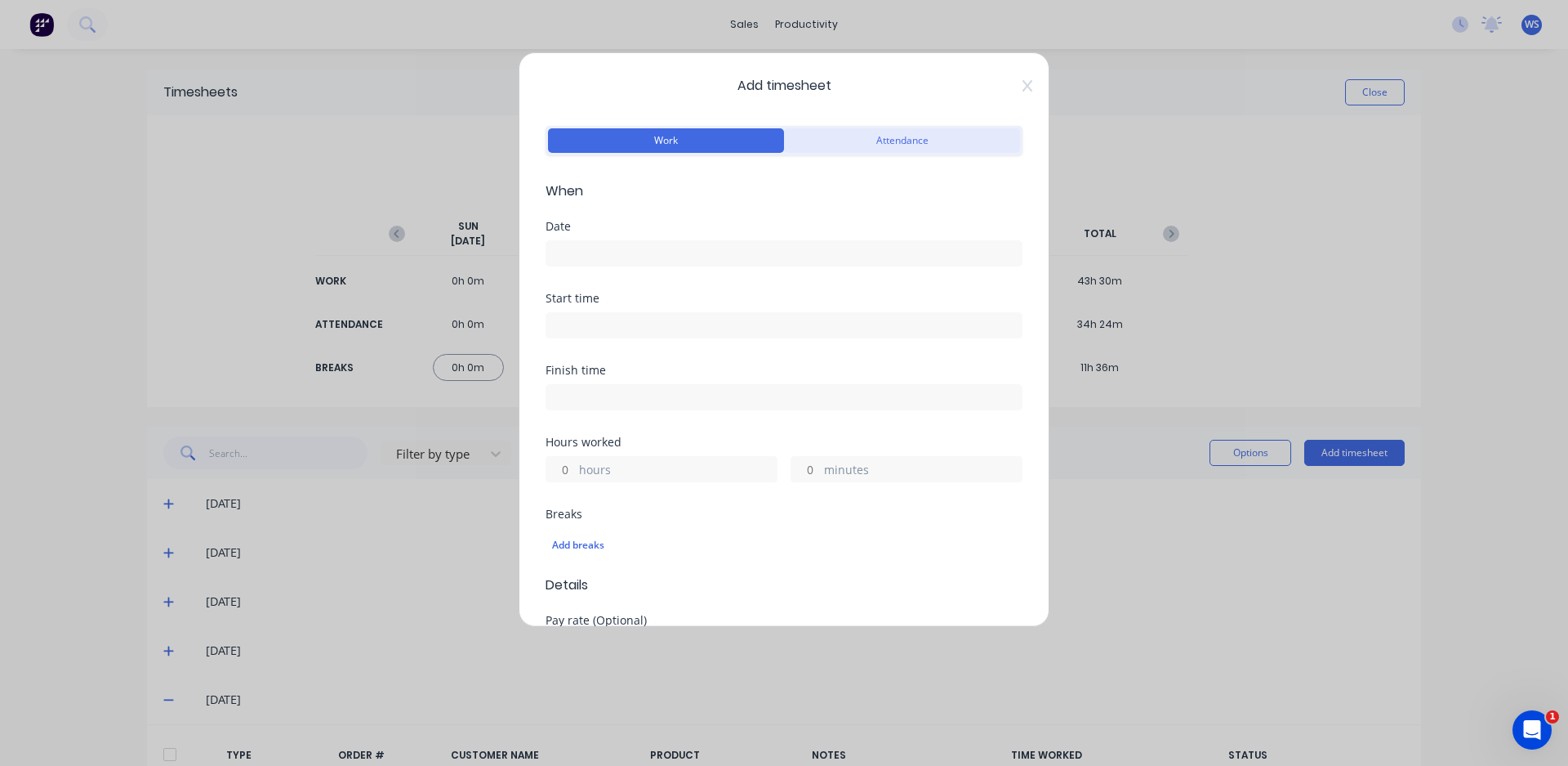
click at [932, 141] on button "Attendance" at bounding box center [901, 140] width 236 height 25
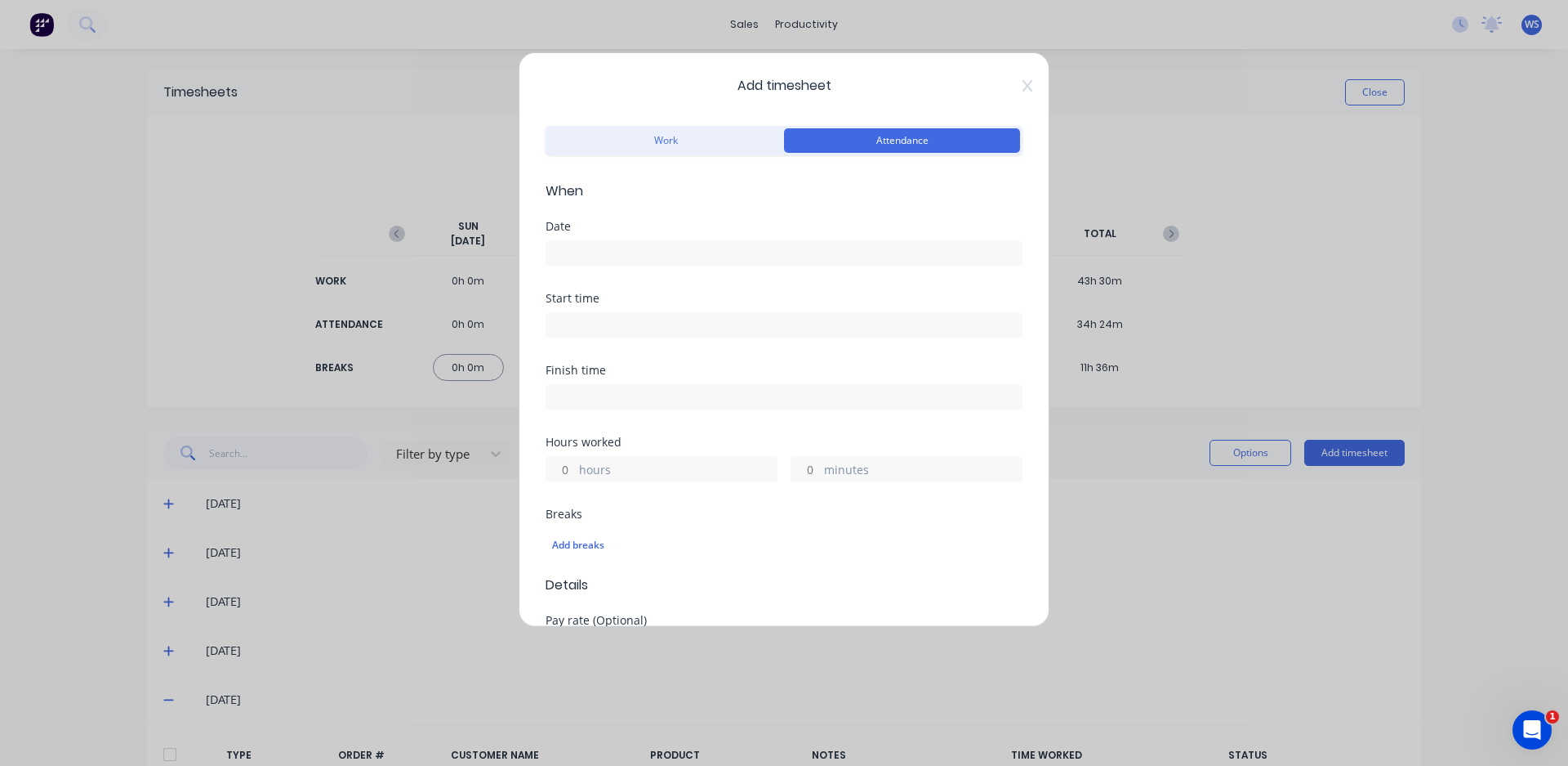
click at [855, 256] on input at bounding box center [784, 253] width 475 height 25
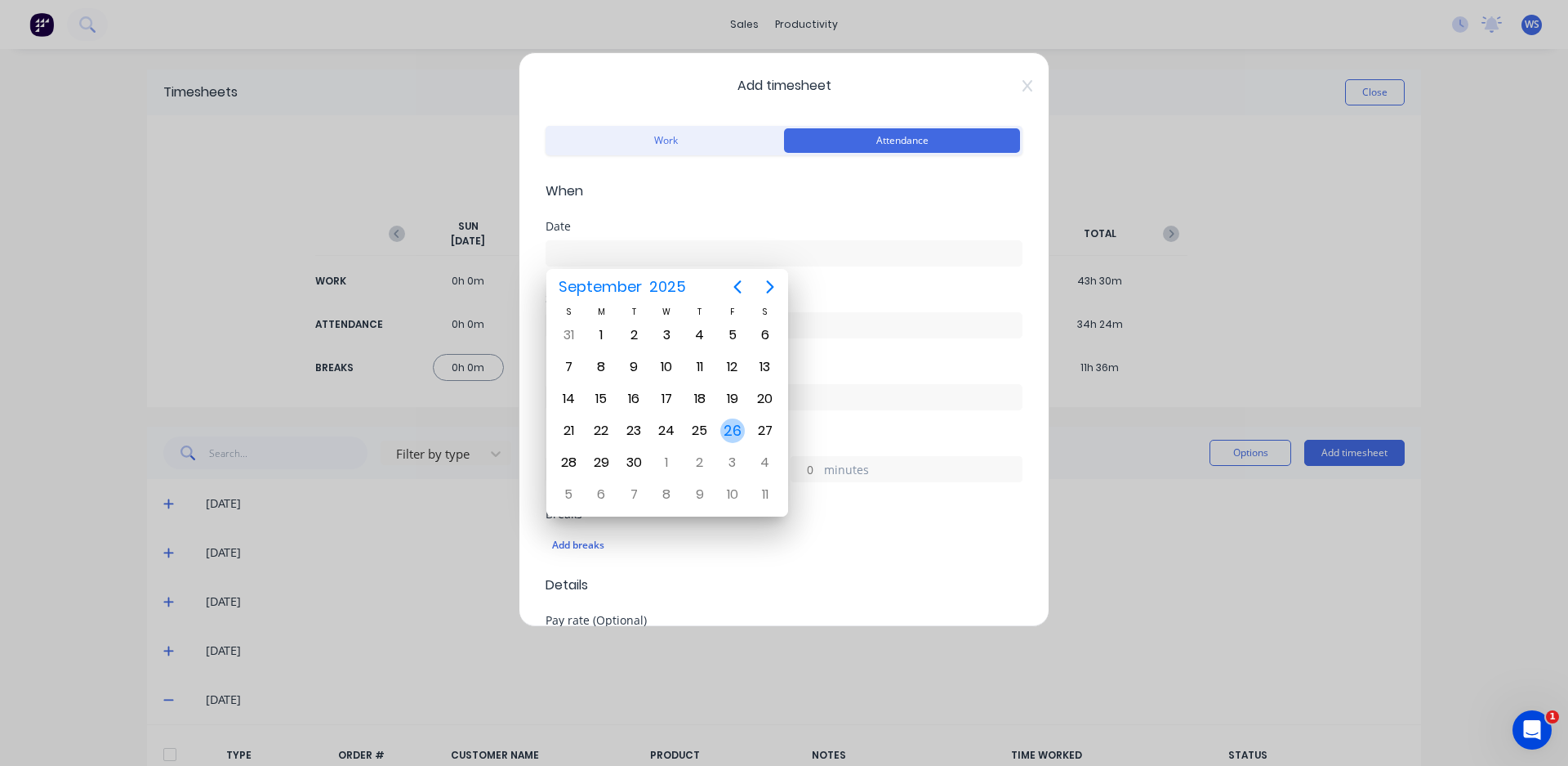
click at [724, 422] on div "26" at bounding box center [733, 430] width 25 height 25
type input "[DATE]"
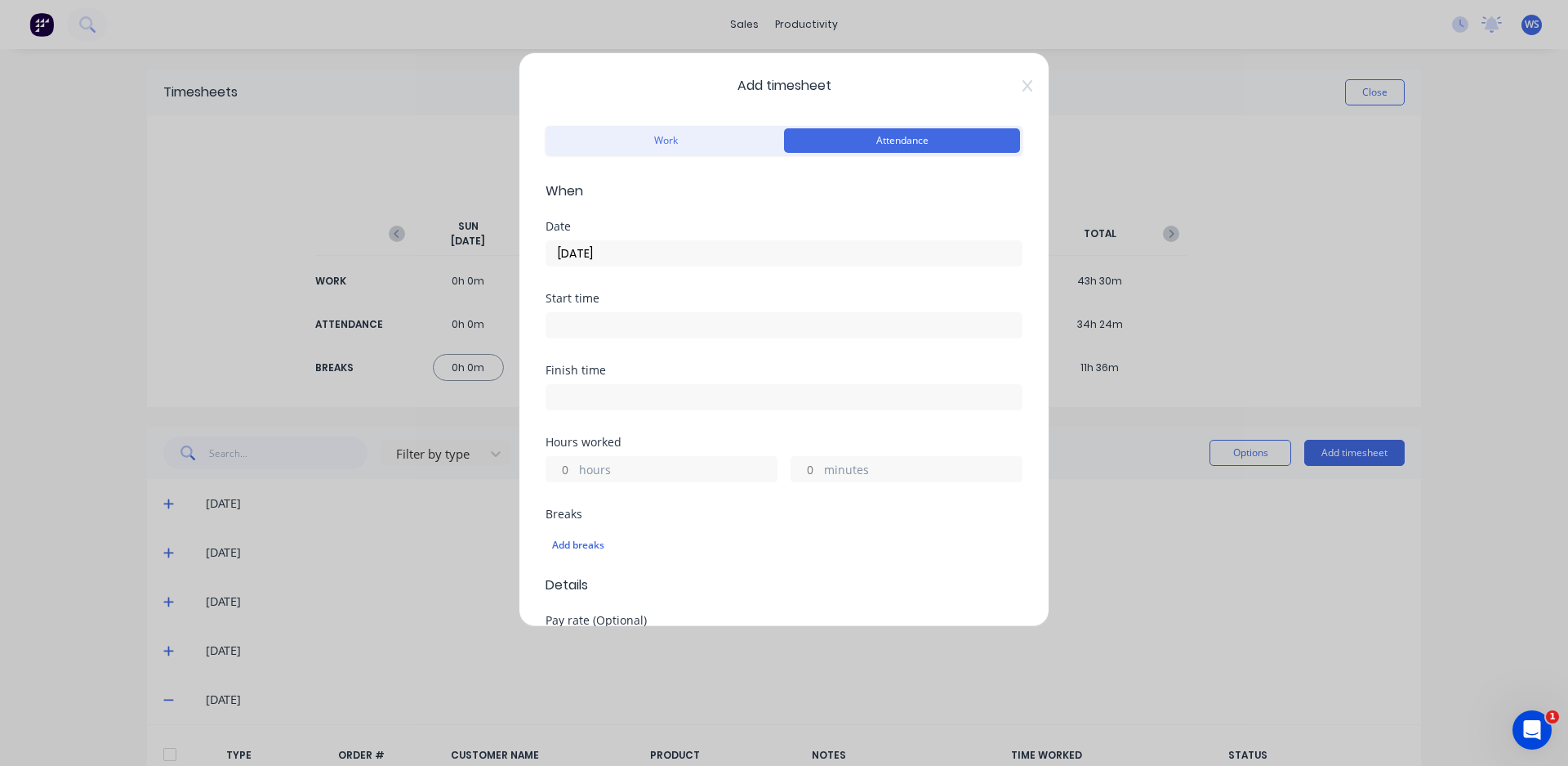
click at [609, 323] on input at bounding box center [784, 325] width 475 height 25
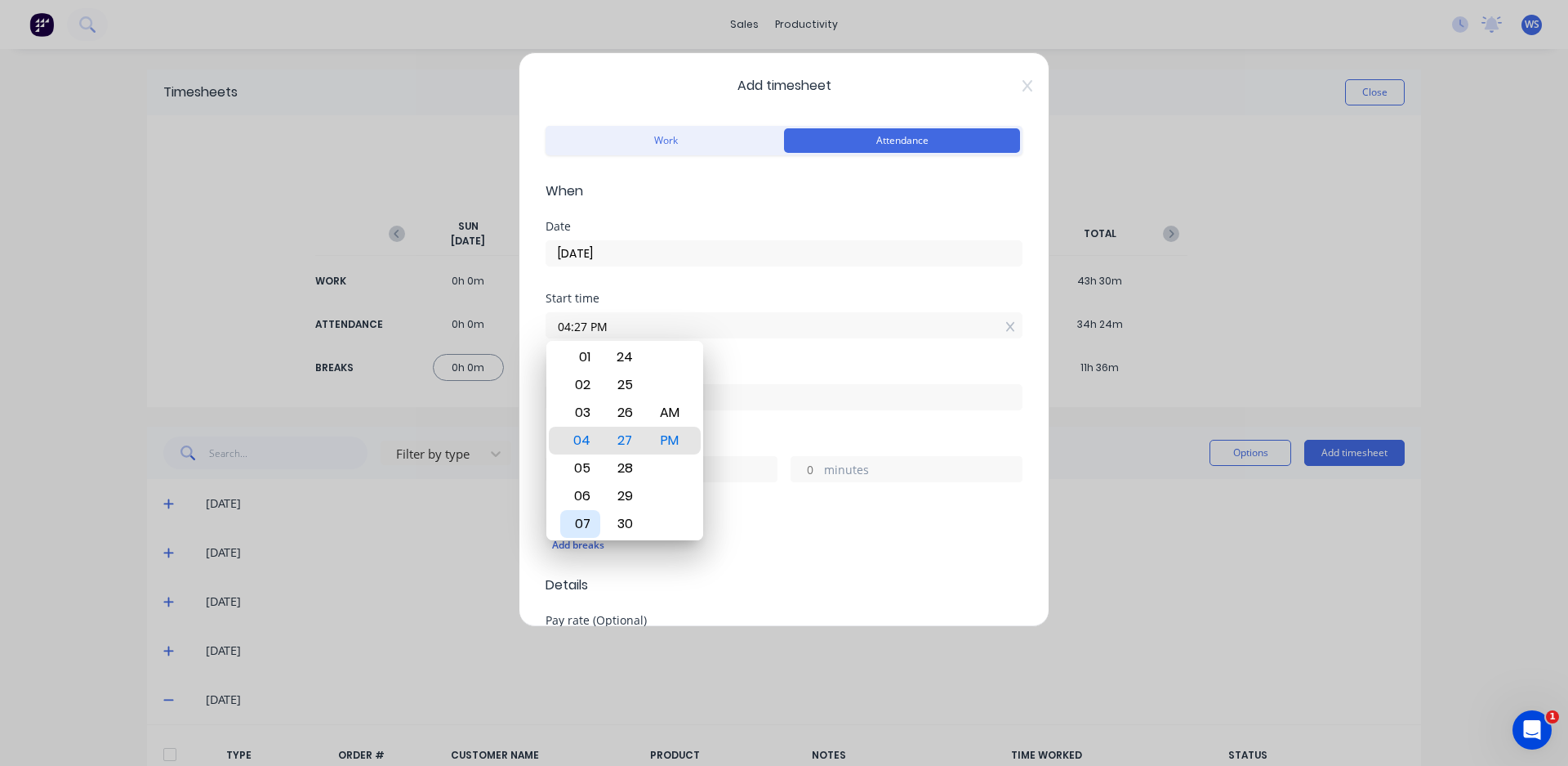
click at [586, 522] on div "07" at bounding box center [580, 524] width 40 height 28
type input "07:00 AM"
click at [777, 358] on div "Start time 07:00 AM" at bounding box center [784, 328] width 477 height 72
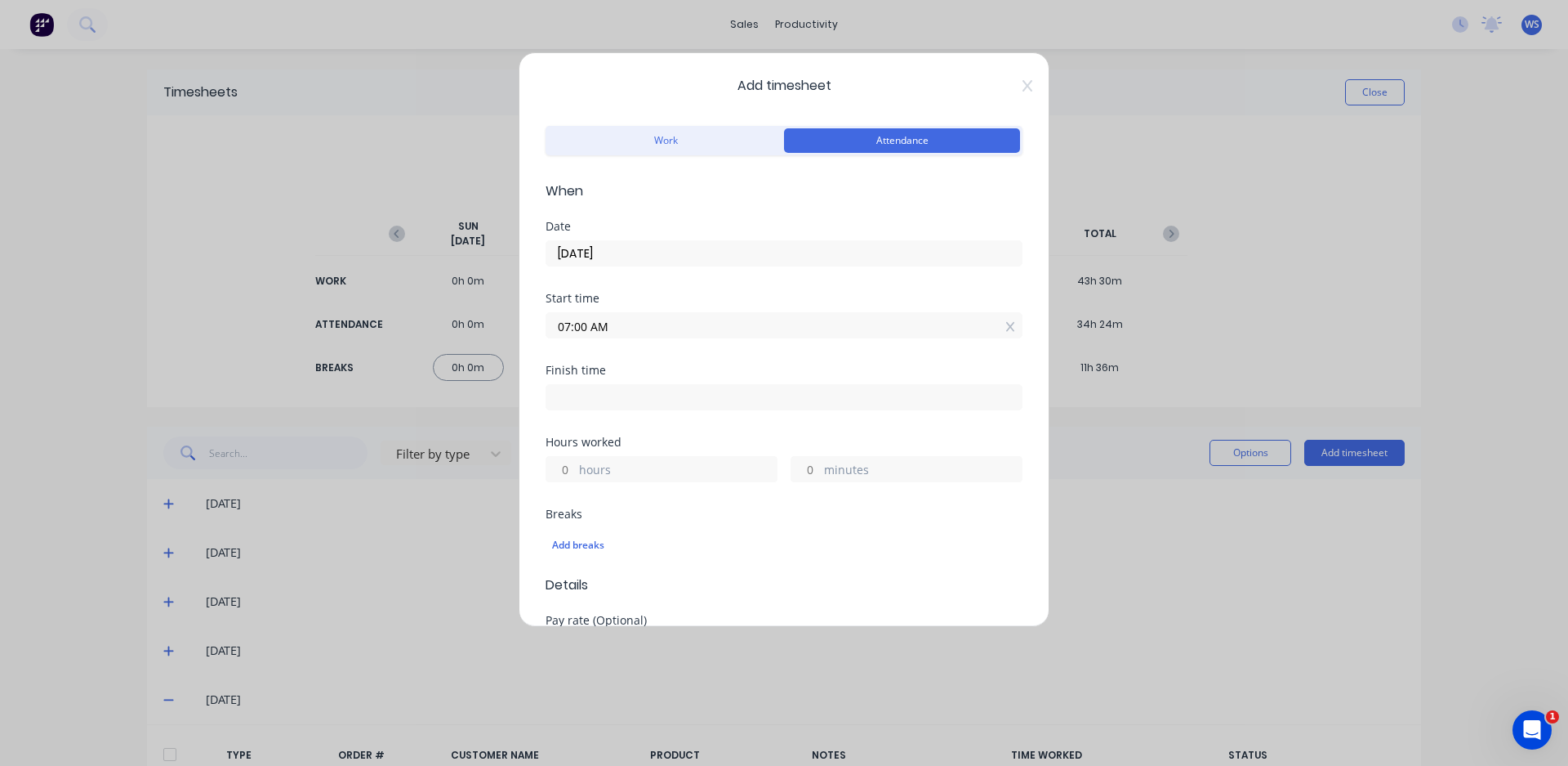
click at [680, 399] on input at bounding box center [784, 396] width 475 height 25
type input "04:27 PM"
type input "9"
type input "27"
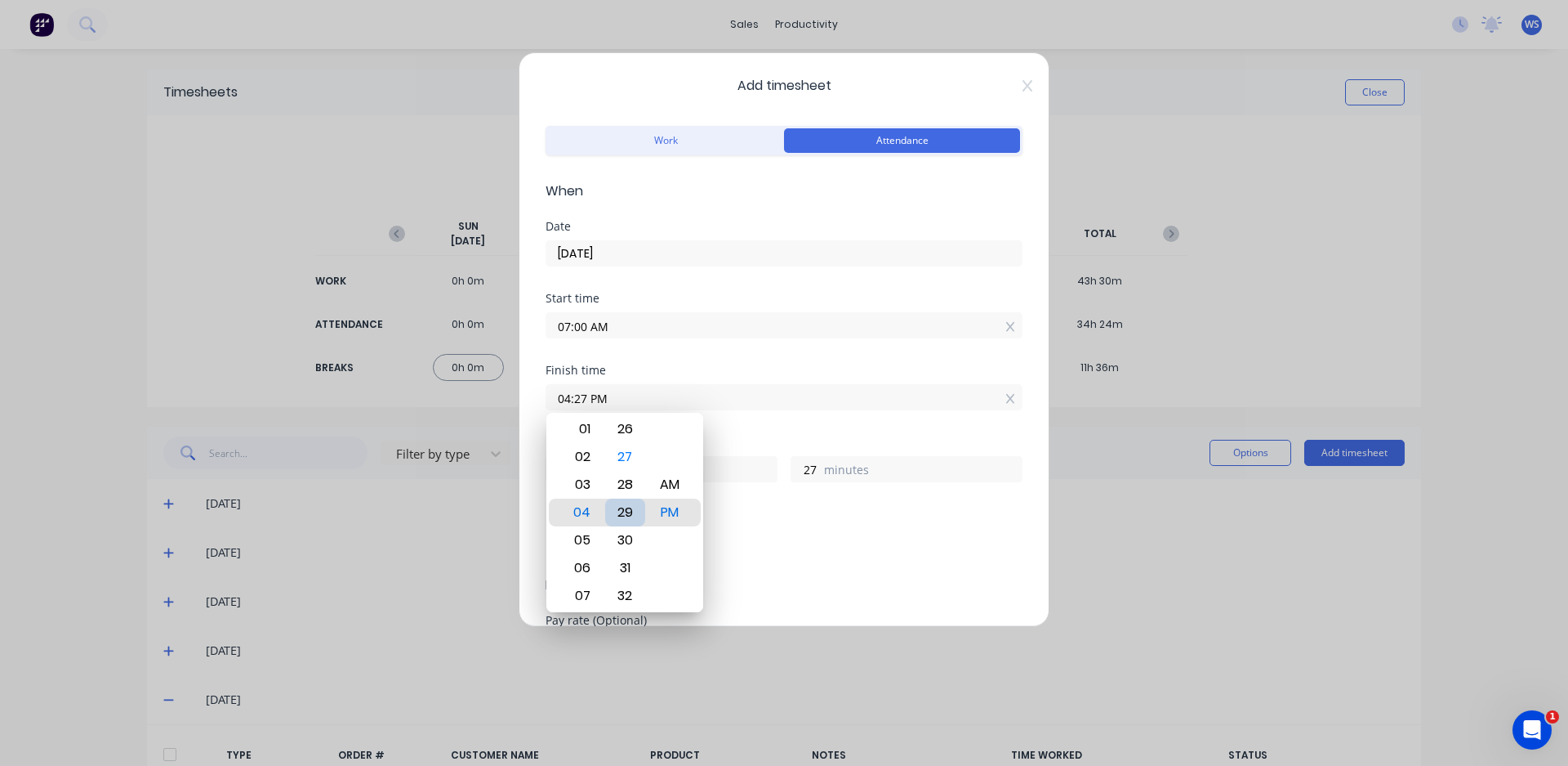
type input "04:29 PM"
type input "29"
type input "04:30 PM"
type input "30"
click at [776, 547] on div "Add breaks" at bounding box center [784, 544] width 464 height 21
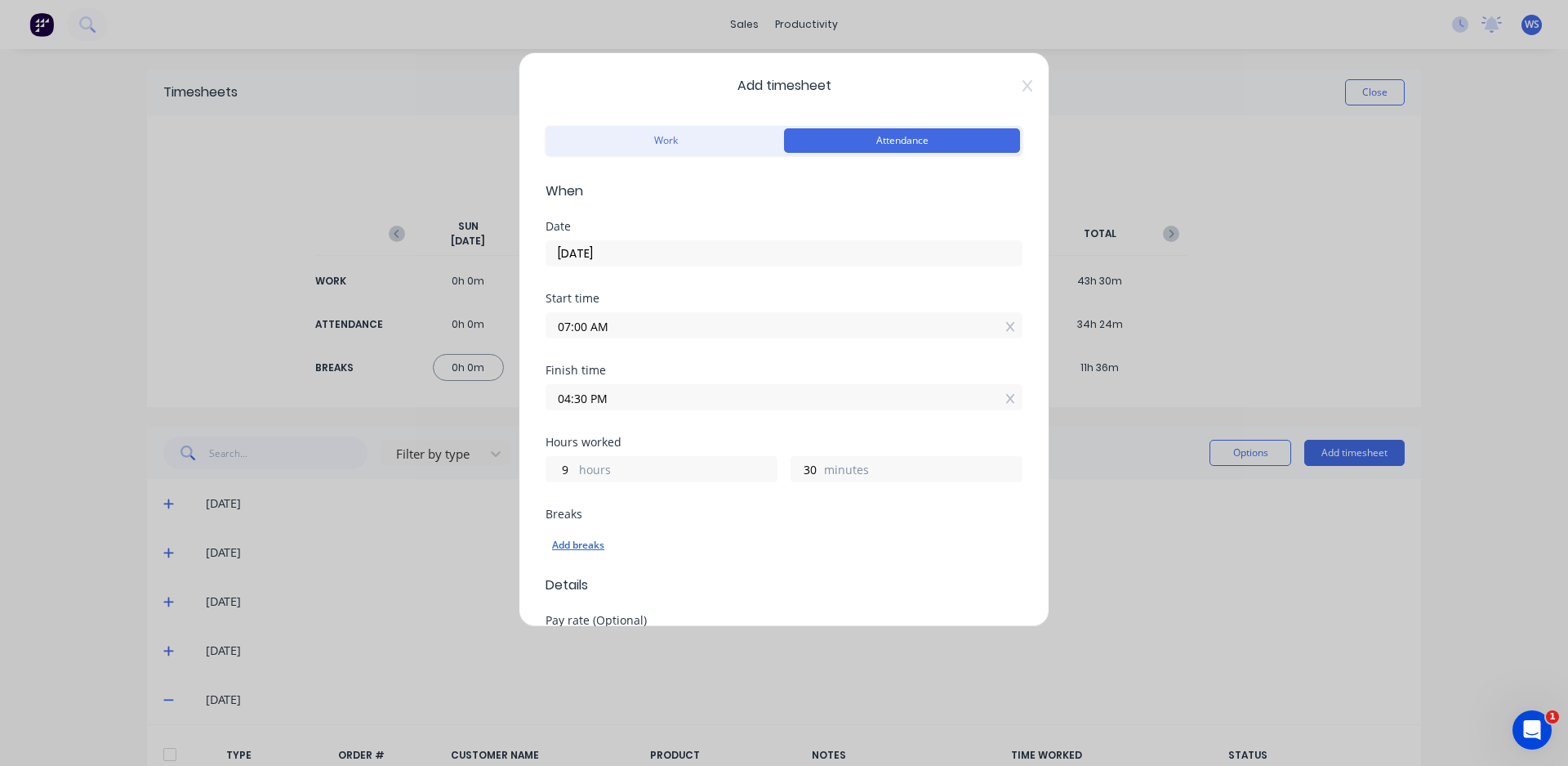
click at [591, 549] on div "Add breaks" at bounding box center [784, 544] width 464 height 21
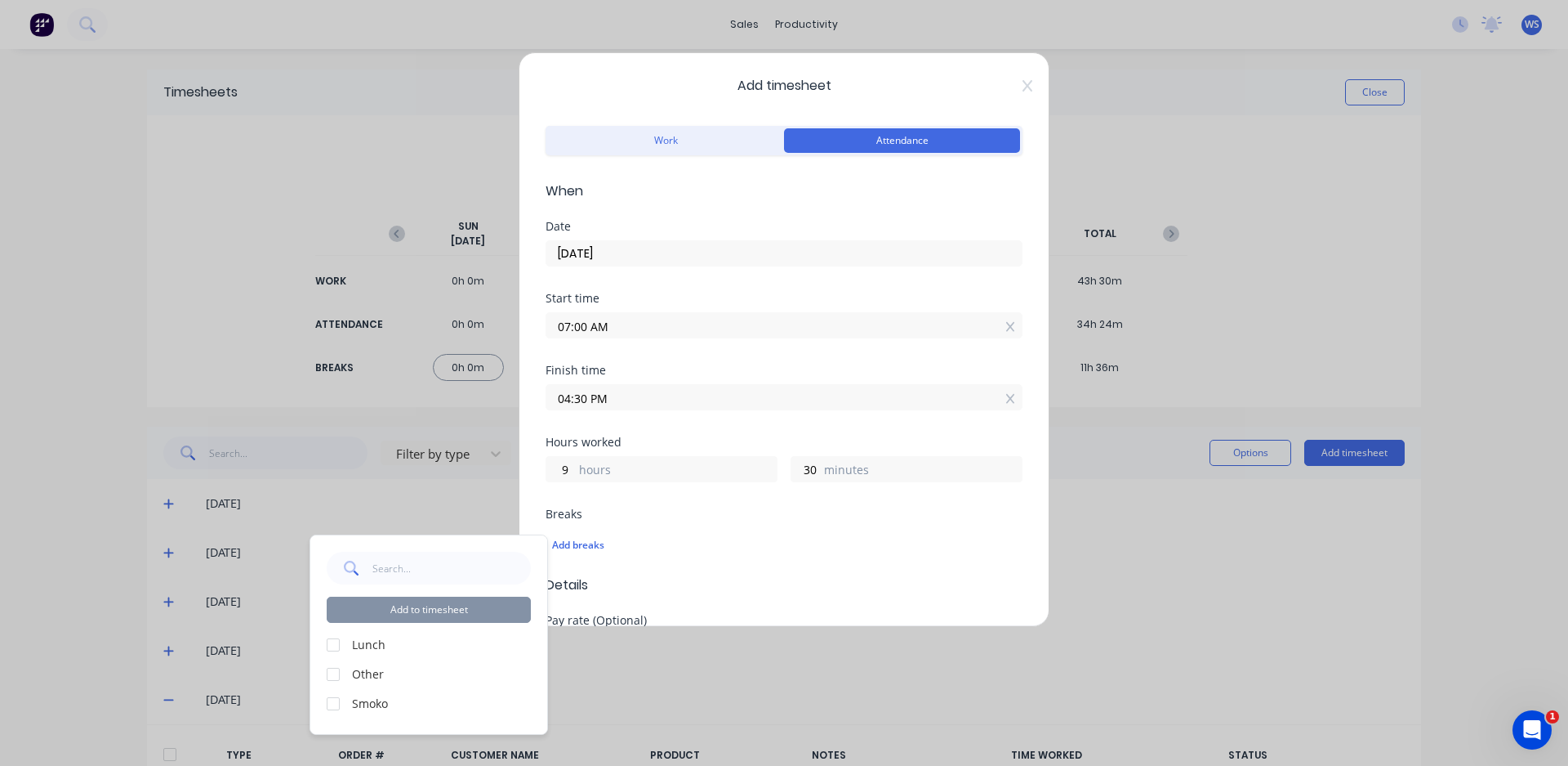
click at [368, 698] on label "Smoko" at bounding box center [441, 703] width 179 height 17
click at [331, 706] on div at bounding box center [334, 704] width 33 height 33
click at [408, 609] on button "Add to timesheet" at bounding box center [428, 609] width 204 height 26
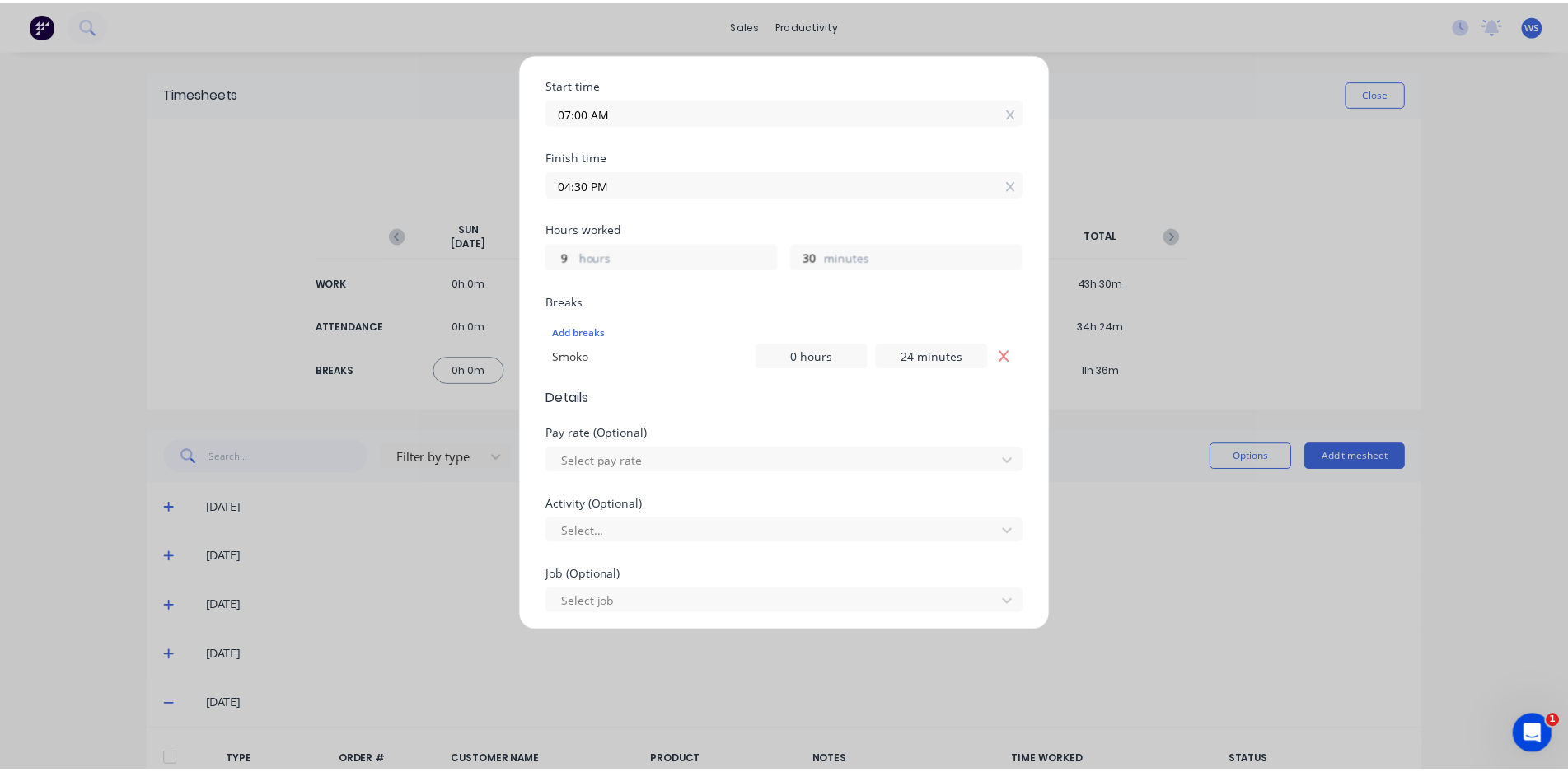
scroll to position [479, 0]
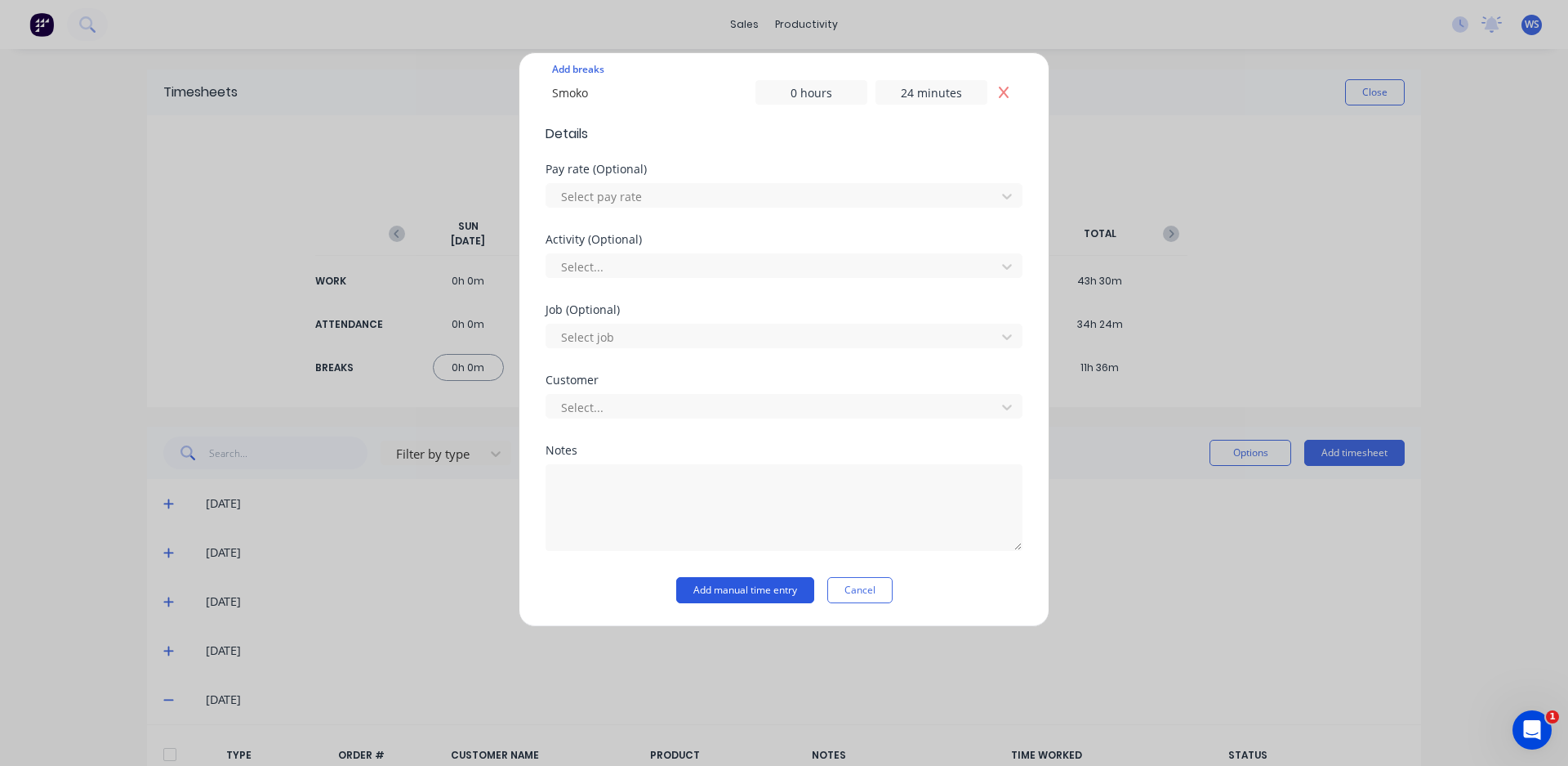
click at [728, 590] on button "Add manual time entry" at bounding box center [745, 590] width 138 height 26
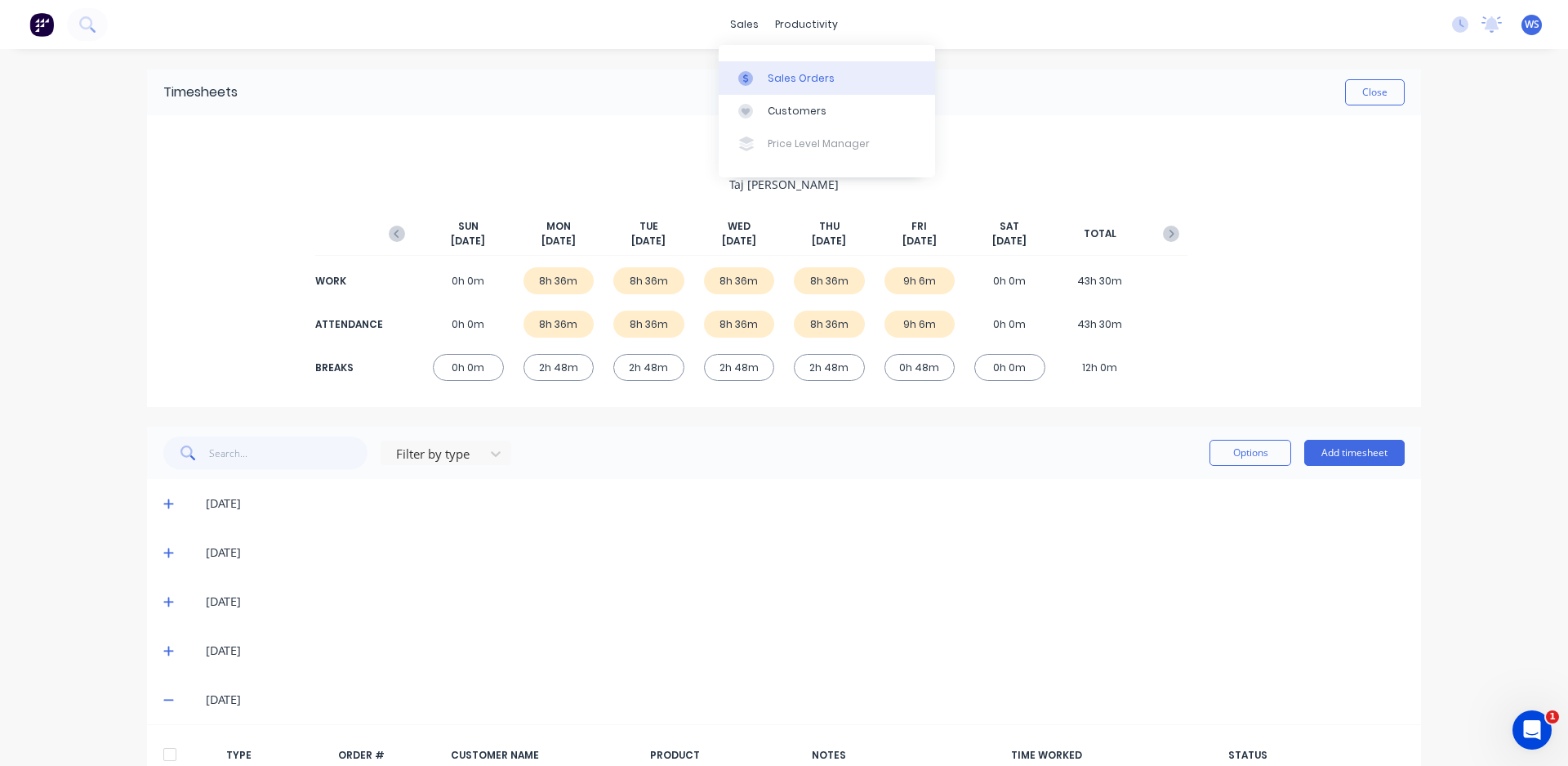
click at [768, 84] on div "Sales Orders" at bounding box center [801, 78] width 67 height 15
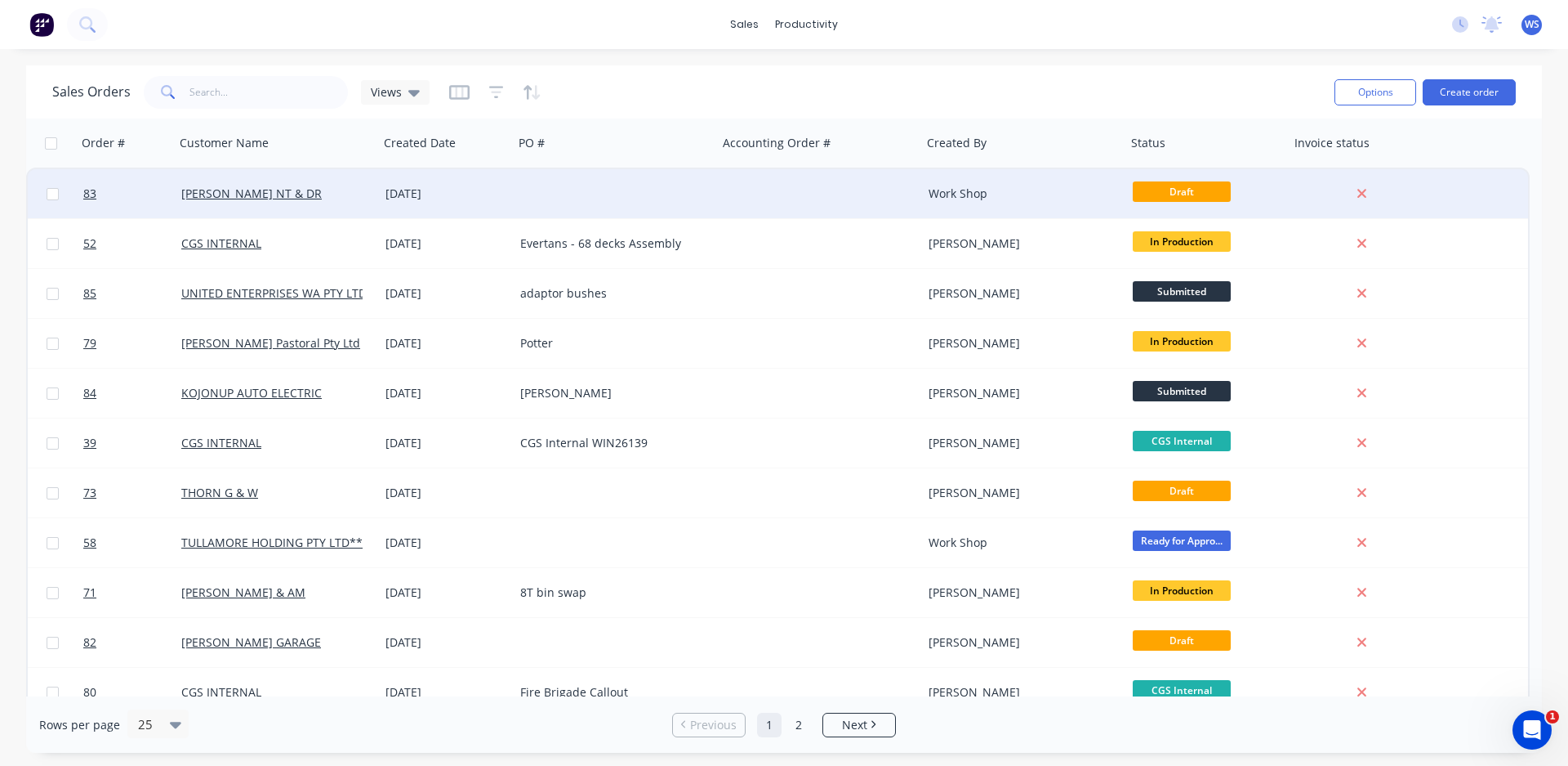
click at [306, 198] on div "[PERSON_NAME] NT & DR" at bounding box center [272, 194] width 182 height 17
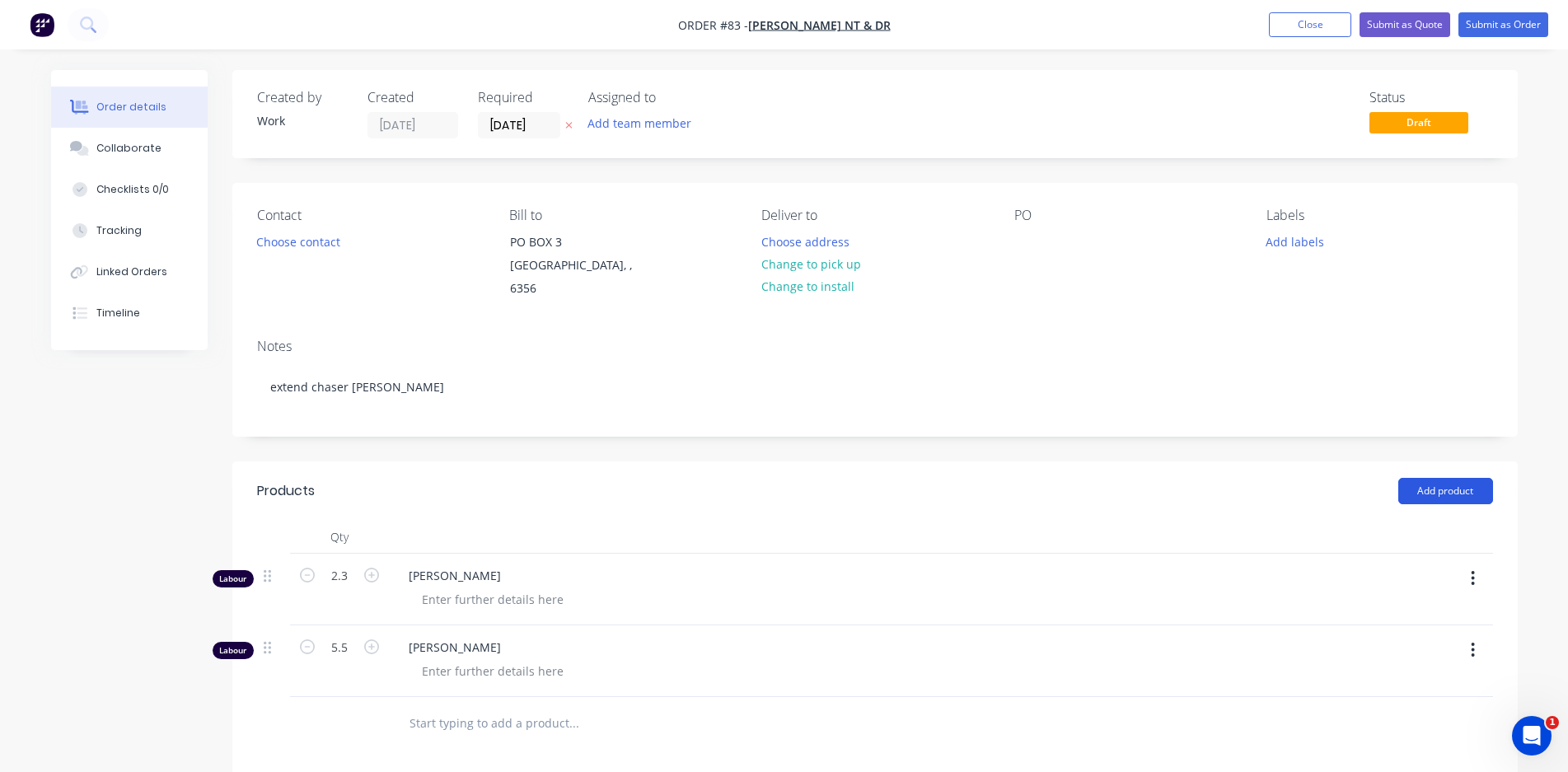
click at [1427, 478] on button "Add product" at bounding box center [1445, 491] width 94 height 26
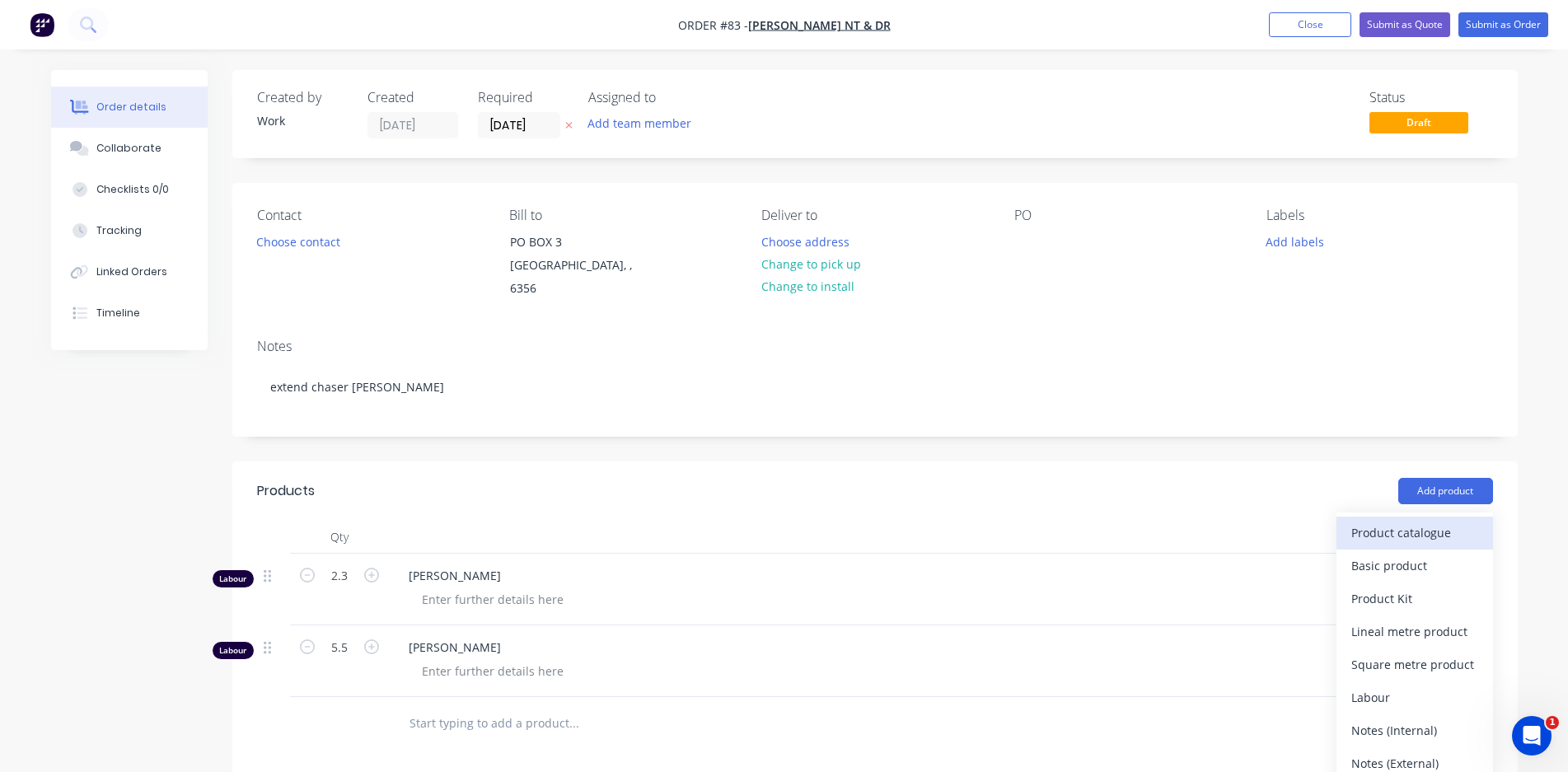
click at [1458, 521] on div "Product catalogue" at bounding box center [1414, 533] width 127 height 24
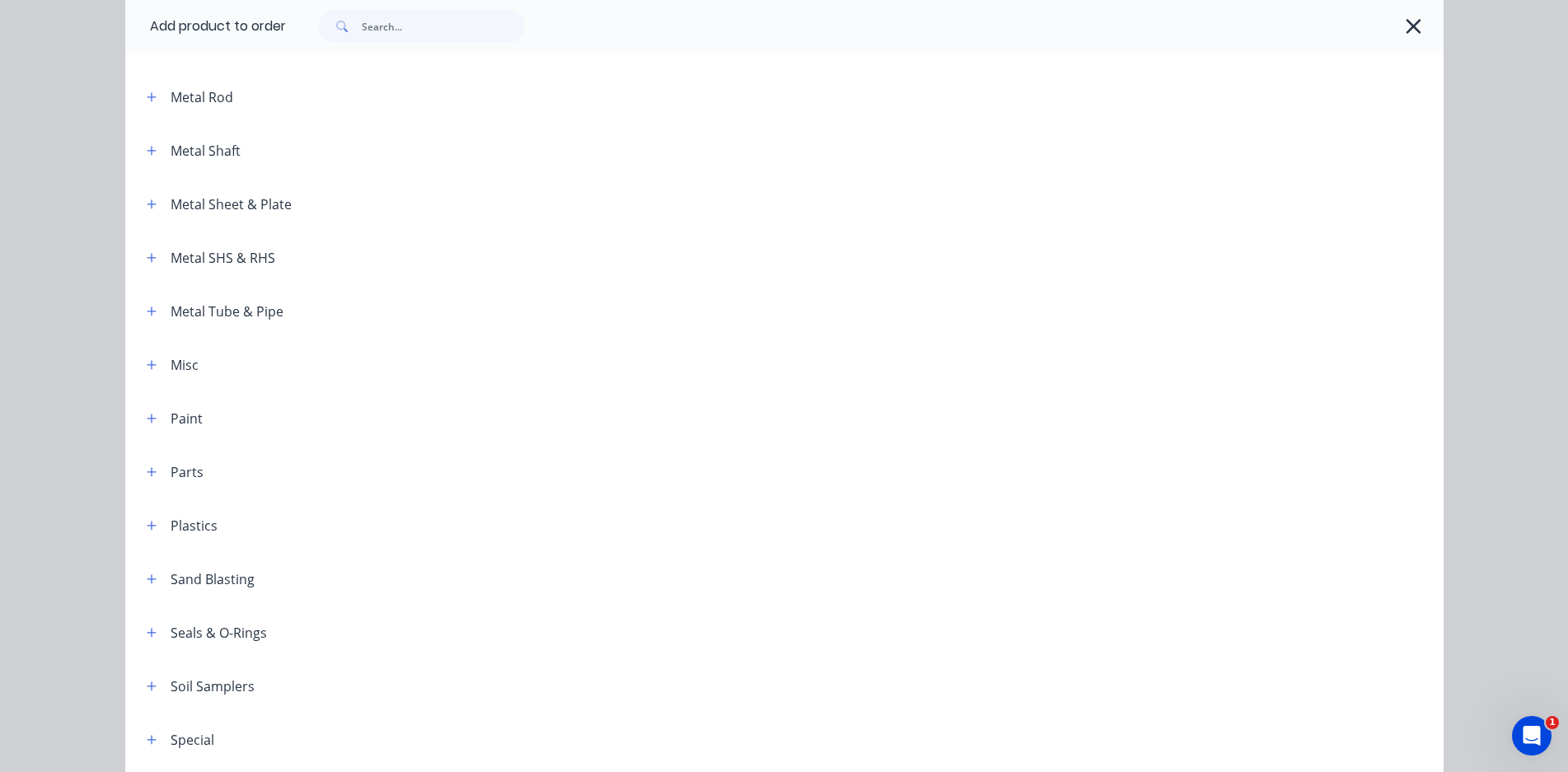
scroll to position [1071, 0]
click at [147, 312] on icon "button" at bounding box center [152, 314] width 10 height 11
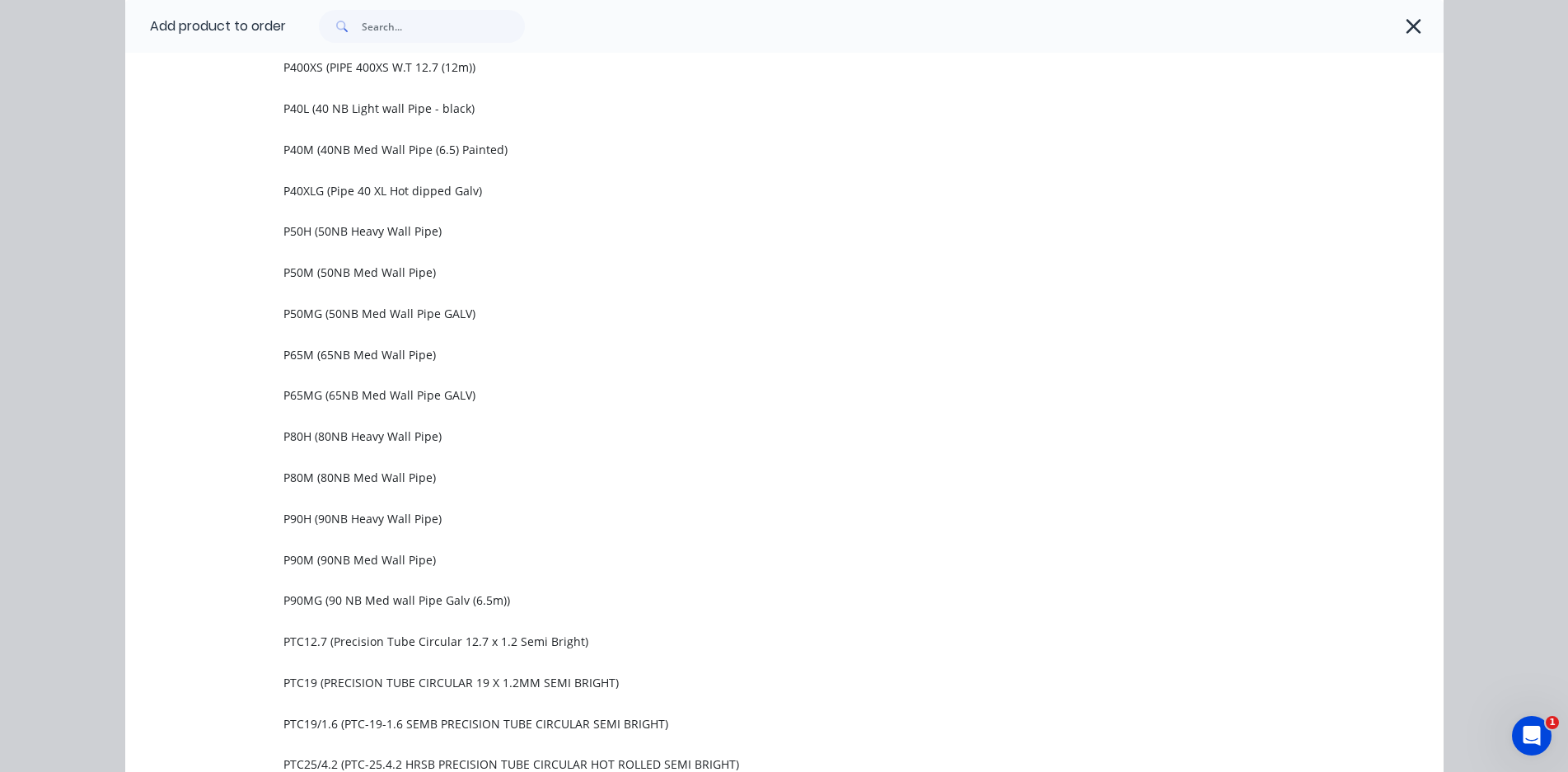
scroll to position [2800, 0]
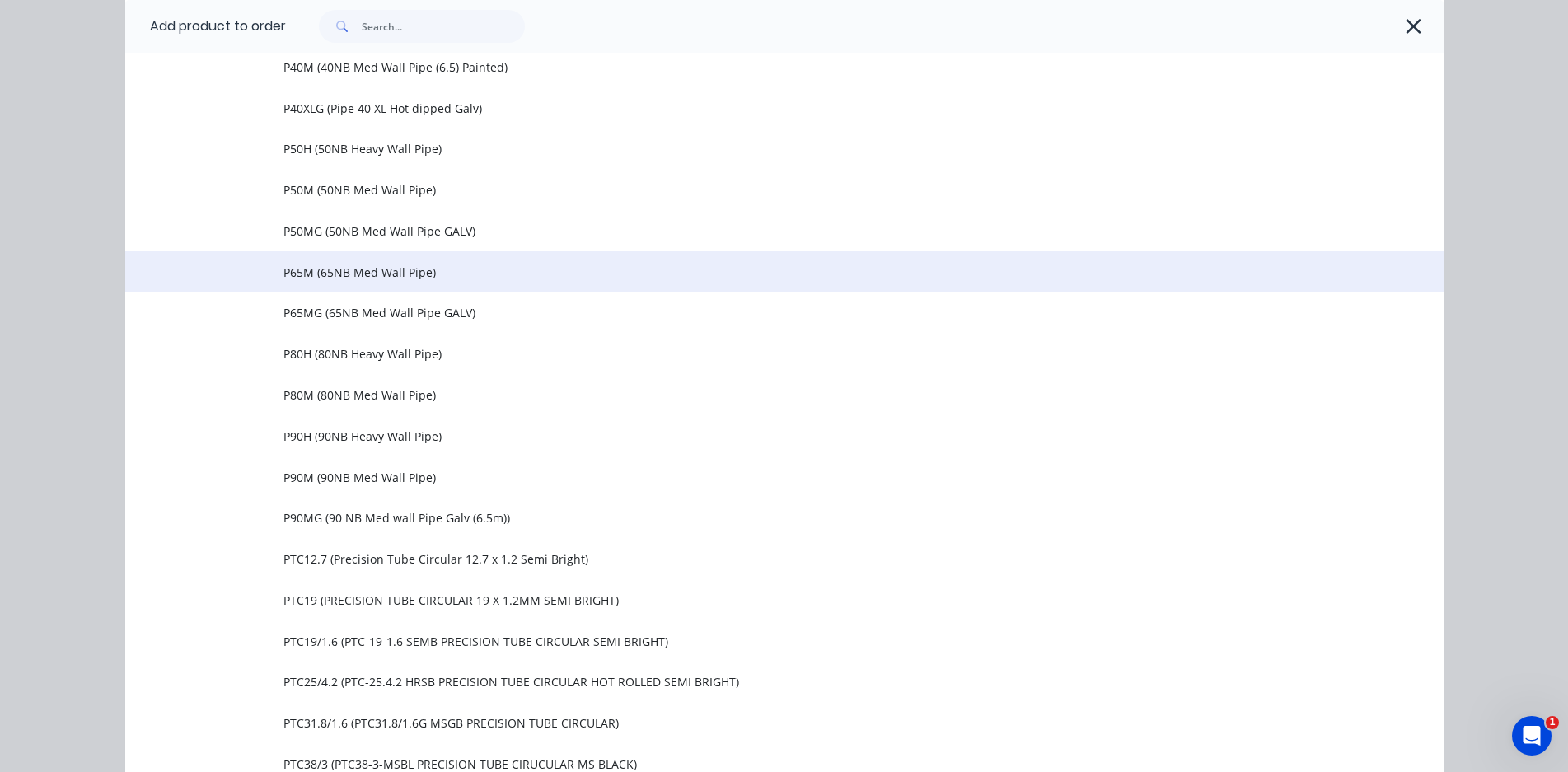
click at [393, 283] on td "P65M (65NB Med Wall Pipe)" at bounding box center [863, 272] width 1160 height 42
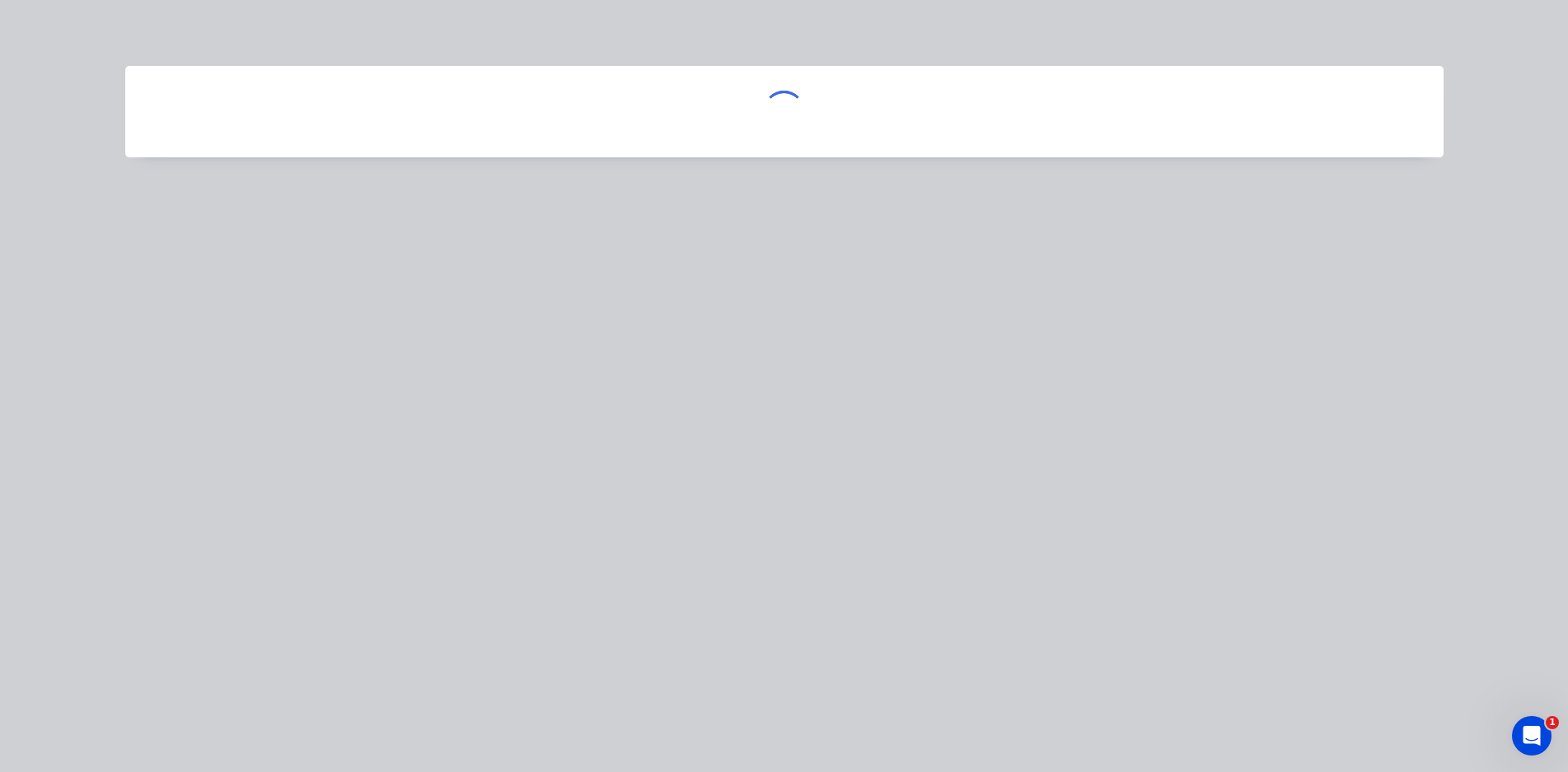
scroll to position [0, 0]
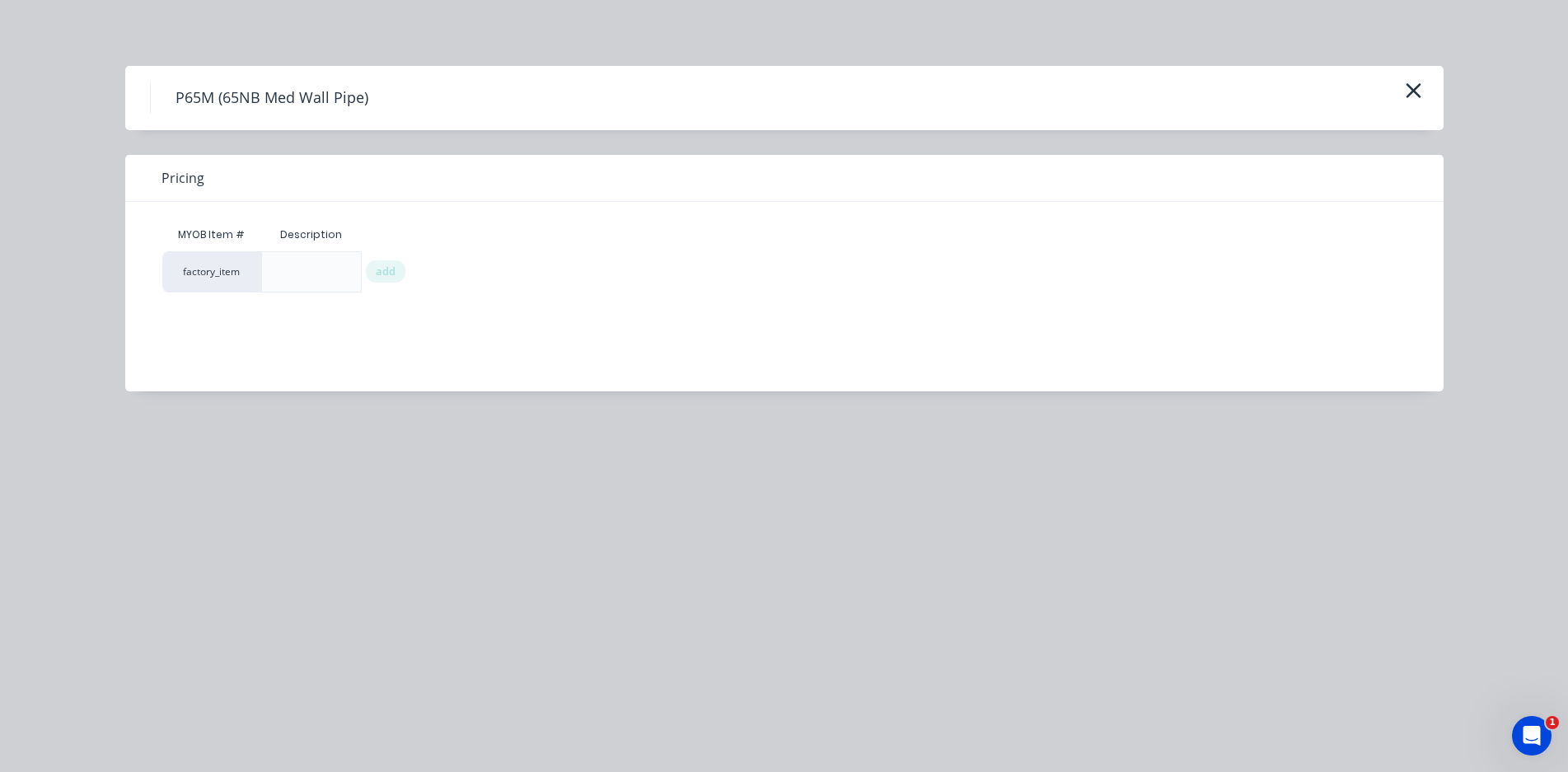
click at [298, 263] on div at bounding box center [311, 272] width 26 height 26
click at [306, 281] on div at bounding box center [311, 272] width 26 height 26
click at [310, 273] on div at bounding box center [311, 272] width 26 height 26
click at [320, 274] on div at bounding box center [311, 272] width 26 height 26
click at [341, 276] on div at bounding box center [311, 272] width 101 height 42
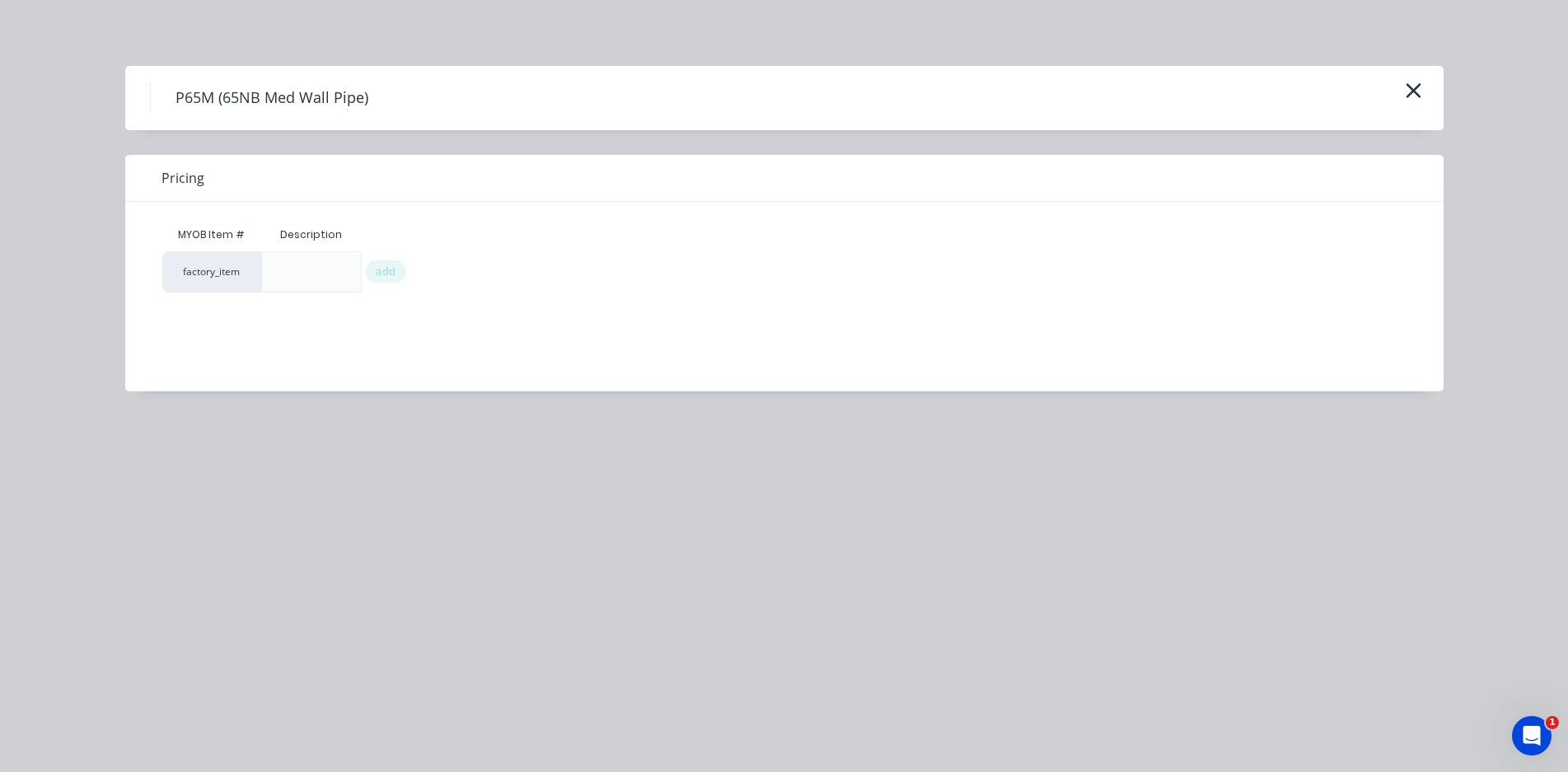
click at [320, 268] on div at bounding box center [311, 272] width 26 height 26
click at [1405, 89] on icon "button" at bounding box center [1414, 90] width 18 height 23
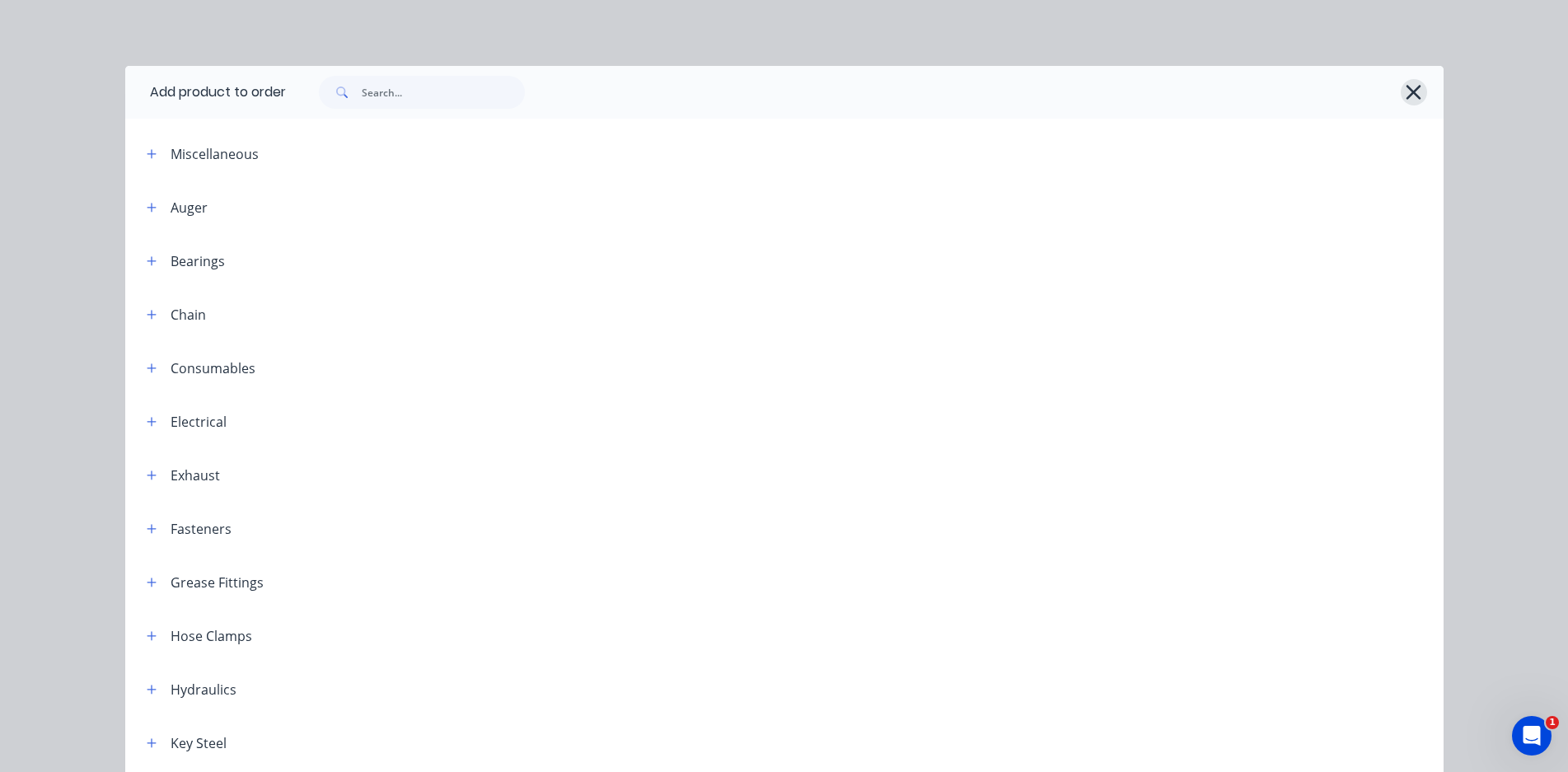
click at [1412, 92] on icon "button" at bounding box center [1414, 92] width 18 height 23
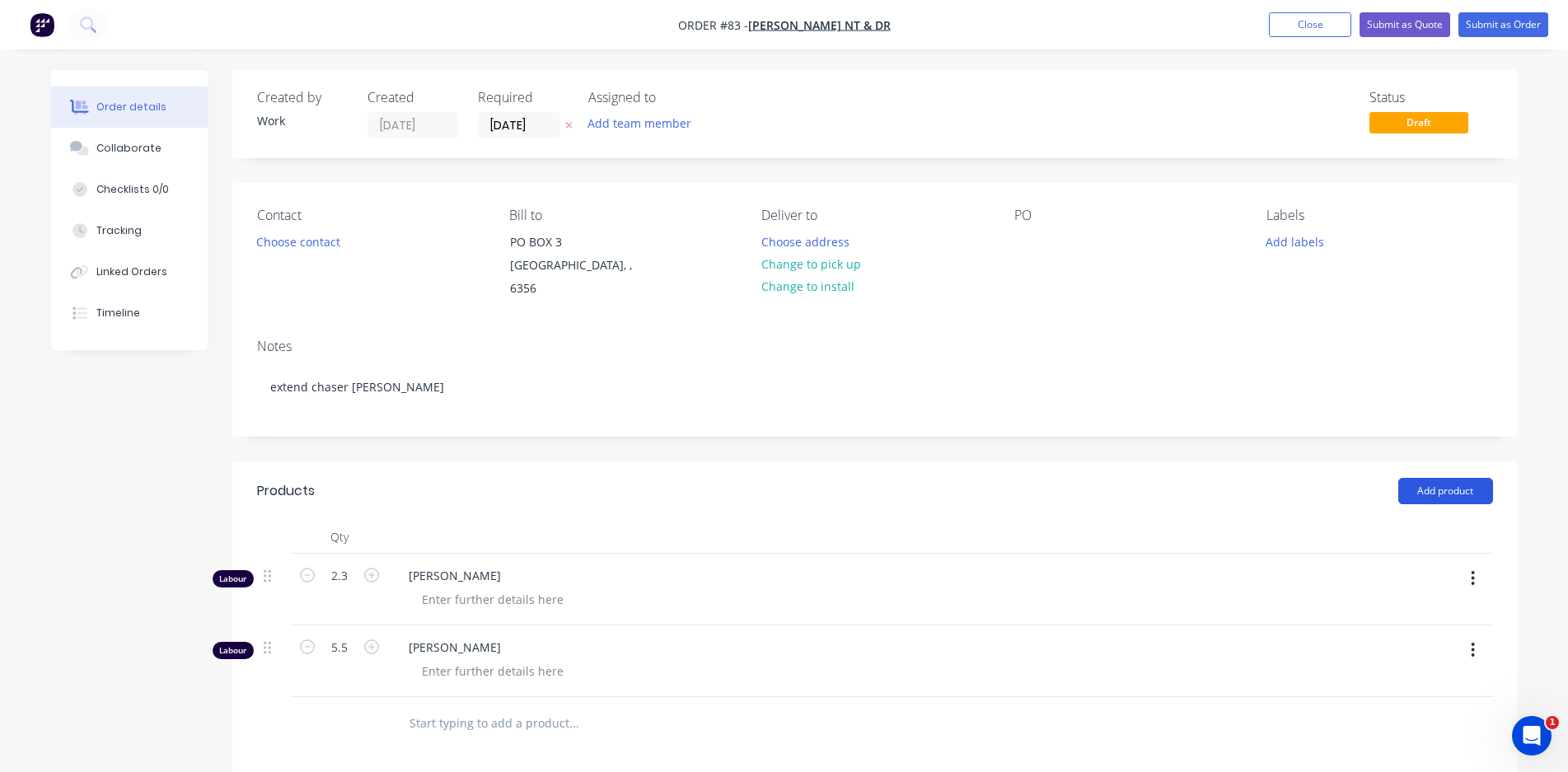
click at [1474, 478] on button "Add product" at bounding box center [1445, 491] width 94 height 26
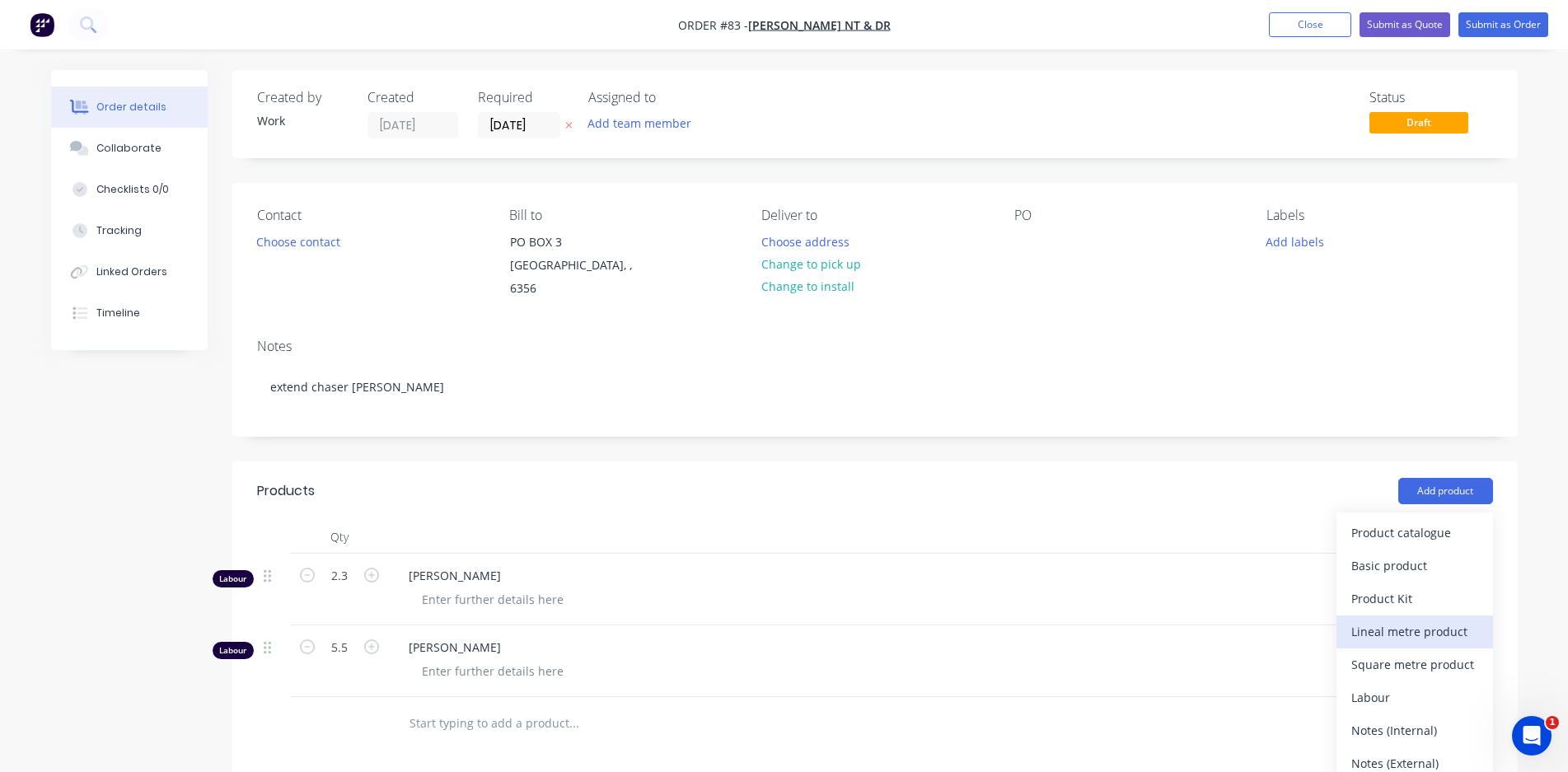
click at [1442, 619] on div "Lineal metre product" at bounding box center [1414, 631] width 127 height 24
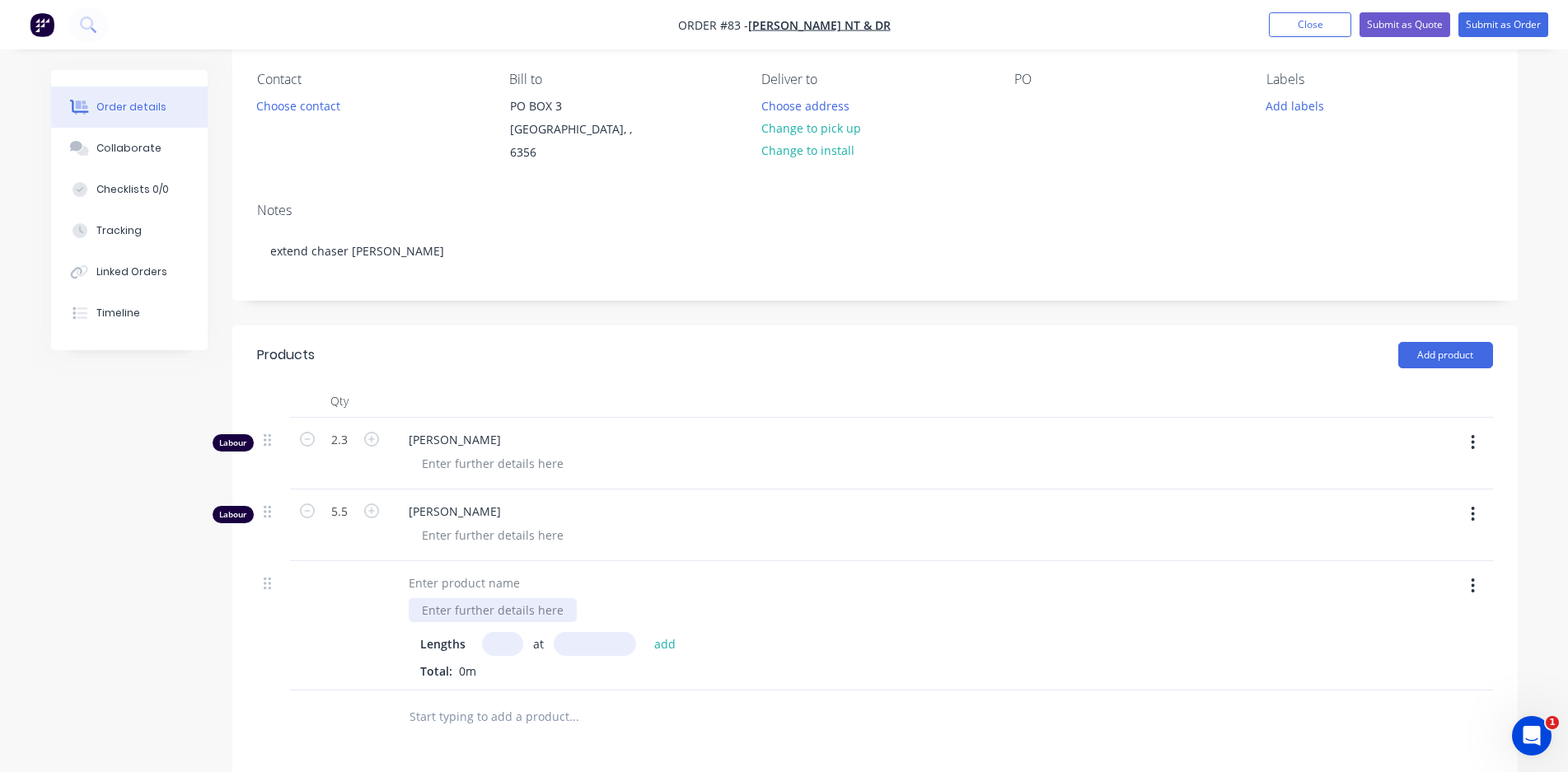
scroll to position [165, 0]
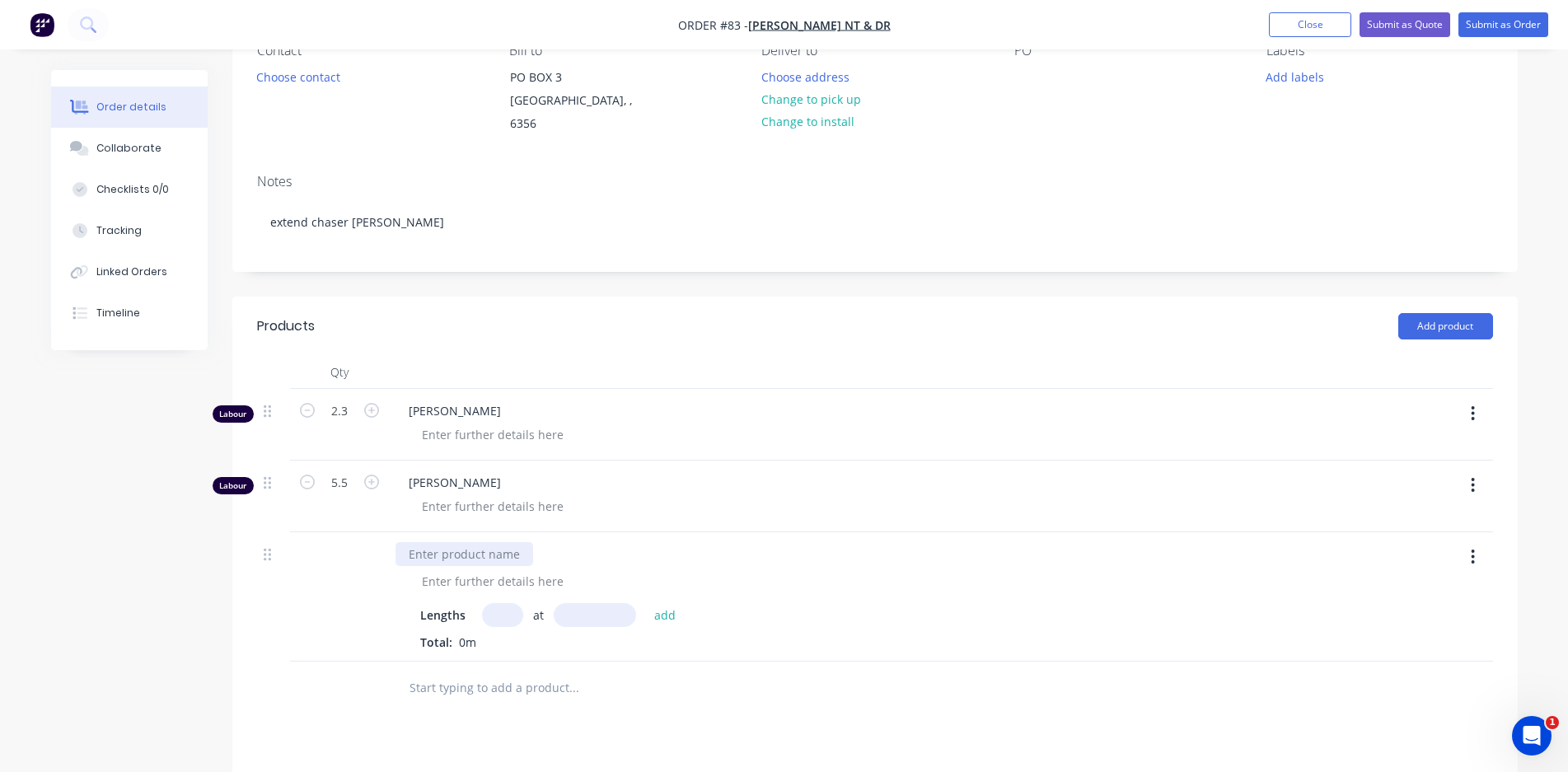
click at [511, 542] on div at bounding box center [463, 554] width 138 height 24
click at [1477, 542] on button "button" at bounding box center [1473, 557] width 39 height 30
click at [1402, 654] on div "Delete" at bounding box center [1414, 666] width 127 height 24
click at [1435, 312] on button "Add product" at bounding box center [1445, 325] width 94 height 26
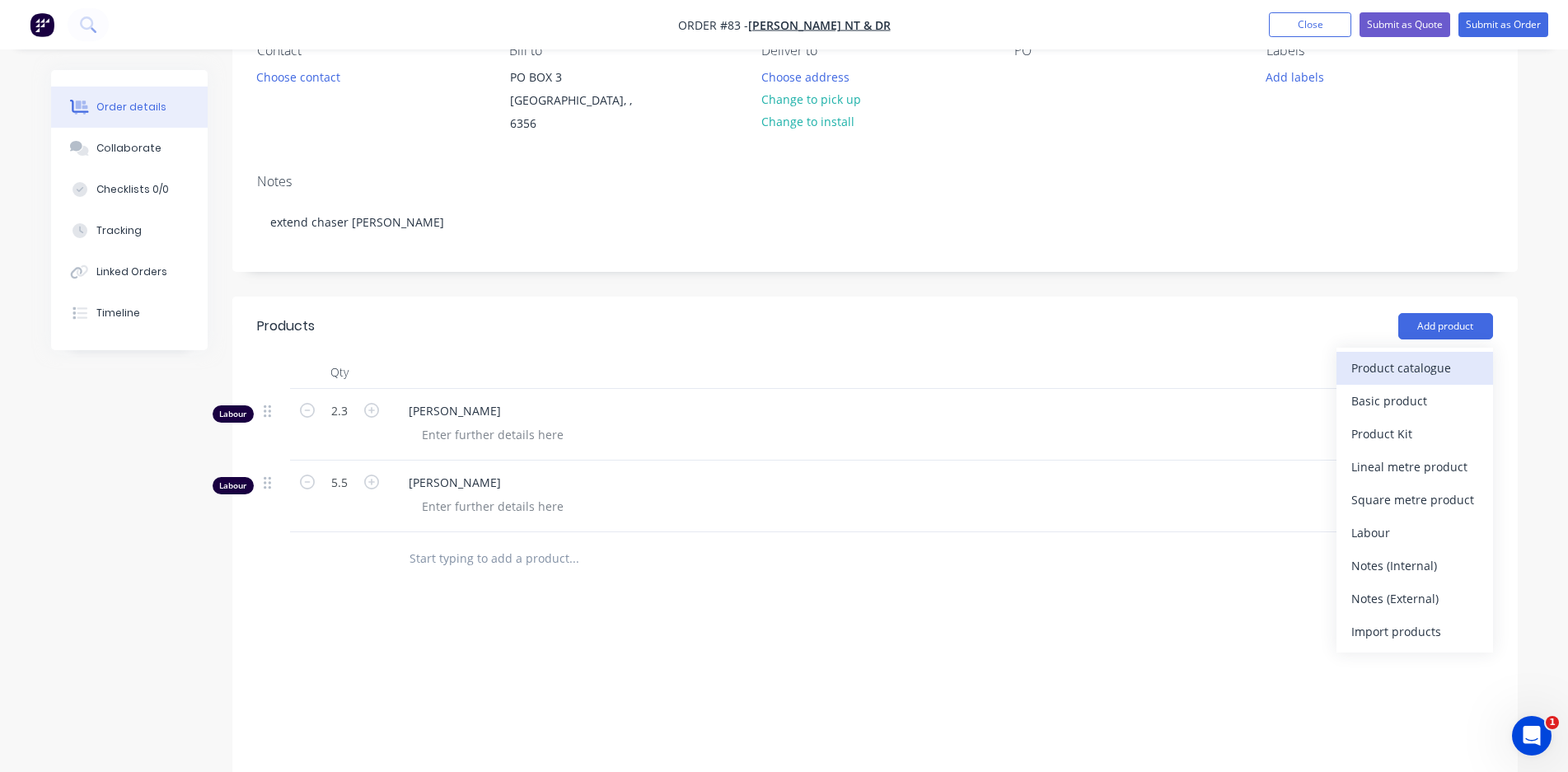
click at [1402, 358] on div "Product catalogue" at bounding box center [1414, 368] width 127 height 24
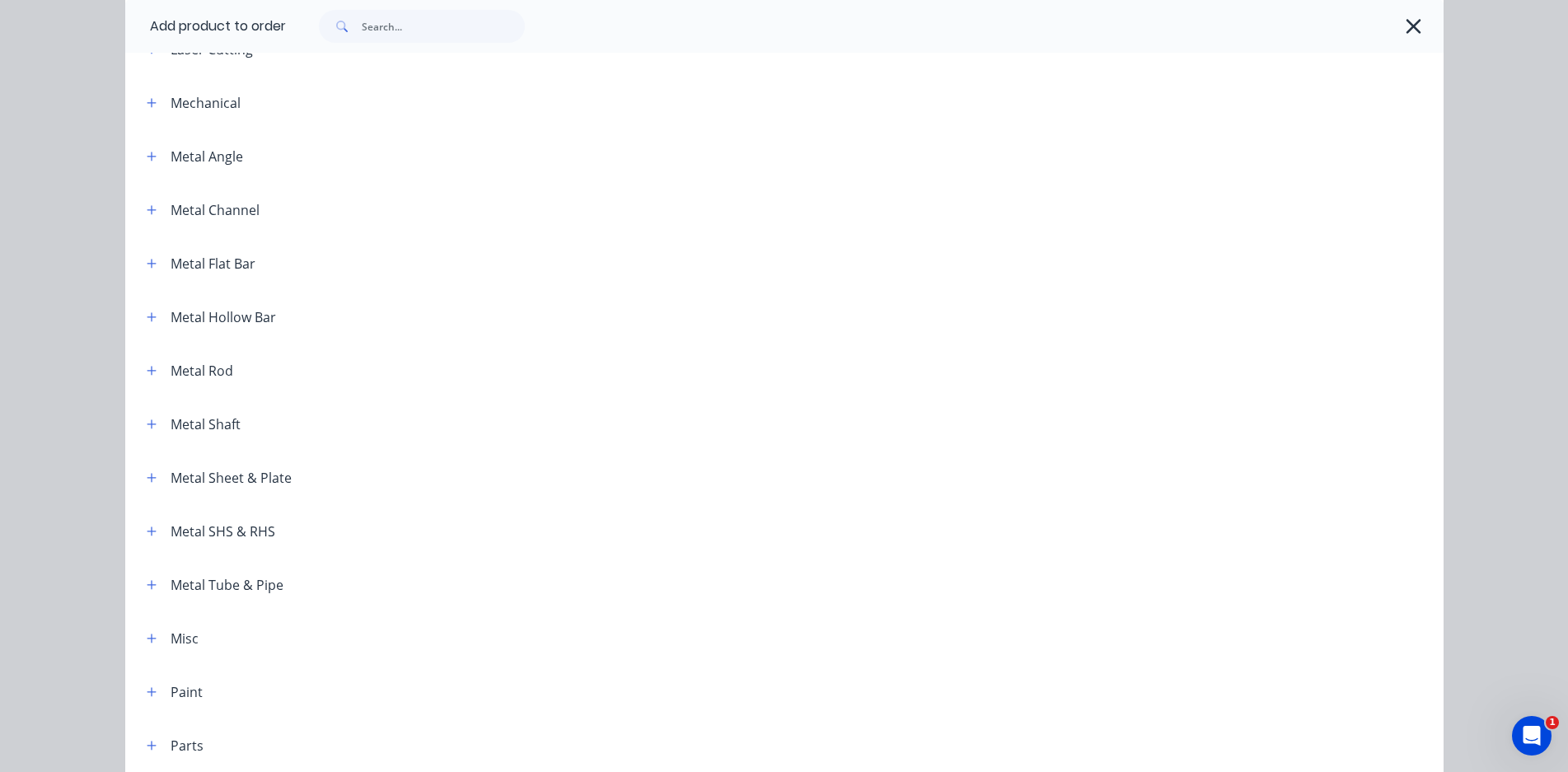
scroll to position [824, 0]
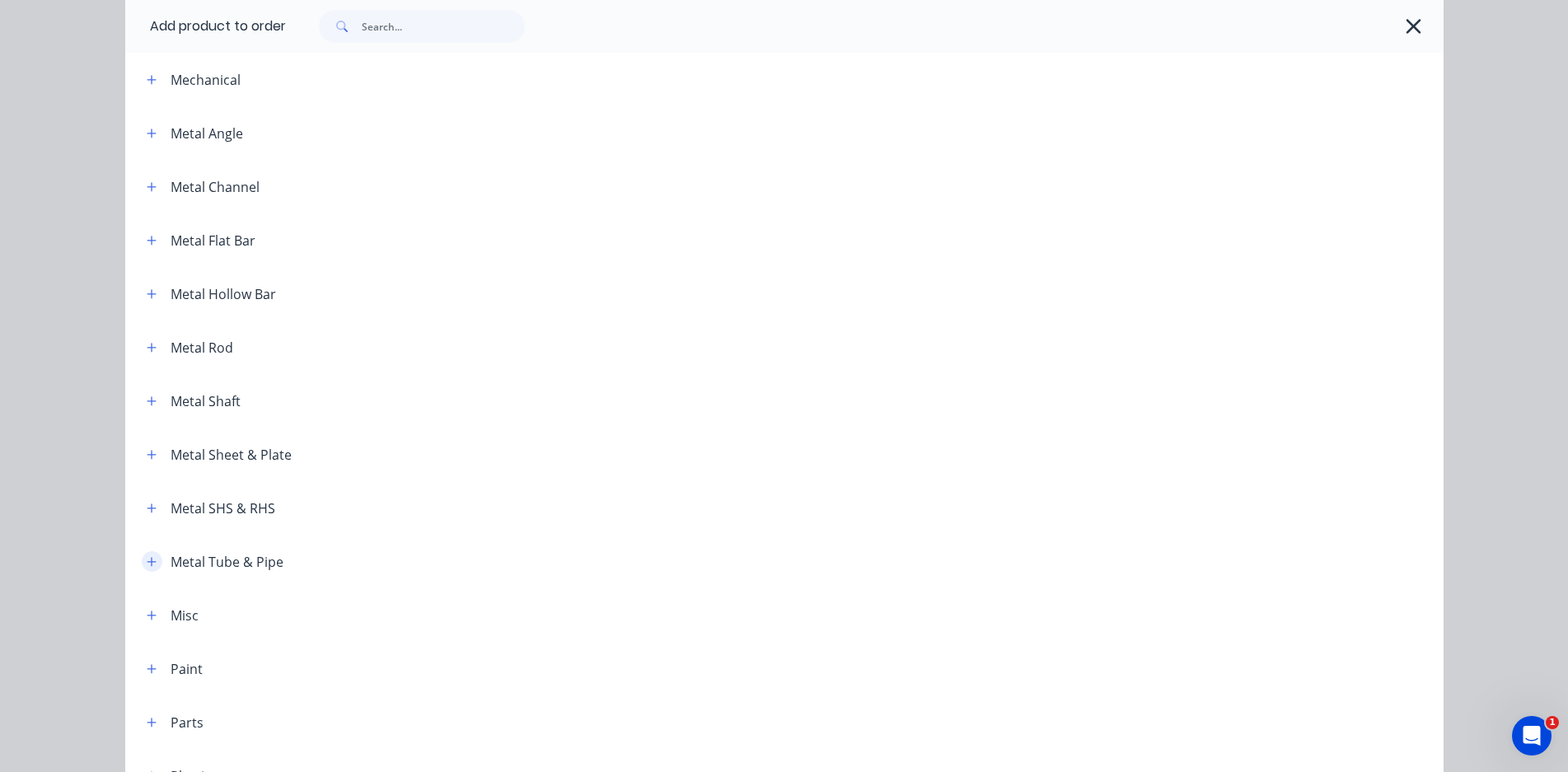
click at [147, 559] on icon "button" at bounding box center [152, 561] width 10 height 11
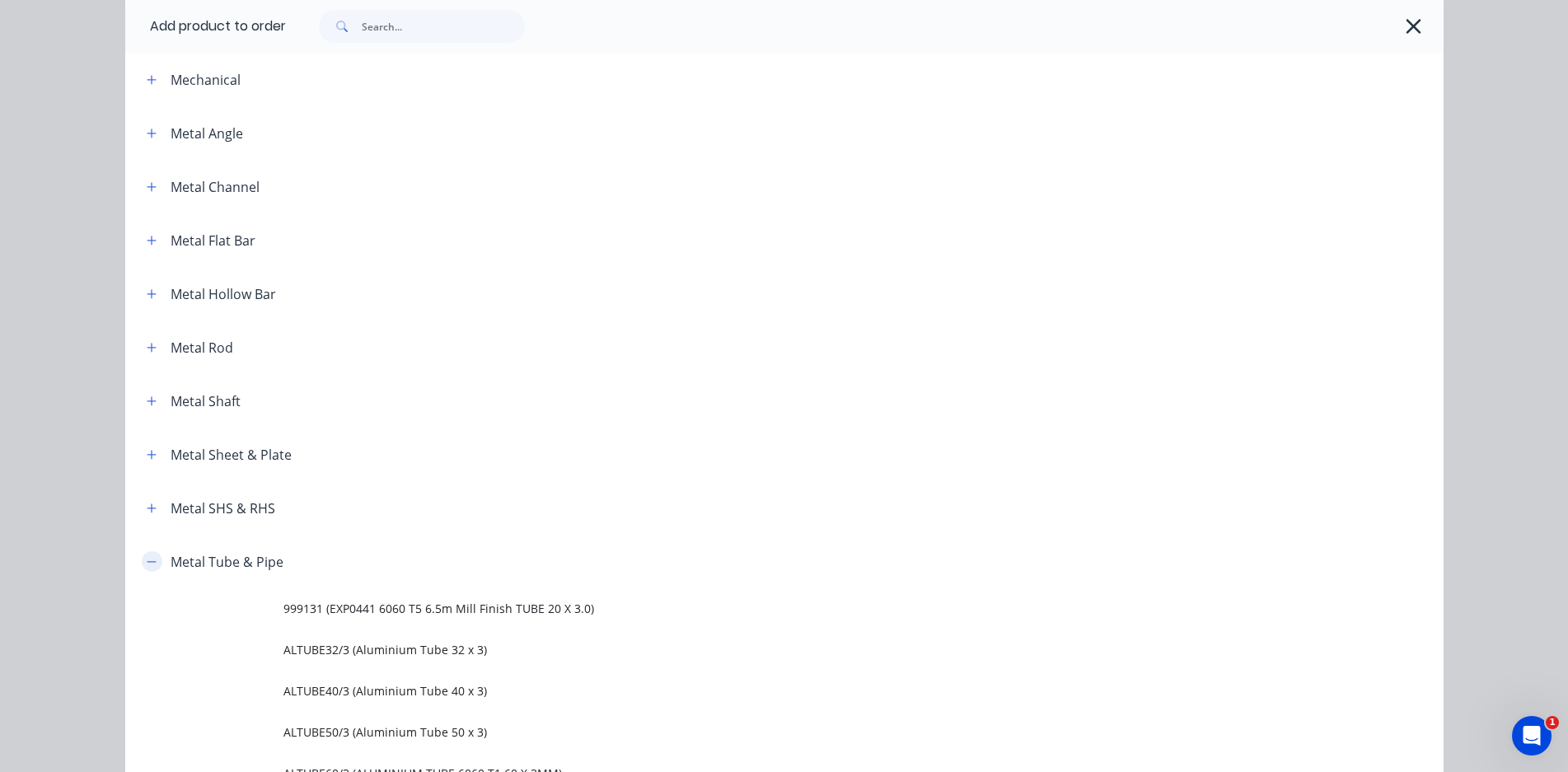
click at [147, 557] on icon "button" at bounding box center [152, 561] width 10 height 11
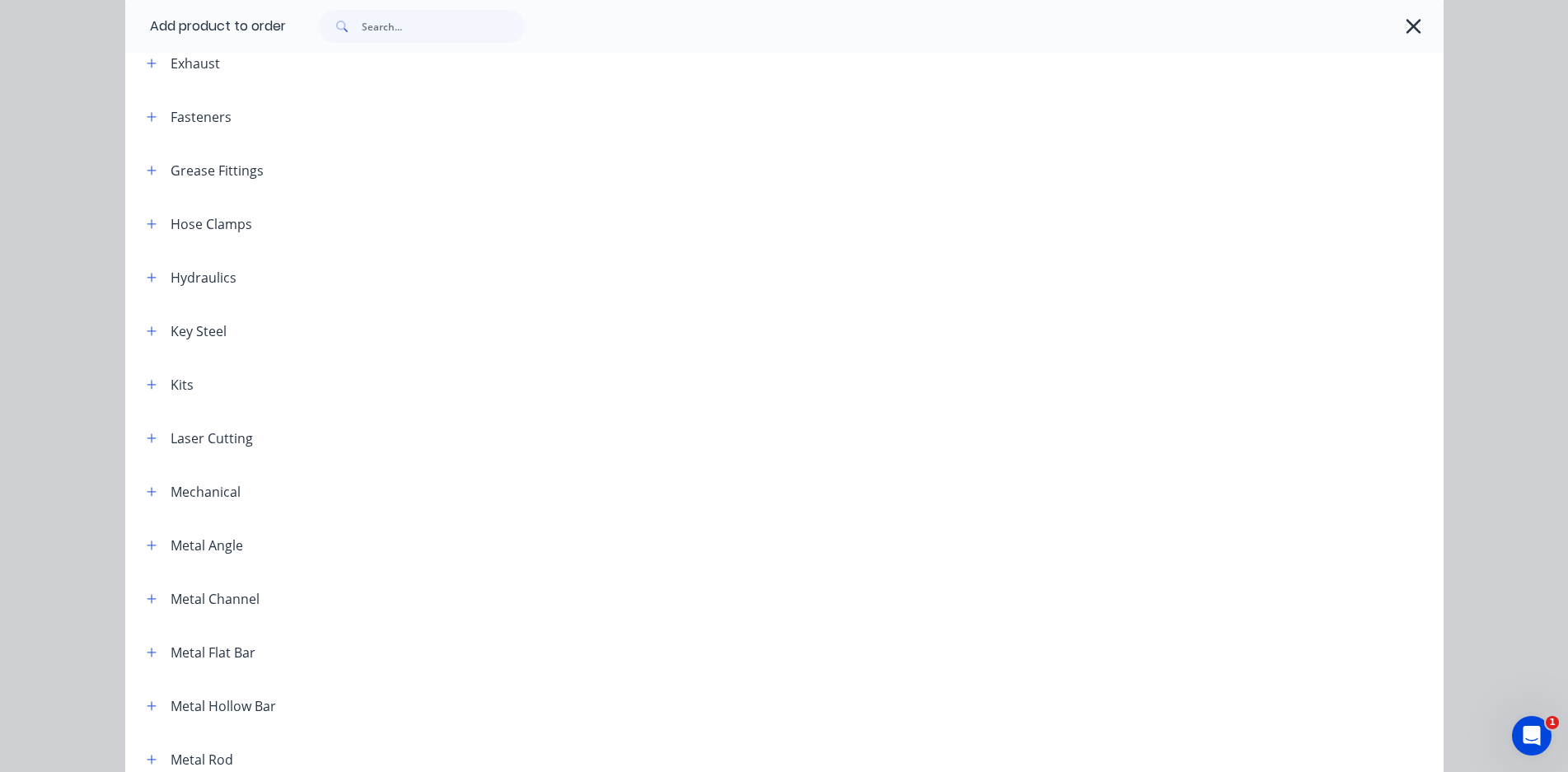
scroll to position [0, 0]
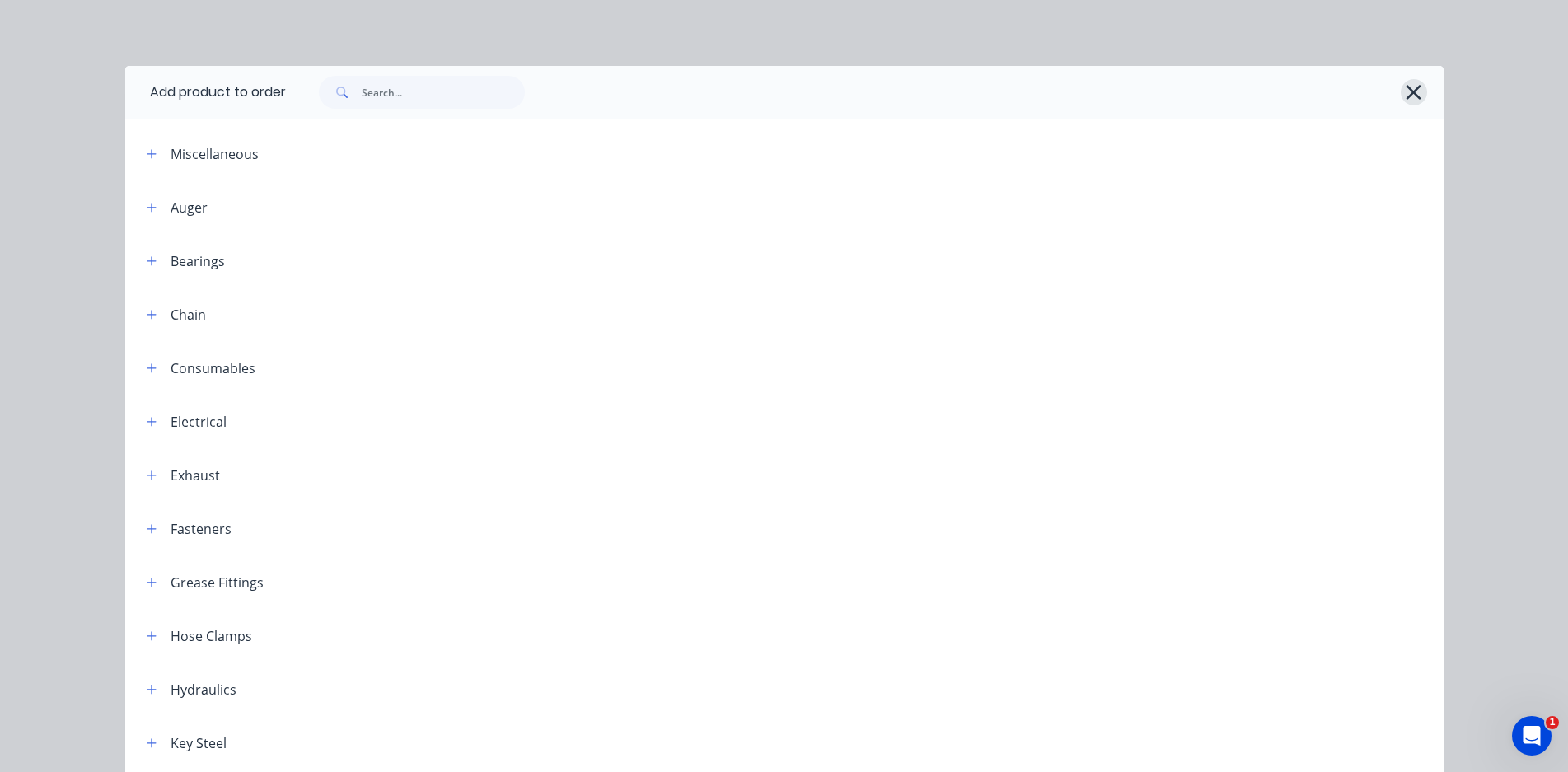
click at [1405, 94] on icon "button" at bounding box center [1414, 92] width 18 height 23
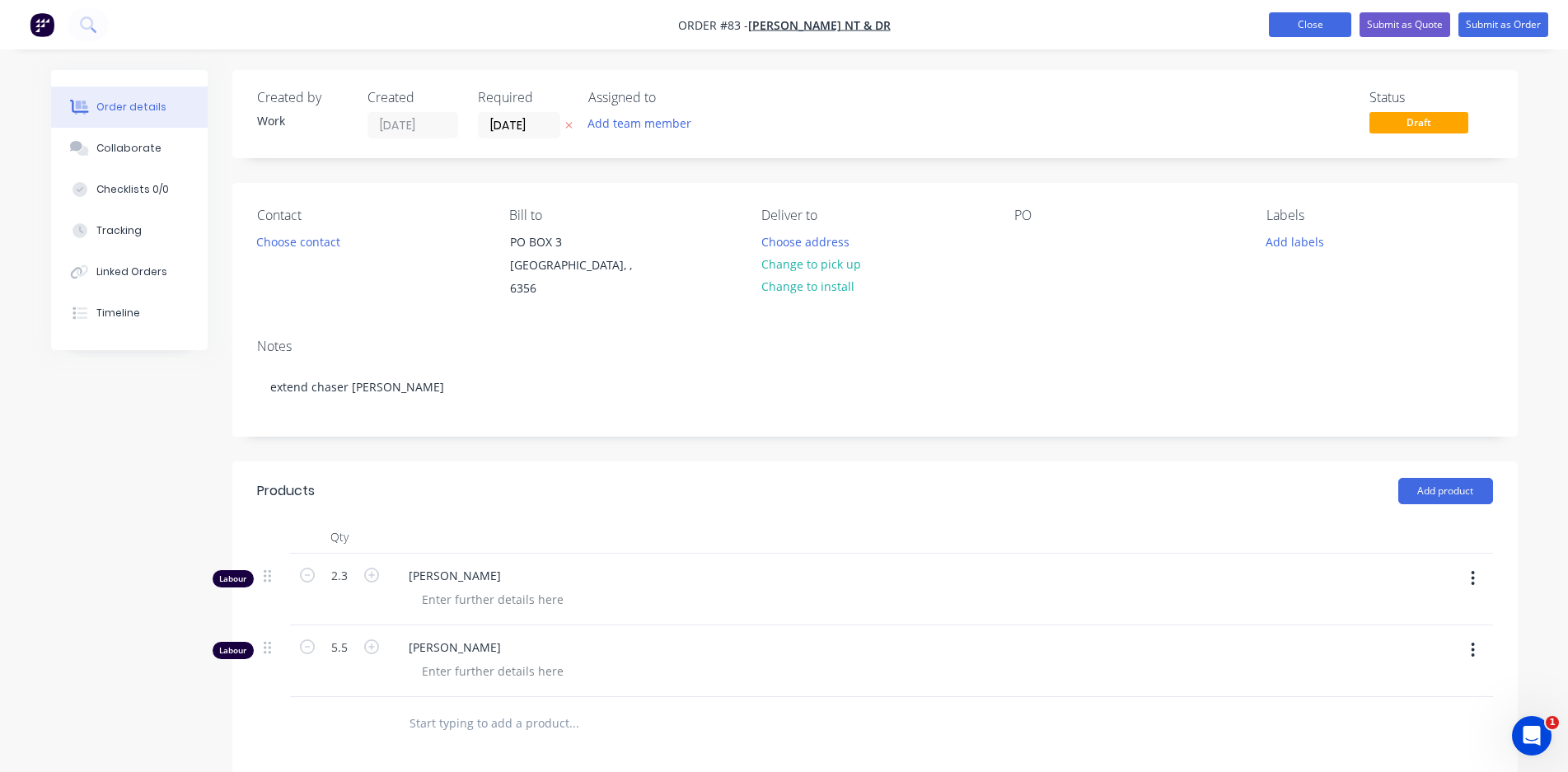
click at [1289, 26] on button "Close" at bounding box center [1310, 24] width 82 height 25
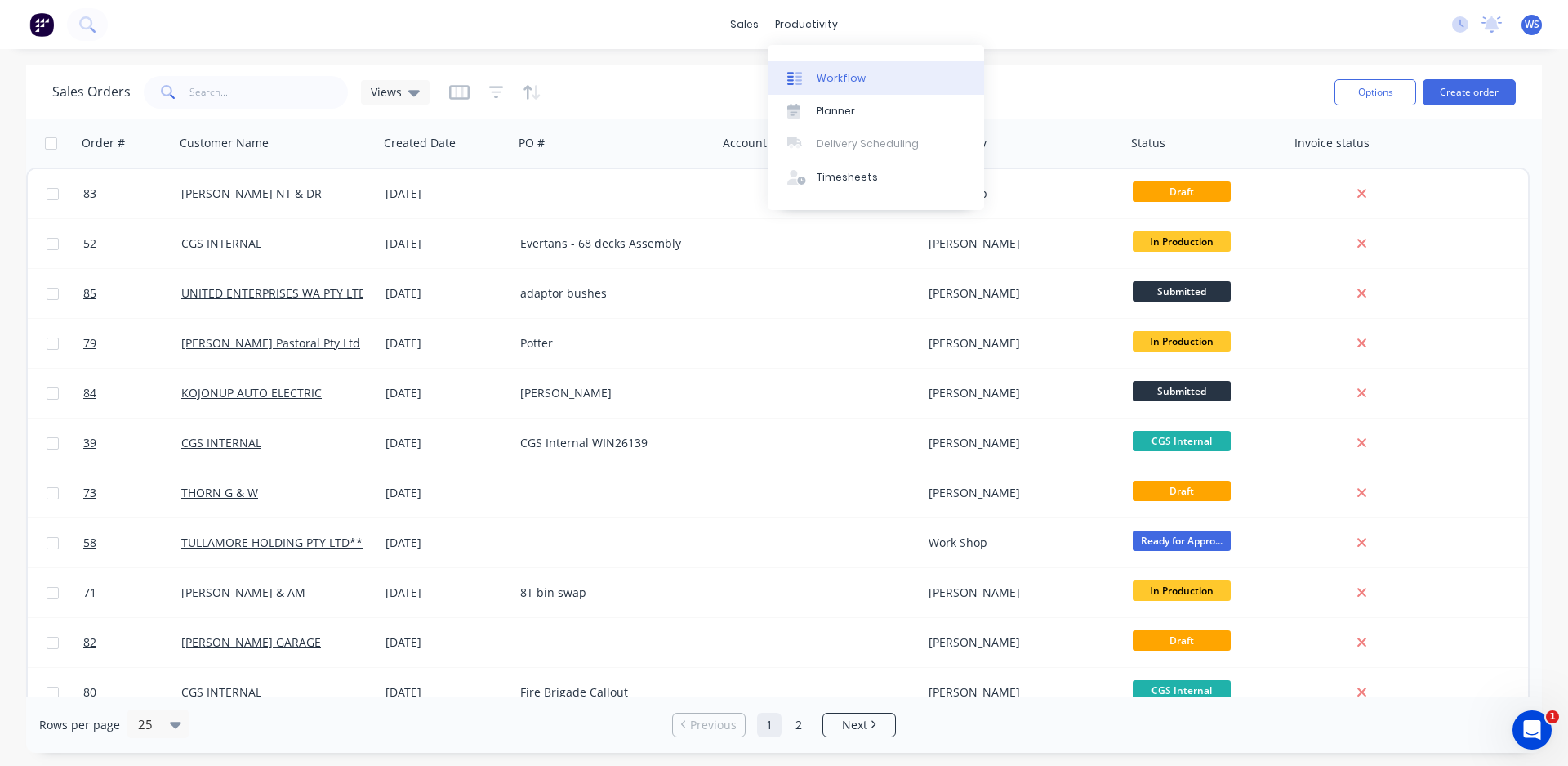
click at [802, 71] on div at bounding box center [800, 78] width 25 height 15
